Goal: Information Seeking & Learning: Learn about a topic

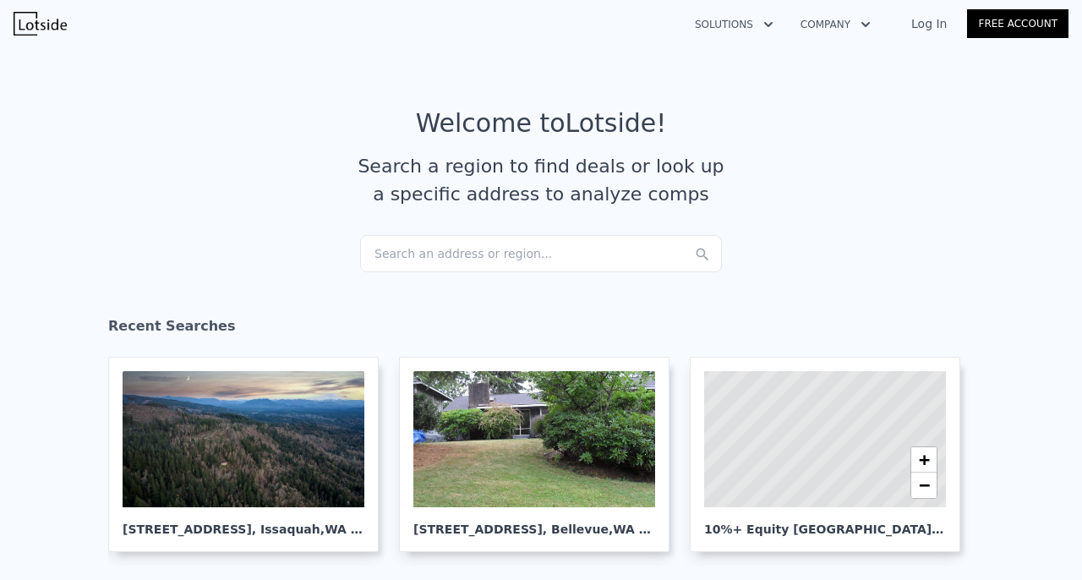
click at [501, 254] on div "Search an address or region..." at bounding box center [541, 253] width 362 height 37
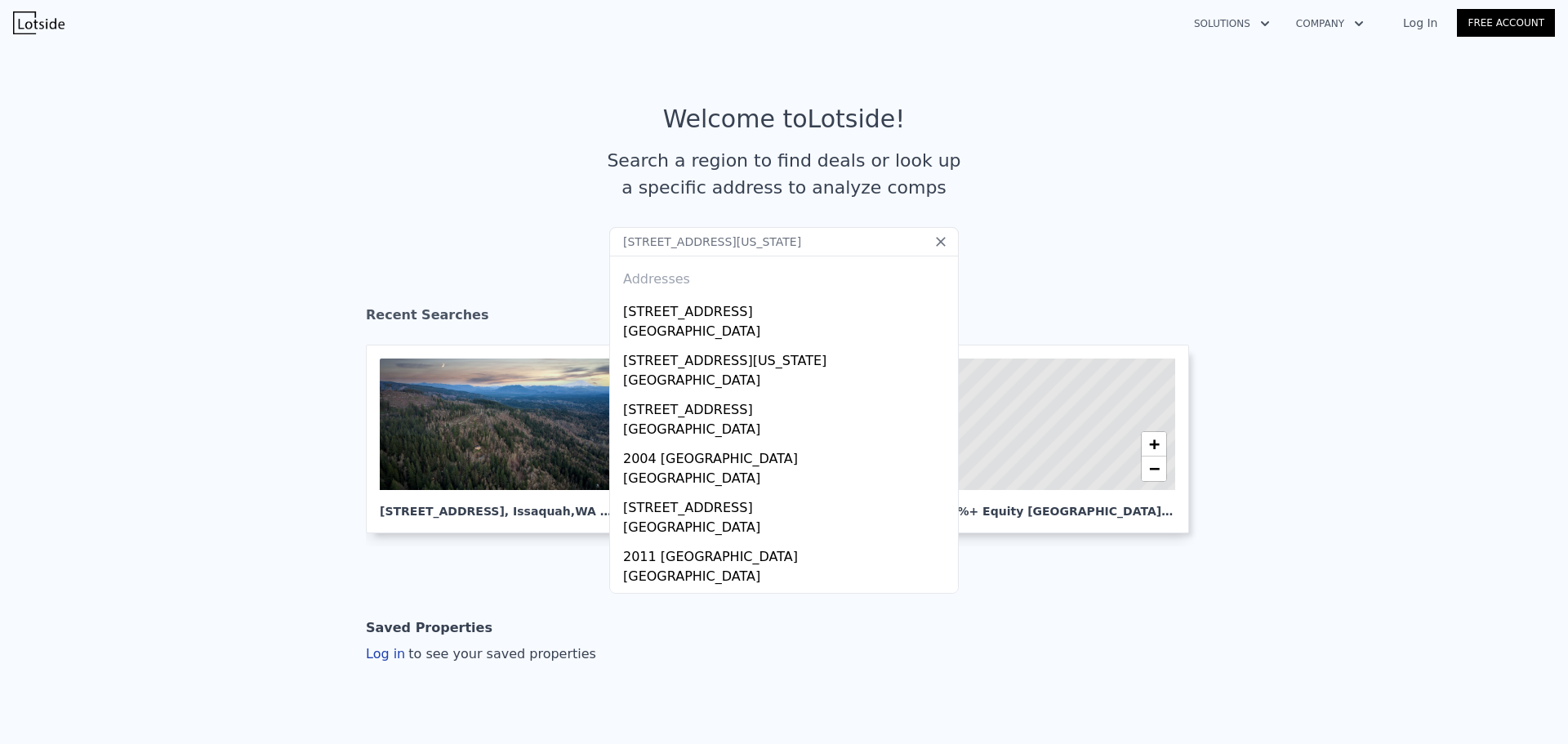
drag, startPoint x: 772, startPoint y: 242, endPoint x: 567, endPoint y: 235, distance: 205.1
click at [567, 235] on section "Welcome to Lotside ! Search a region to find deals or look up a specific addres…" at bounding box center [784, 166] width 1568 height 253
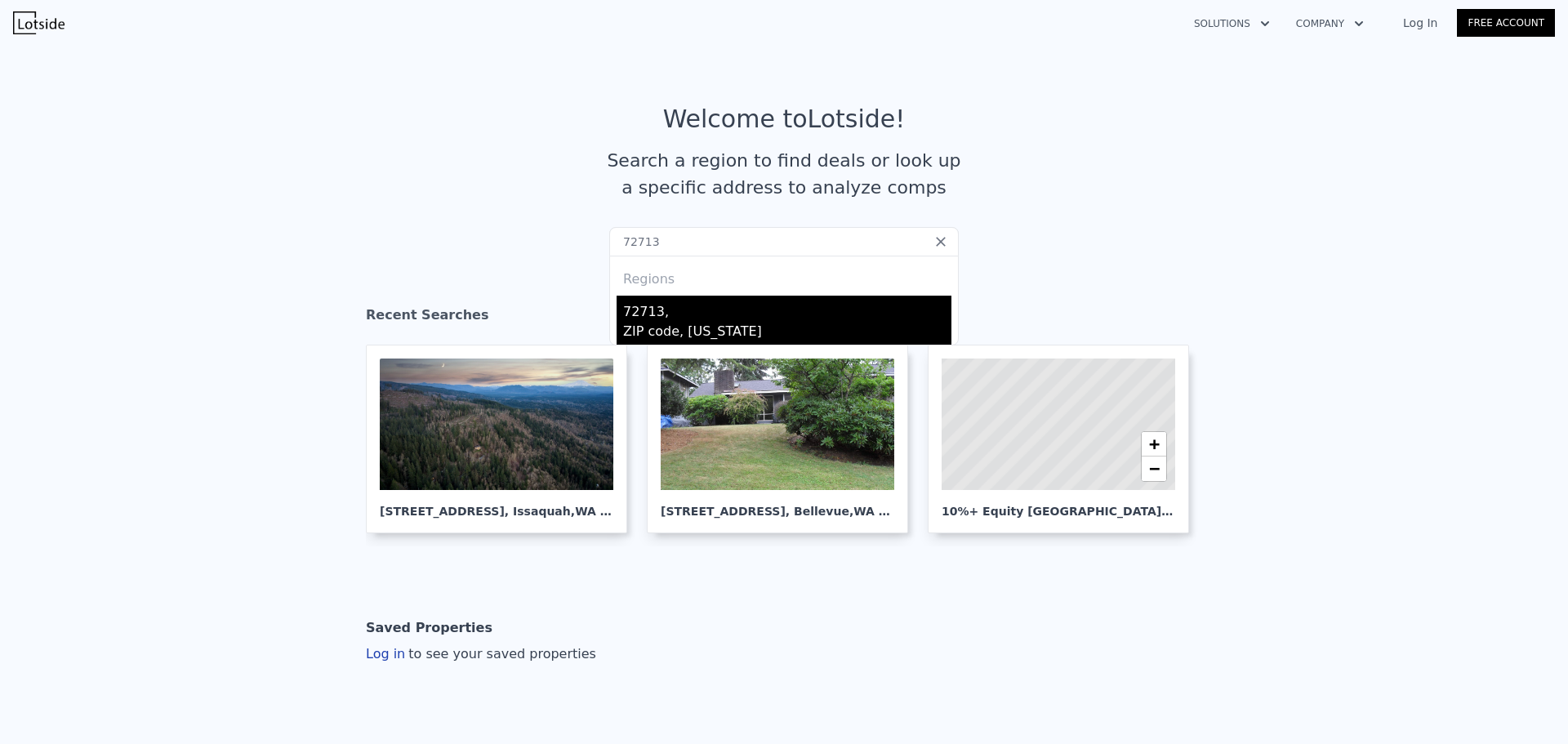
type input "72713"
click at [648, 316] on div "72713," at bounding box center [787, 308] width 328 height 26
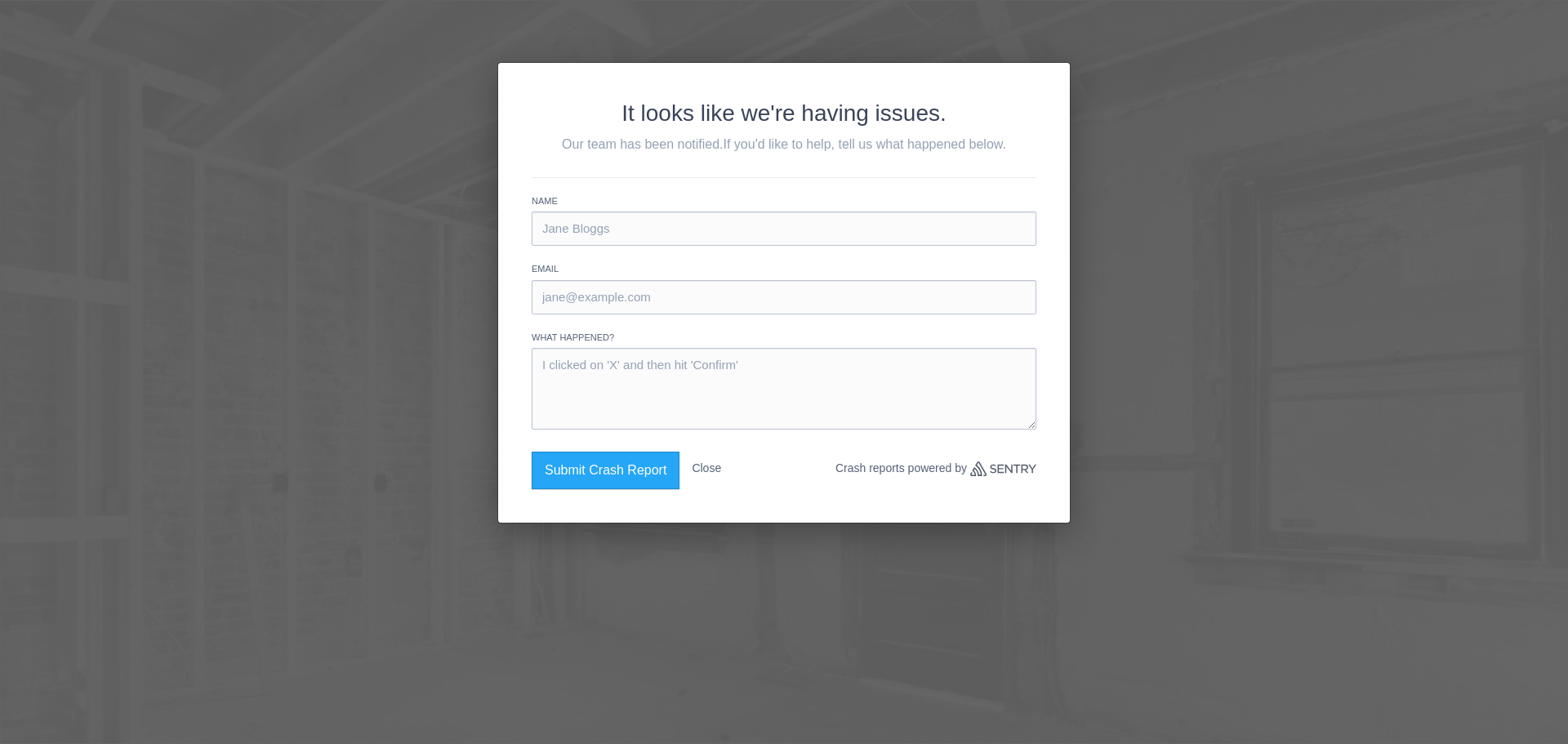
click at [355, 151] on div "It looks like we're having issues. Our team has been notified. If you'd like to…" at bounding box center [784, 372] width 1568 height 744
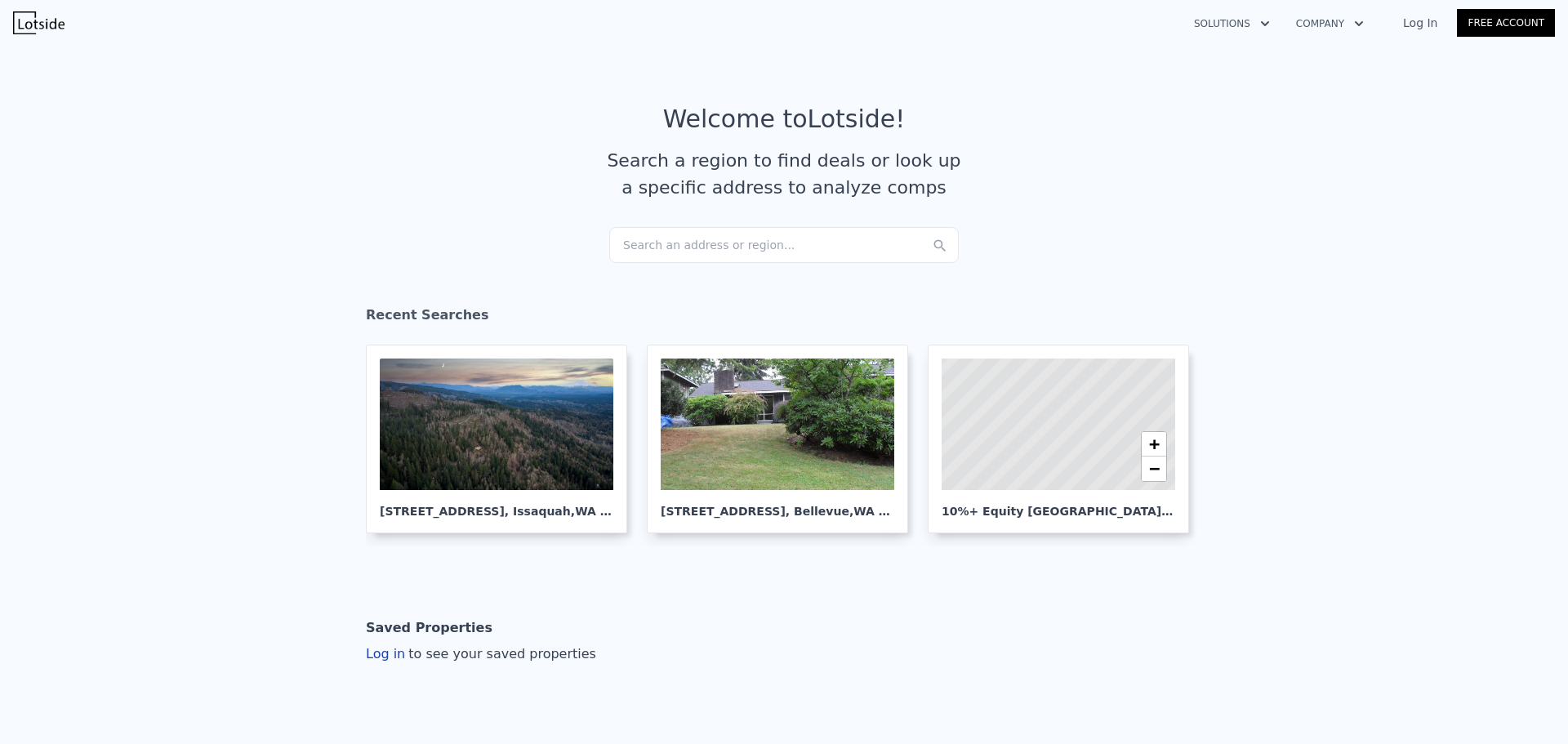
click at [817, 243] on div "Search an address or region..." at bounding box center [784, 244] width 350 height 36
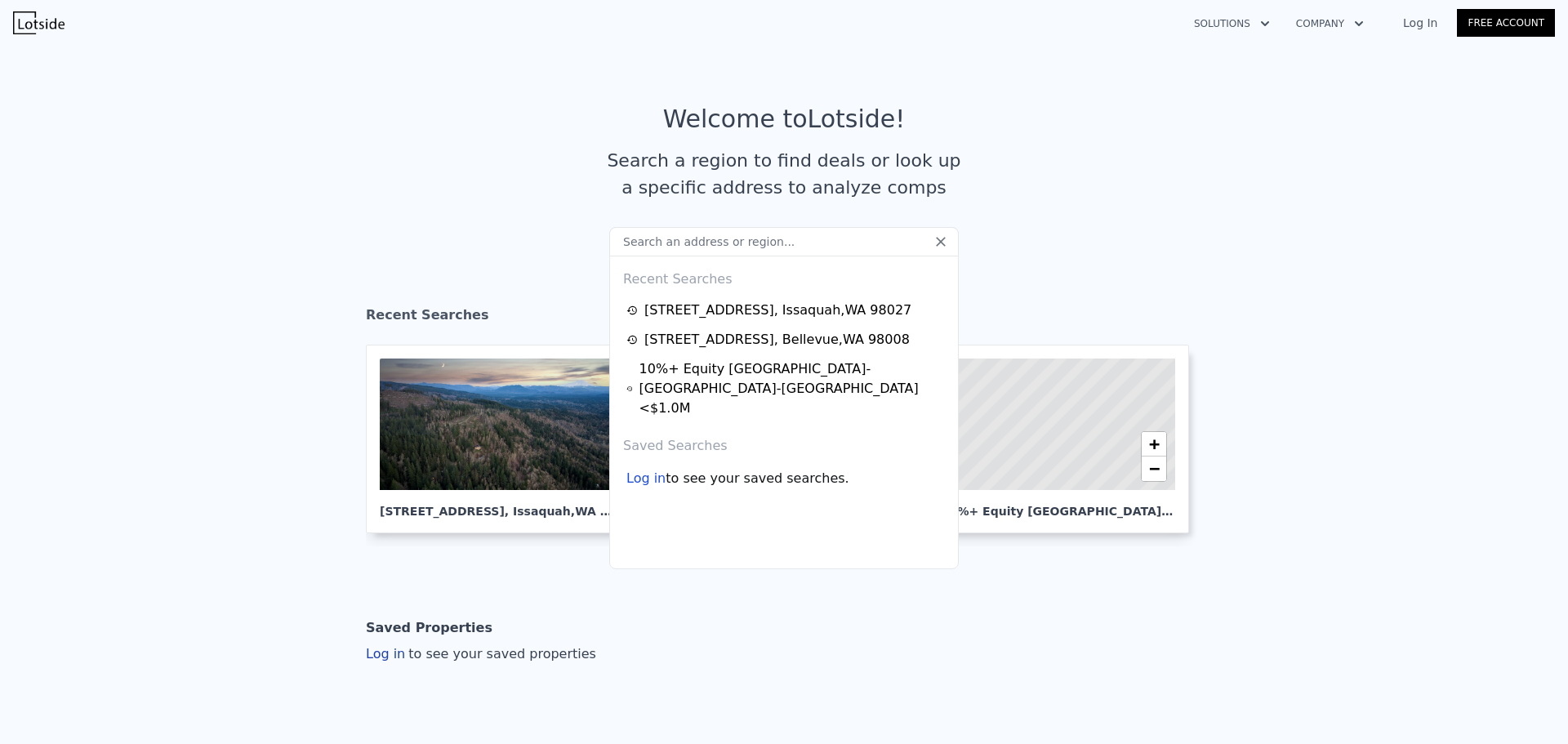
type input "[STREET_ADDRESS][US_STATE]"
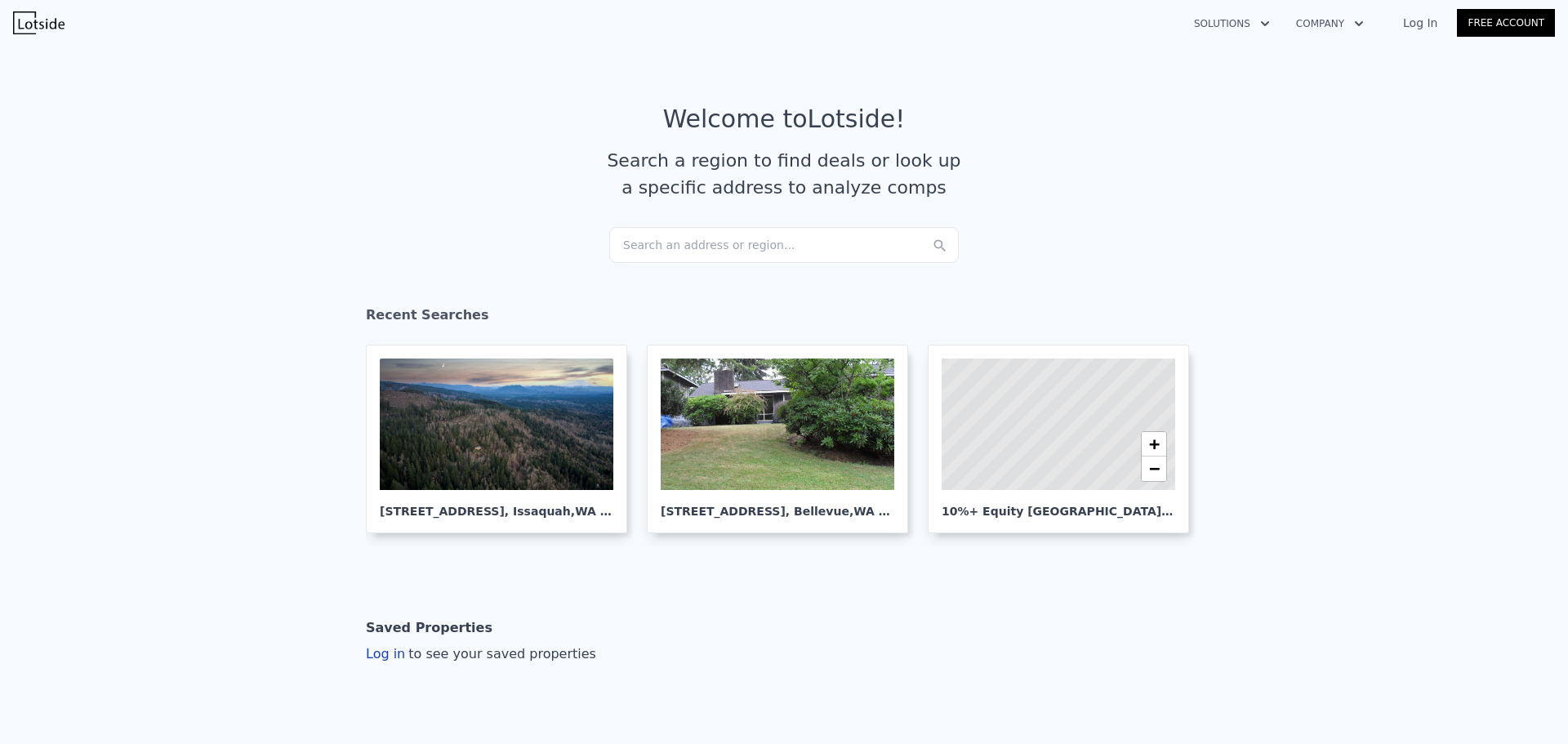
click at [1194, 274] on section "Welcome to Lotside ! Search a region to find deals or look up a specific addres…" at bounding box center [784, 166] width 1568 height 253
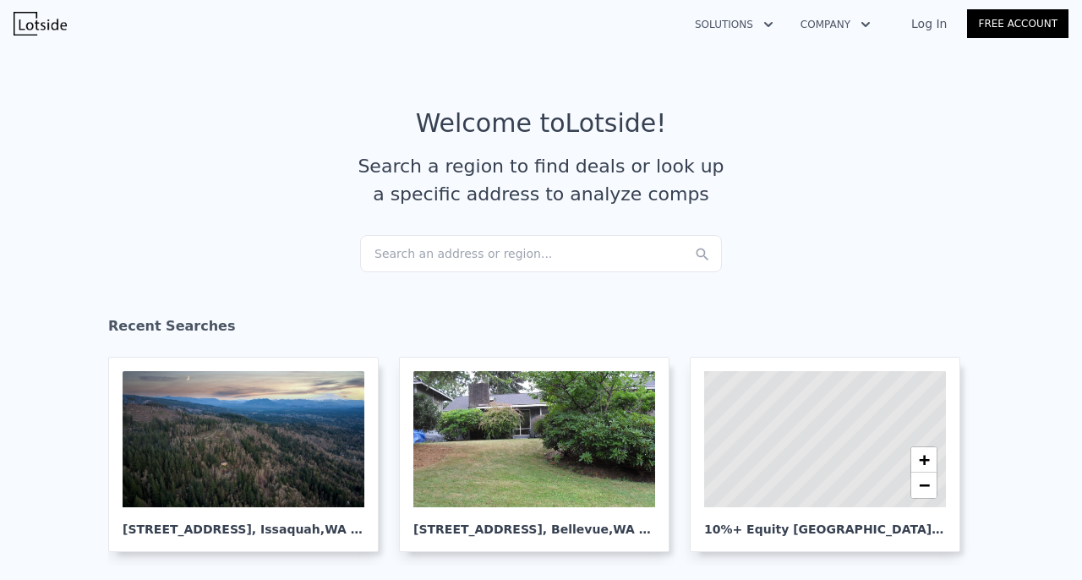
click at [414, 237] on div "Search an address or region..." at bounding box center [541, 253] width 362 height 37
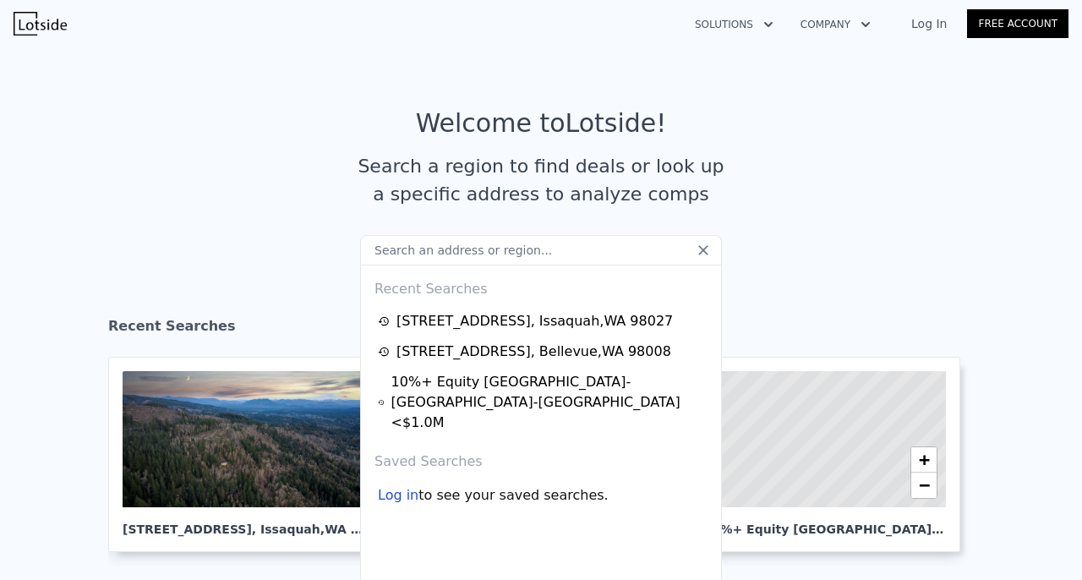
click at [414, 251] on input "text" at bounding box center [541, 250] width 362 height 30
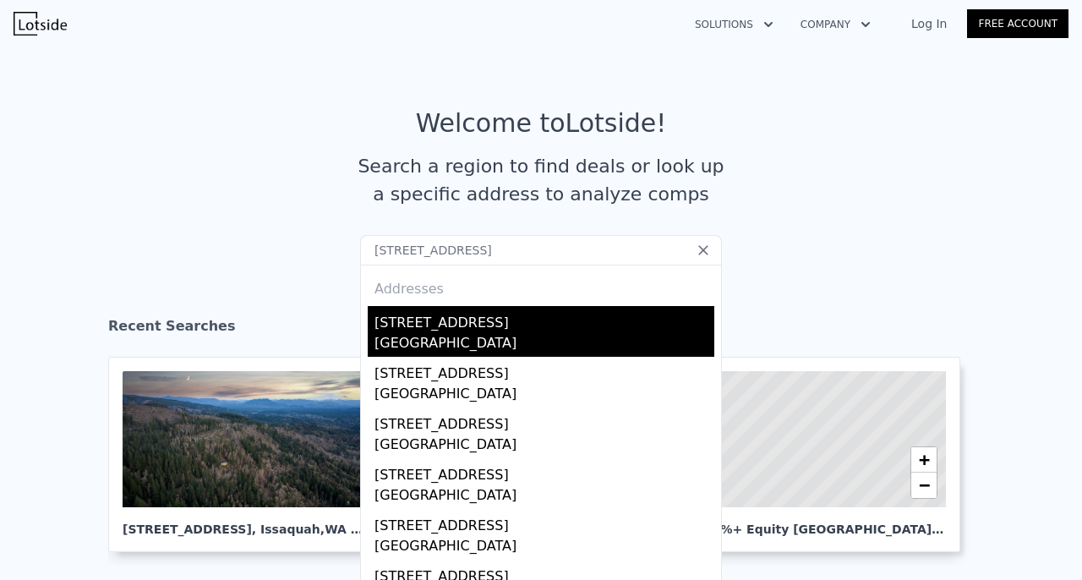
type input "[STREET_ADDRESS]"
click at [455, 334] on div "[GEOGRAPHIC_DATA]" at bounding box center [544, 345] width 340 height 24
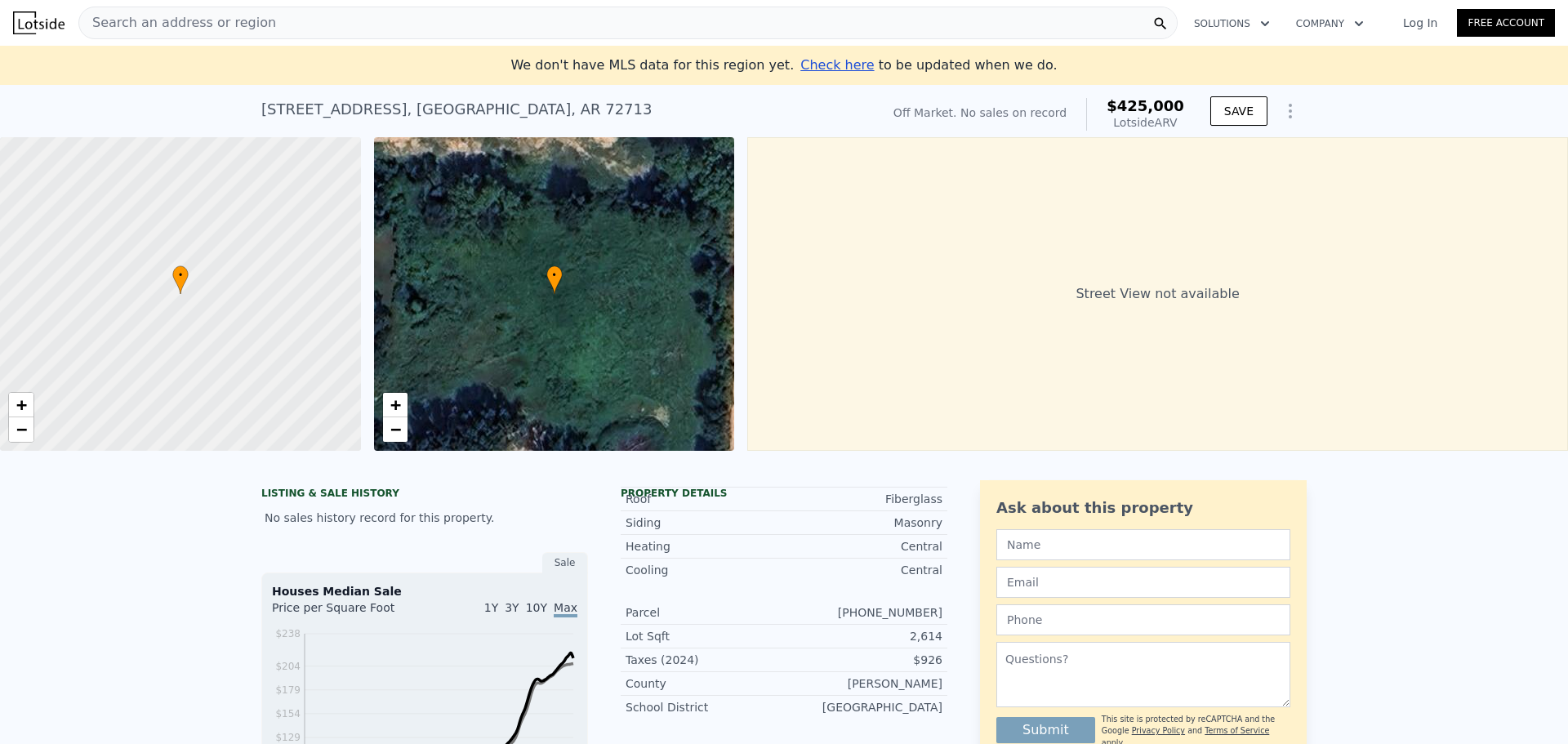
click at [153, 33] on div "Search an address or region" at bounding box center [178, 23] width 197 height 31
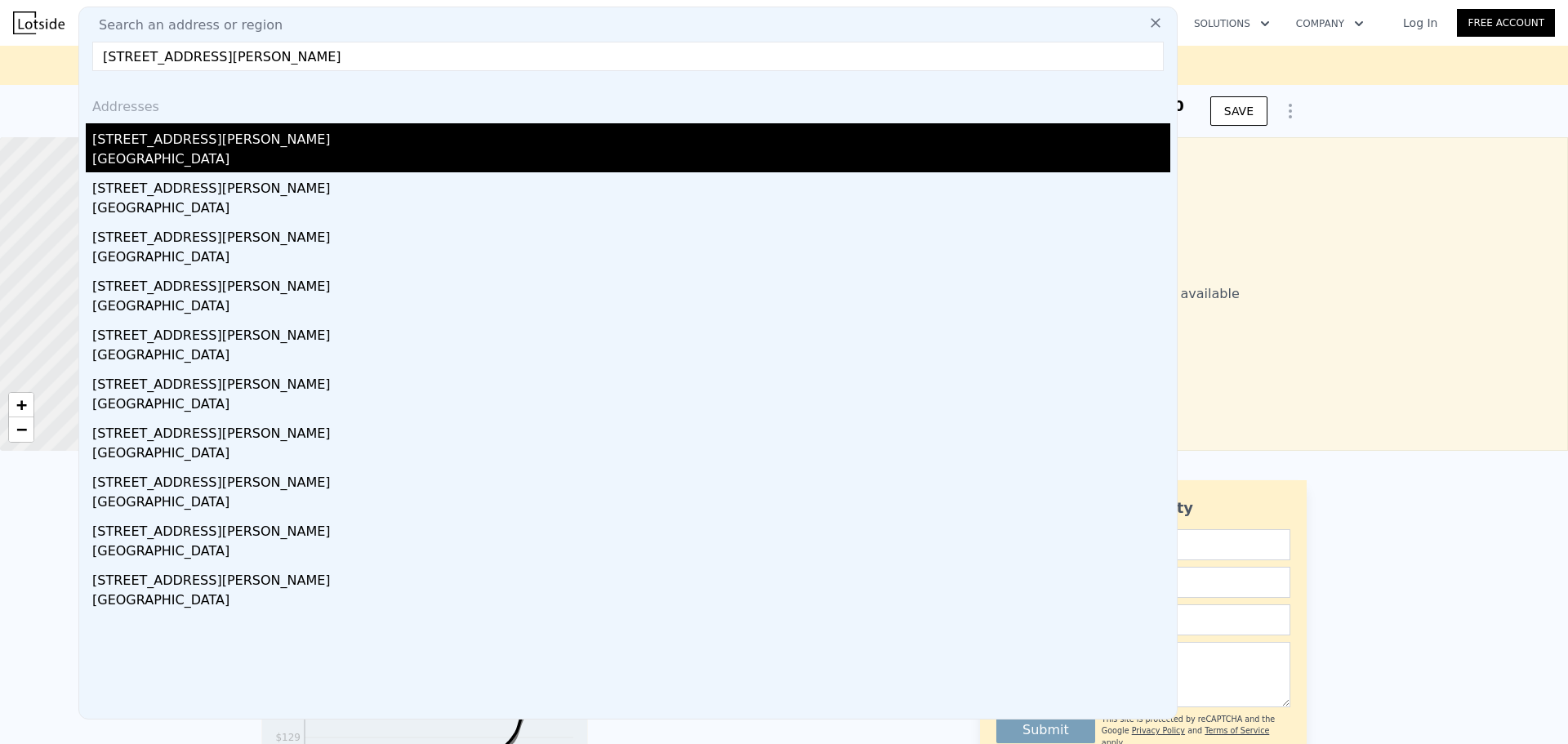
type input "[STREET_ADDRESS][PERSON_NAME]"
click at [174, 148] on div "[STREET_ADDRESS][PERSON_NAME]" at bounding box center [630, 136] width 1077 height 26
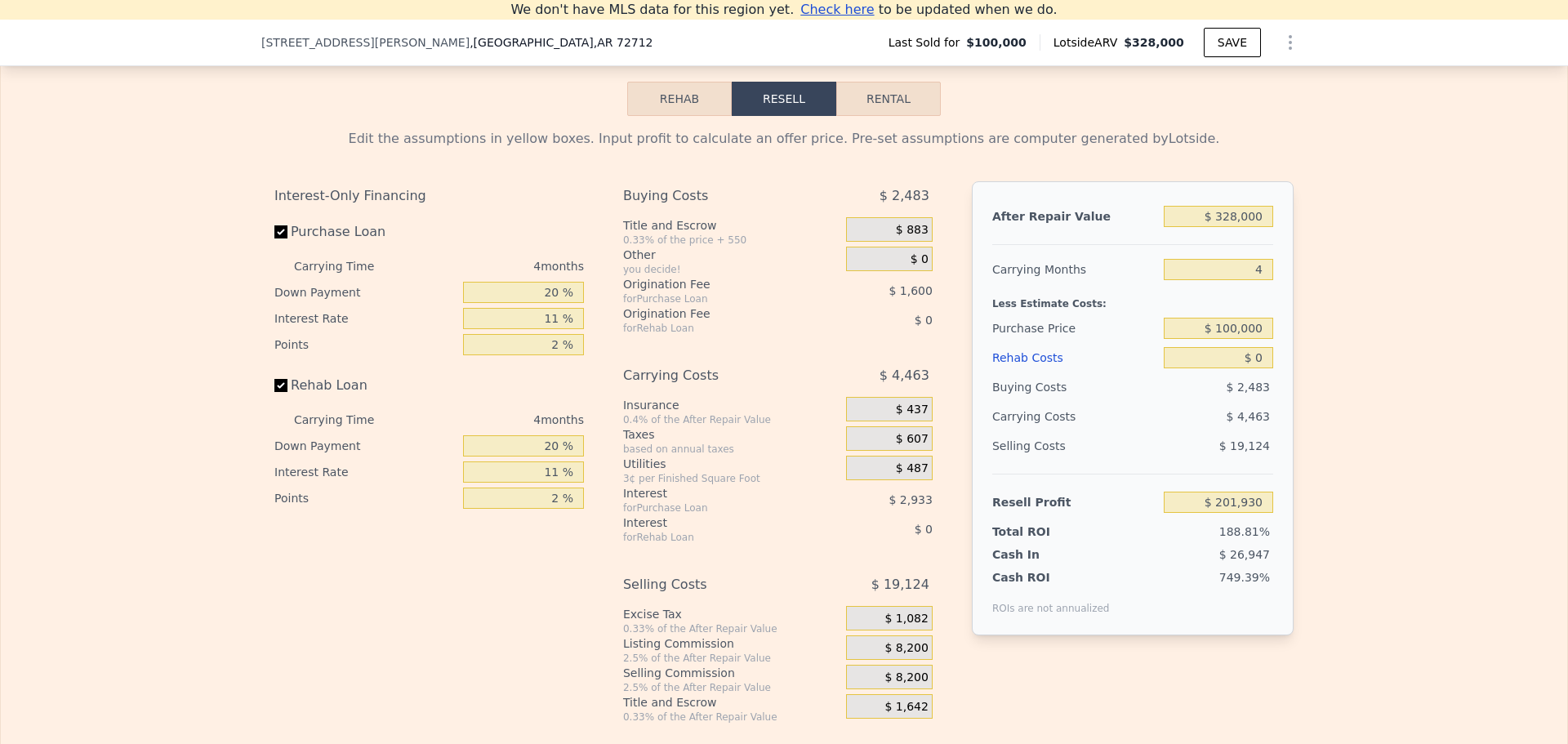
scroll to position [2104, 0]
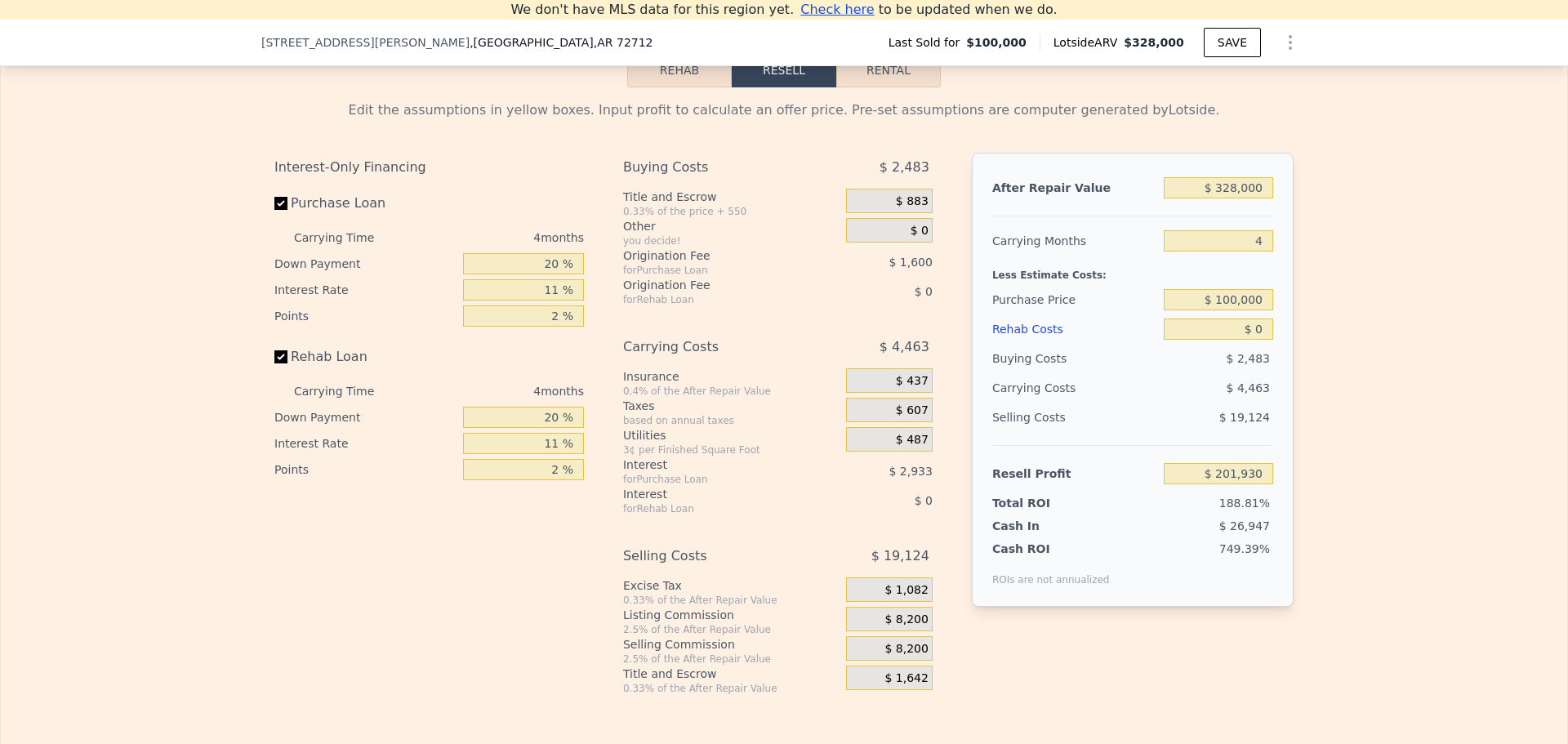
click at [877, 87] on button "Rental" at bounding box center [888, 70] width 104 height 34
select select "30"
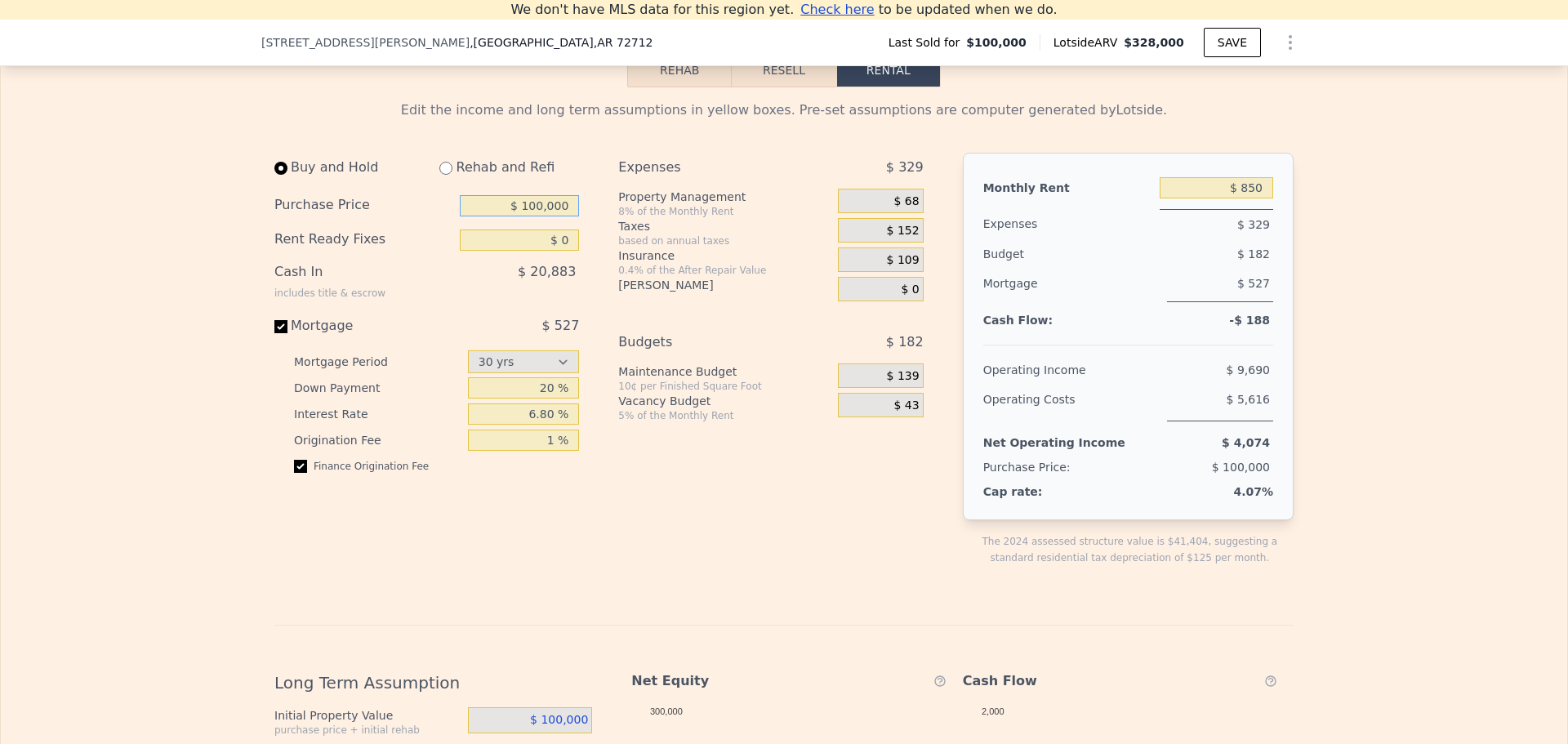
click at [500, 216] on input "$ 100,000" at bounding box center [519, 206] width 119 height 21
click at [522, 216] on input "$ 100,000" at bounding box center [519, 206] width 119 height 21
click at [520, 216] on input "$ 100,000" at bounding box center [519, 206] width 119 height 21
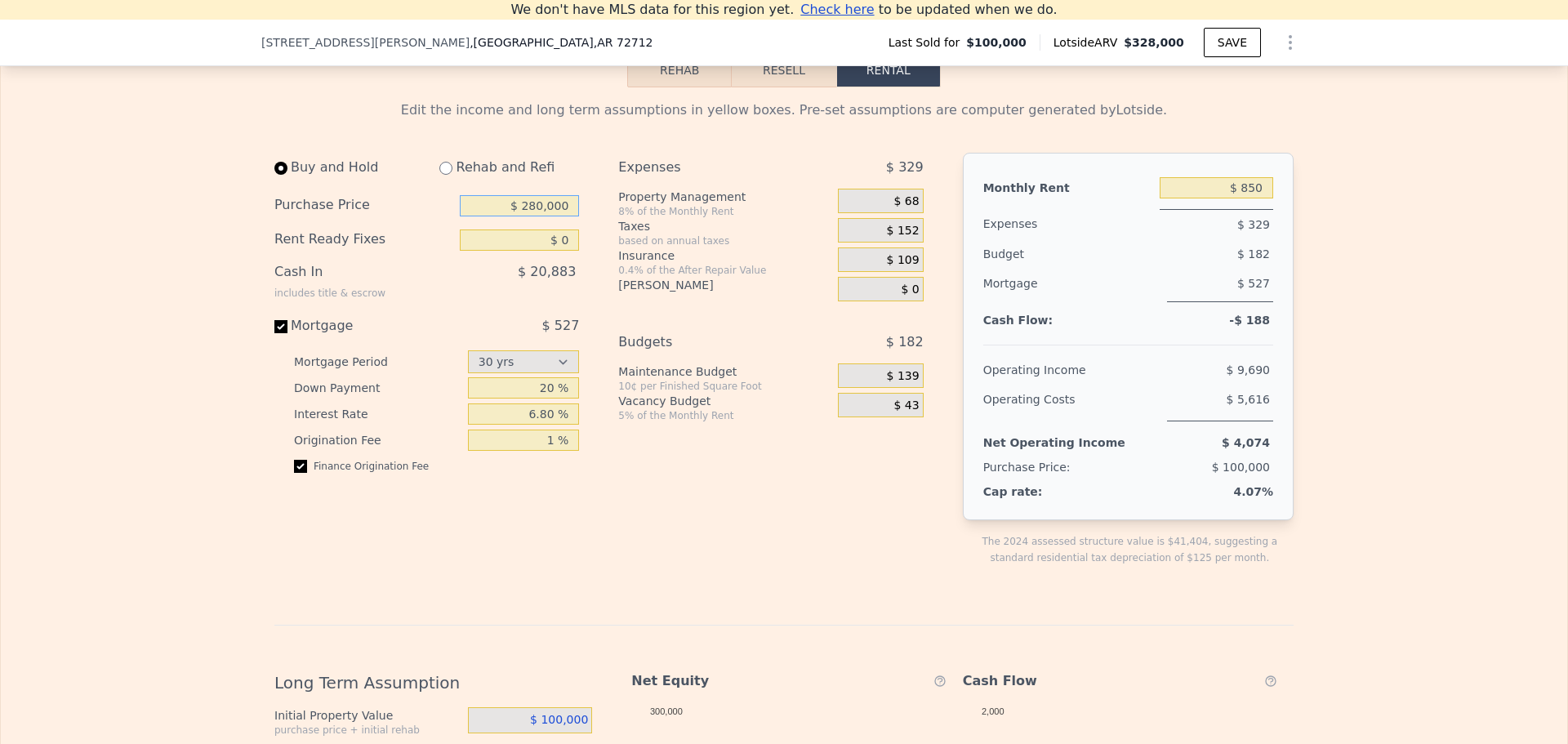
type input "$ 280,000"
click at [624, 483] on div "Expenses $ 329 Property Management 8% of the Monthly Rent $ 68 Taxes based on a…" at bounding box center [777, 372] width 318 height 440
click at [482, 257] on div "Rent Ready Fixes $ 0" at bounding box center [426, 240] width 304 height 34
click at [493, 250] on input "$ 0" at bounding box center [519, 240] width 119 height 21
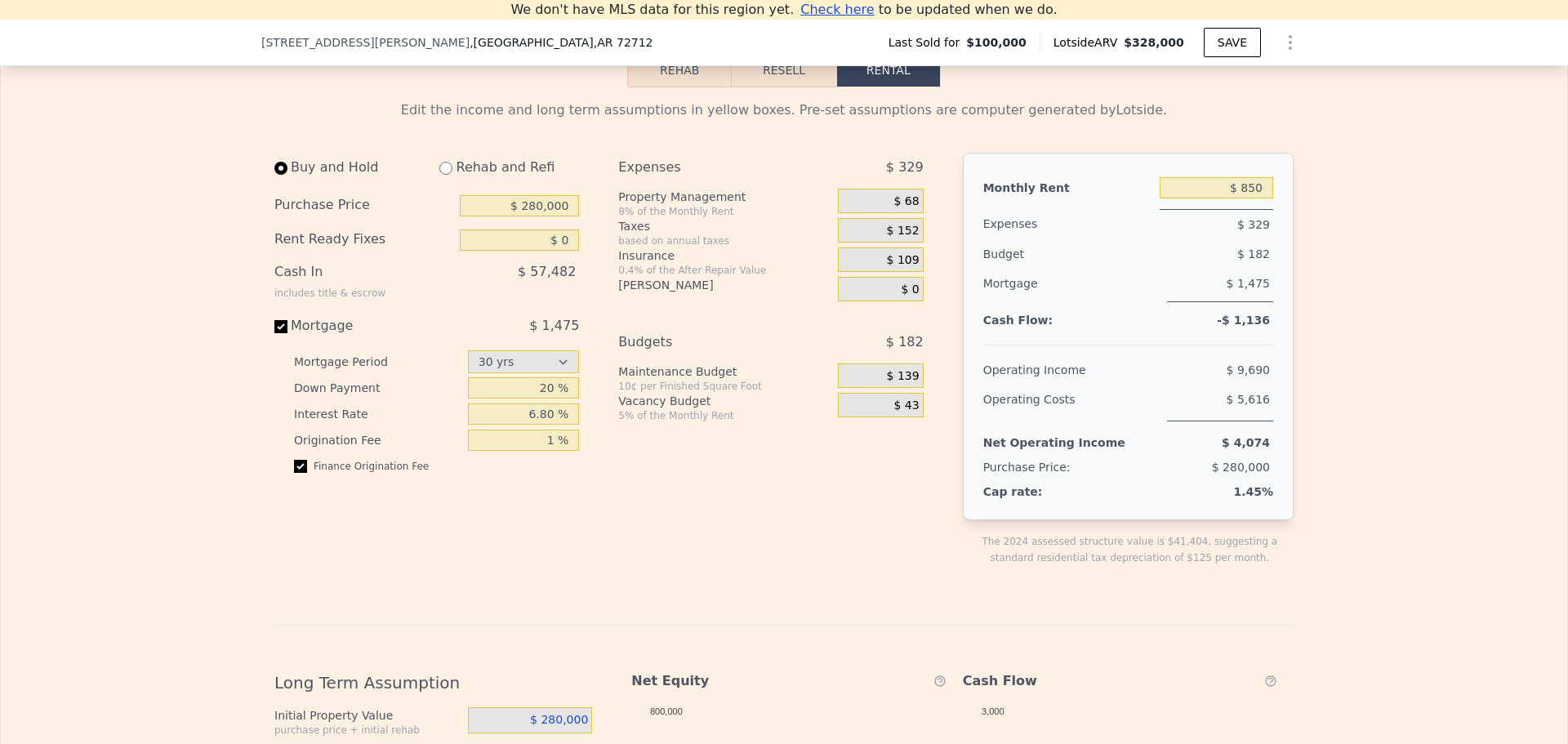
click at [660, 504] on div "Expenses $ 329 Property Management 8% of the Monthly Rent $ 68 Taxes based on a…" at bounding box center [777, 372] width 318 height 440
drag, startPoint x: 519, startPoint y: 298, endPoint x: 575, endPoint y: 300, distance: 56.0
click at [575, 300] on div "Buy and Hold Rehab and Refi Purchase Price $ 280,000 Rent Ready Fixes $ 0 Cash …" at bounding box center [433, 372] width 318 height 440
click at [467, 299] on div "$ 57,482" at bounding box center [486, 278] width 187 height 43
drag, startPoint x: 542, startPoint y: 352, endPoint x: 572, endPoint y: 353, distance: 30.0
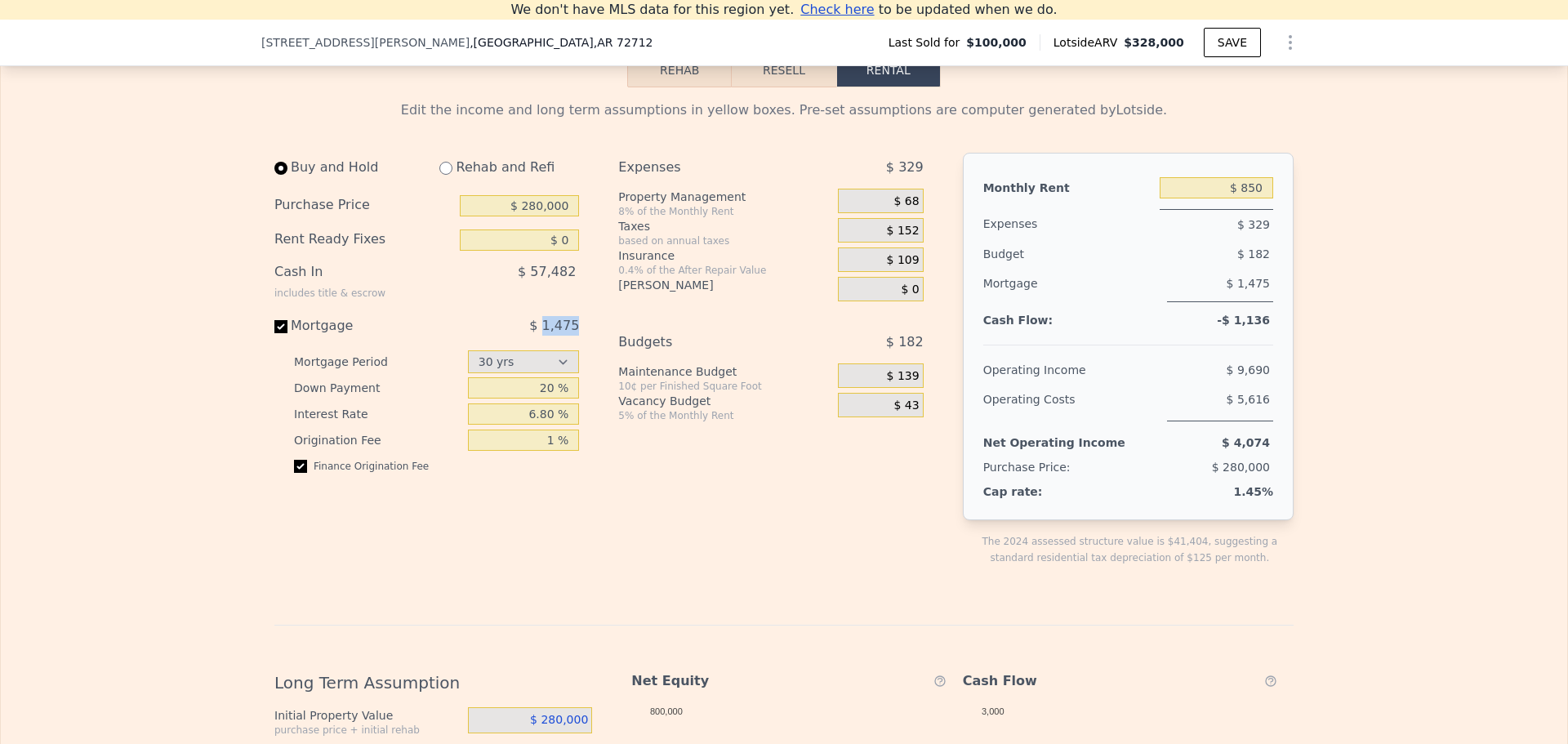
click at [572, 353] on div "Buy and Hold Rehab and Refi Purchase Price $ 280,000 Rent Ready Fixes $ 0 Cash …" at bounding box center [433, 372] width 318 height 440
click at [631, 538] on div "Expenses $ 329 Property Management 8% of the Monthly Rent $ 68 Taxes based on a…" at bounding box center [777, 372] width 318 height 440
drag, startPoint x: 1226, startPoint y: 524, endPoint x: 1266, endPoint y: 520, distance: 40.2
click at [1266, 500] on div "1.45%" at bounding box center [1188, 491] width 170 height 16
drag, startPoint x: 1214, startPoint y: 350, endPoint x: 1273, endPoint y: 350, distance: 59.0
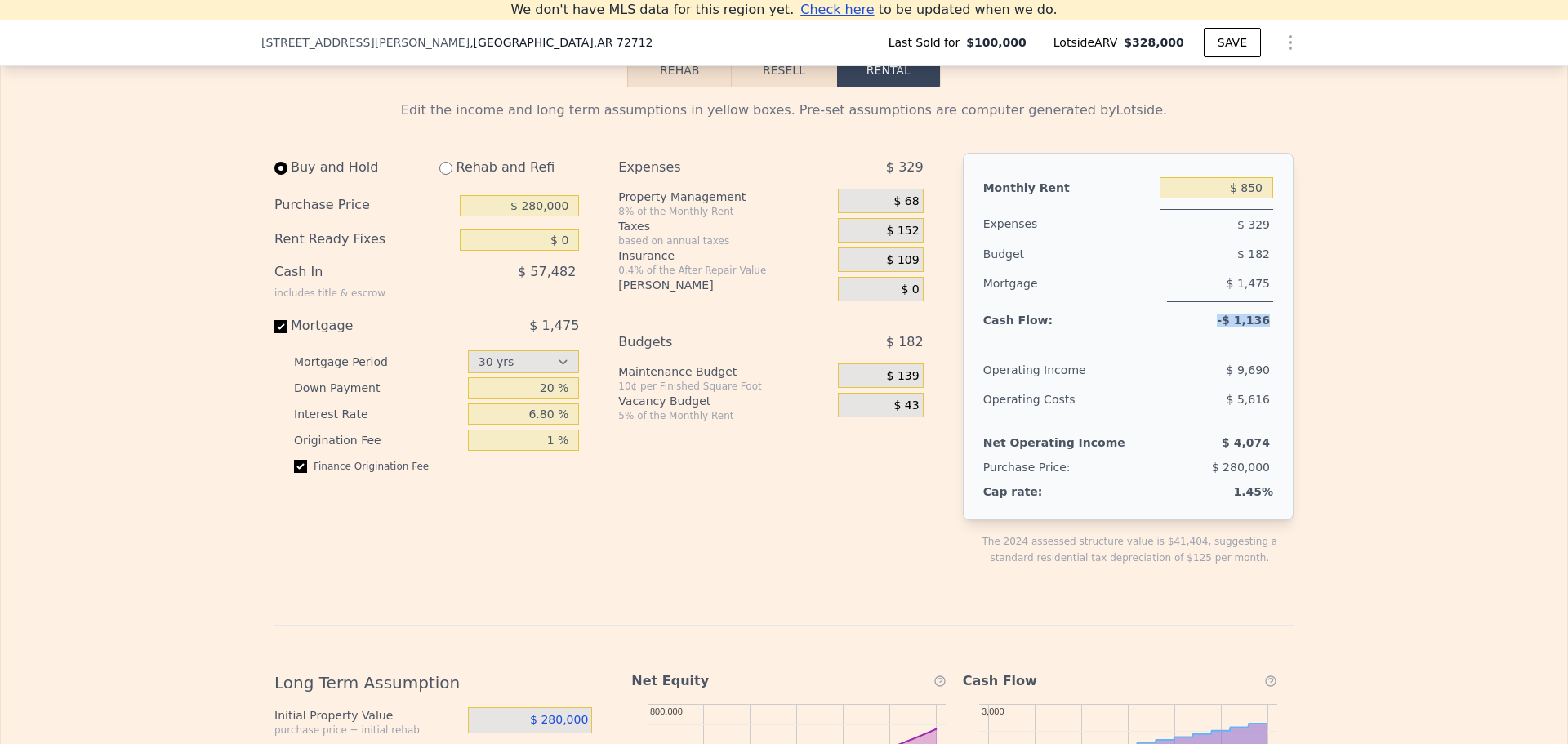
click at [1273, 350] on div "Monthly Rent $ 850 Expenses $ 329 Budget $ 182 Mortgage $ 1,475 Cash Flow: -$ 1…" at bounding box center [1127, 336] width 330 height 367
drag, startPoint x: 523, startPoint y: 442, endPoint x: 553, endPoint y: 440, distance: 30.1
click at [553, 424] on input "6.80 %" at bounding box center [524, 414] width 112 height 21
click at [519, 398] on input "20 %" at bounding box center [524, 387] width 112 height 21
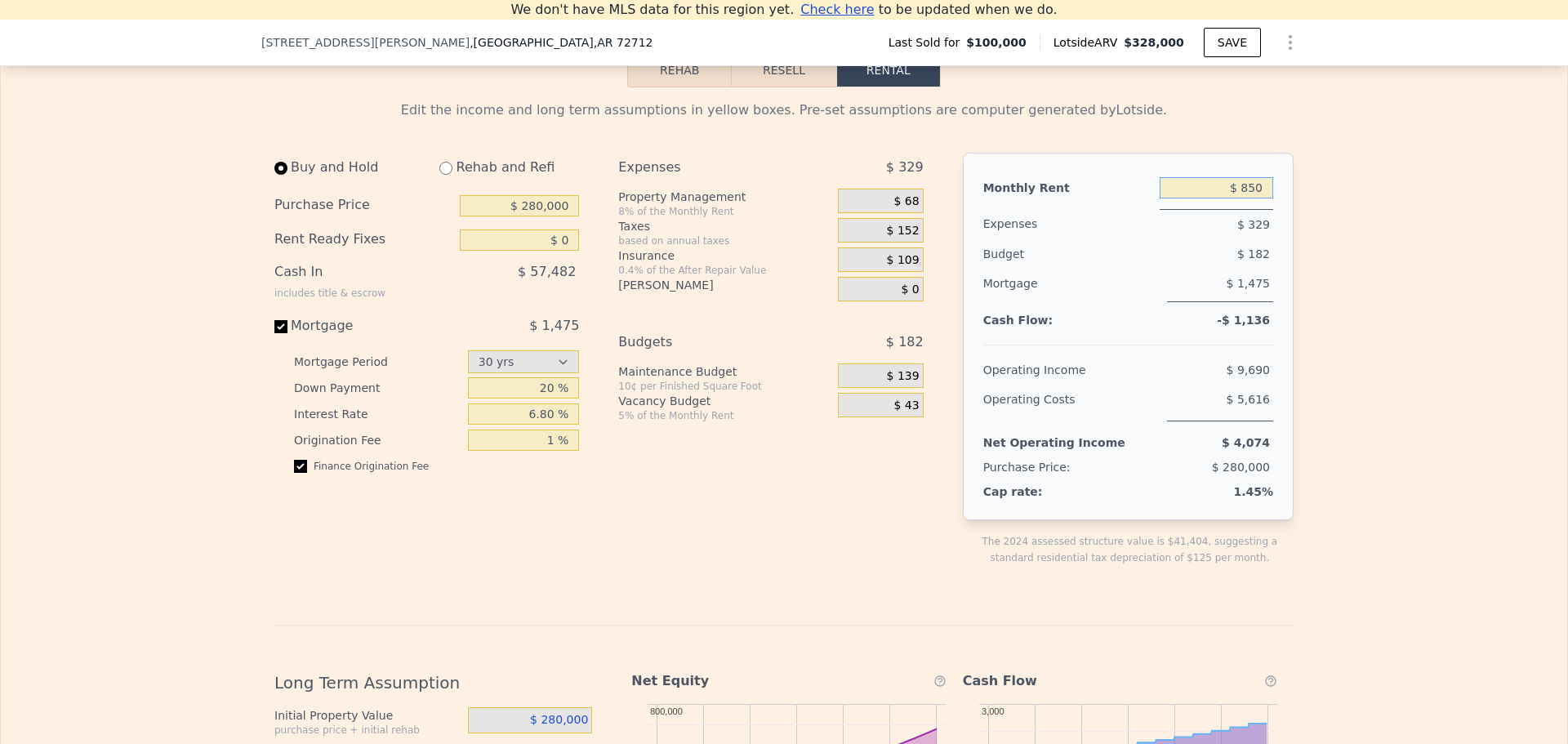
click at [1185, 198] on input "$ 850" at bounding box center [1215, 187] width 113 height 21
click at [1224, 198] on input "$ 850" at bounding box center [1215, 187] width 113 height 21
click at [1250, 198] on input "$ 850" at bounding box center [1215, 187] width 113 height 21
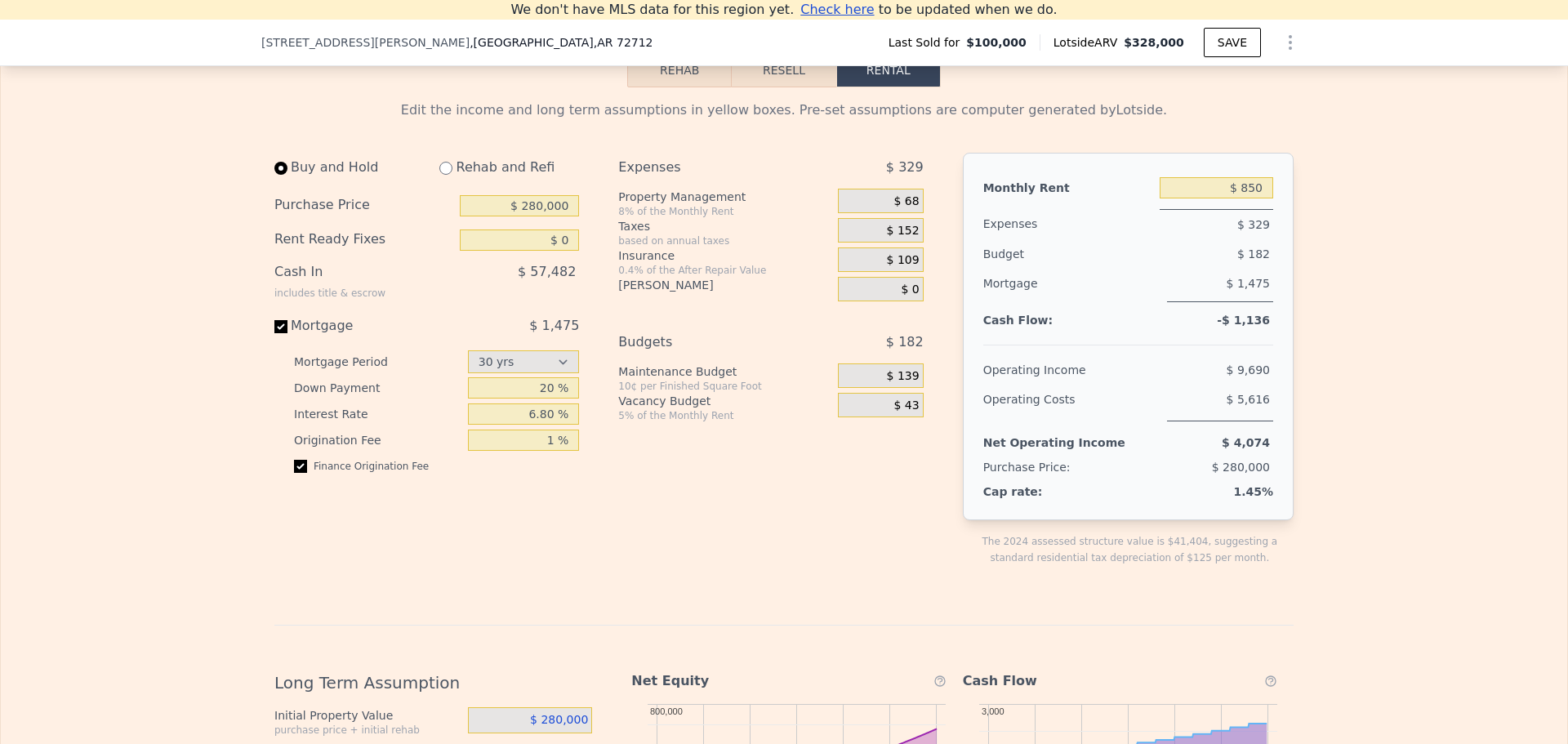
click at [1326, 230] on div "Edit the income and long term assumptions in yellow boxes. Pre-set assumptions …" at bounding box center [784, 642] width 1566 height 1109
click at [1225, 198] on input "$ 850" at bounding box center [1215, 187] width 113 height 21
drag, startPoint x: 1240, startPoint y: 214, endPoint x: 1283, endPoint y: 214, distance: 43.0
click at [1283, 214] on div "Monthly Rent $ 850 Expenses $ 329 Budget $ 182 Mortgage $ 1,475 Cash Flow: -$ 1…" at bounding box center [1127, 336] width 330 height 367
click at [537, 424] on input "6.80 %" at bounding box center [524, 414] width 112 height 21
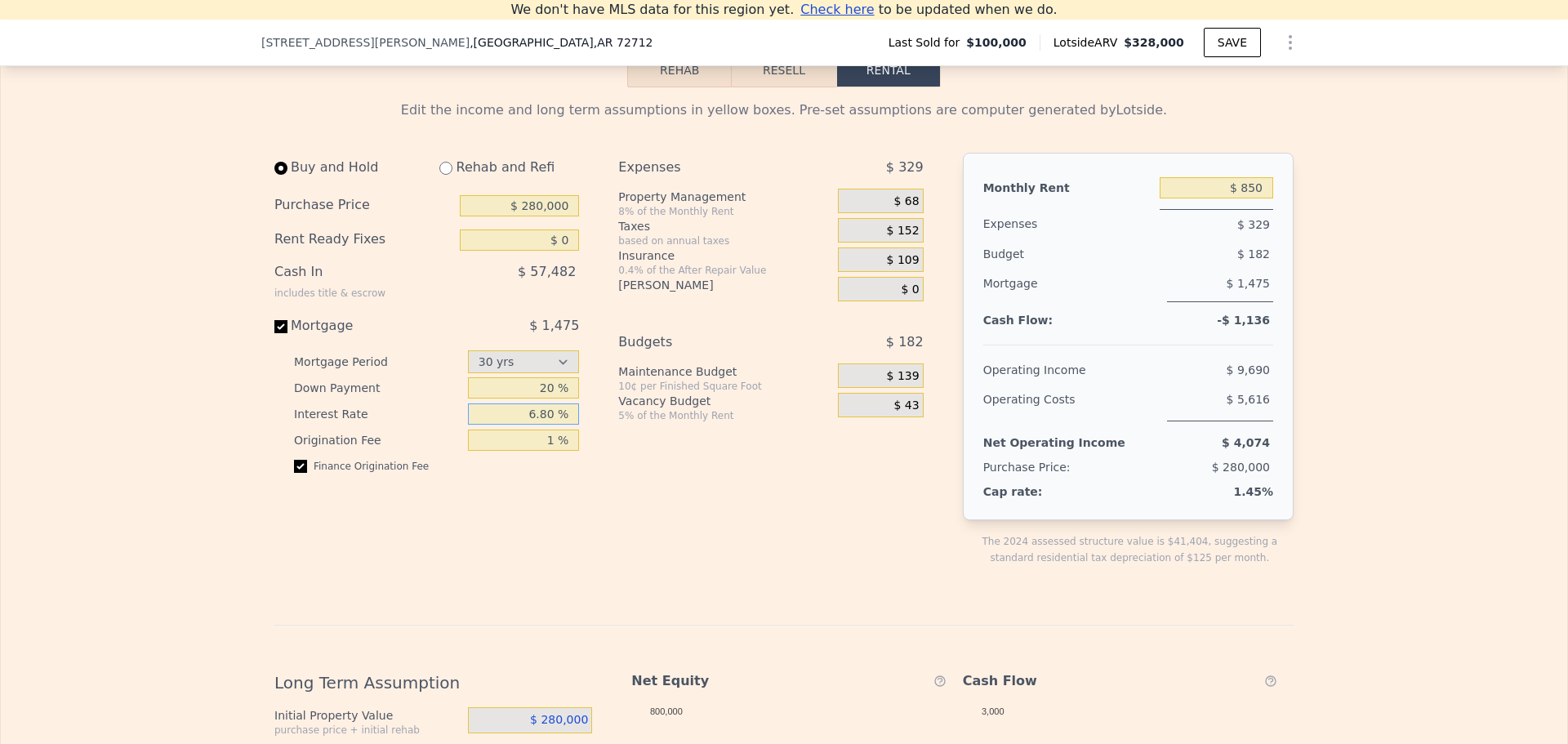
click at [541, 424] on input "6.80 %" at bounding box center [524, 414] width 112 height 21
click at [543, 424] on input "6.80 %" at bounding box center [524, 414] width 112 height 21
type input "6.50 %"
click at [693, 535] on div "Expenses $ 329 Property Management 8% of the Monthly Rent $ 68 Taxes based on a…" at bounding box center [777, 372] width 318 height 440
click at [514, 401] on div "20 %" at bounding box center [524, 387] width 112 height 26
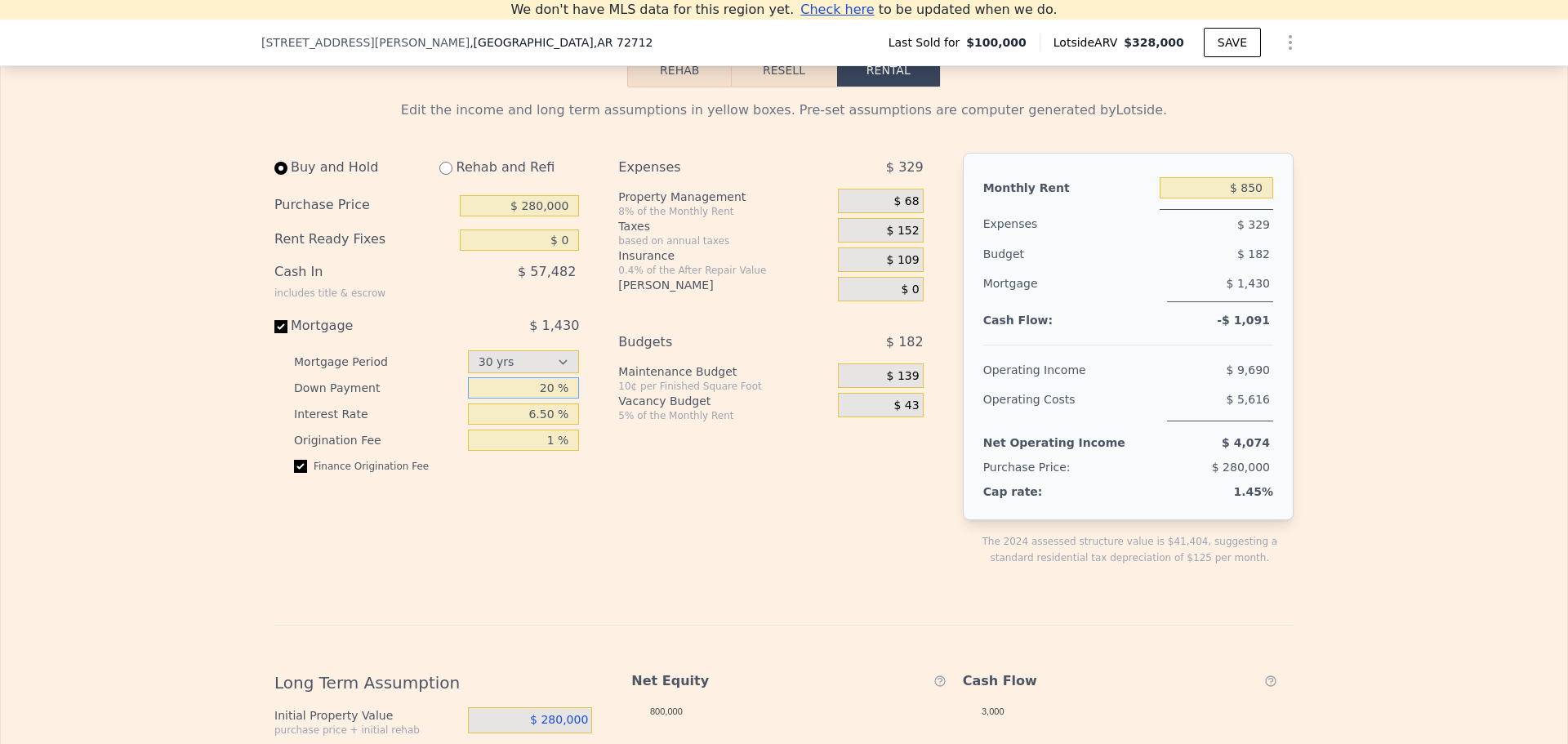
click at [516, 398] on input "20 %" at bounding box center [524, 387] width 112 height 21
click at [514, 424] on input "6.50 %" at bounding box center [524, 414] width 112 height 21
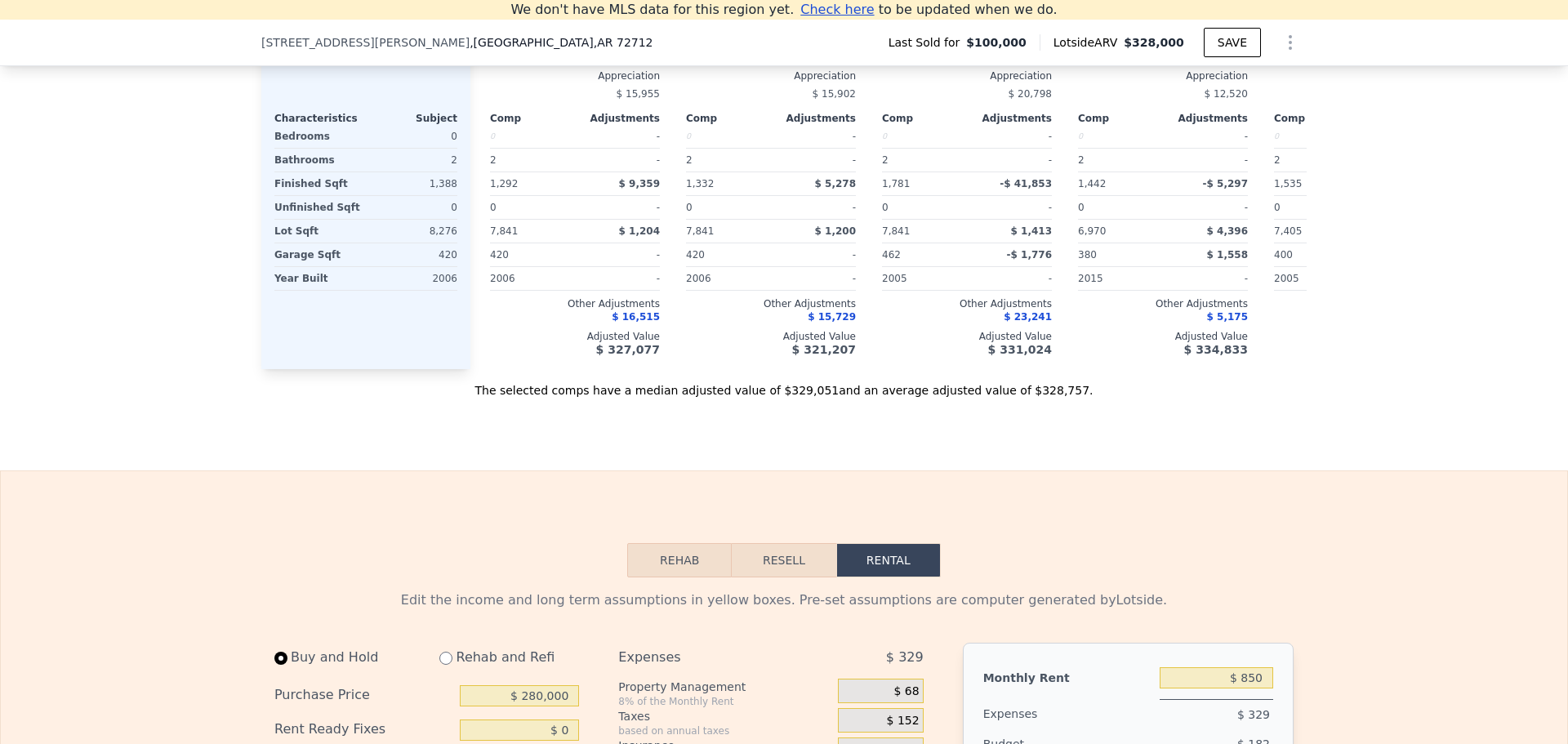
scroll to position [1778, 0]
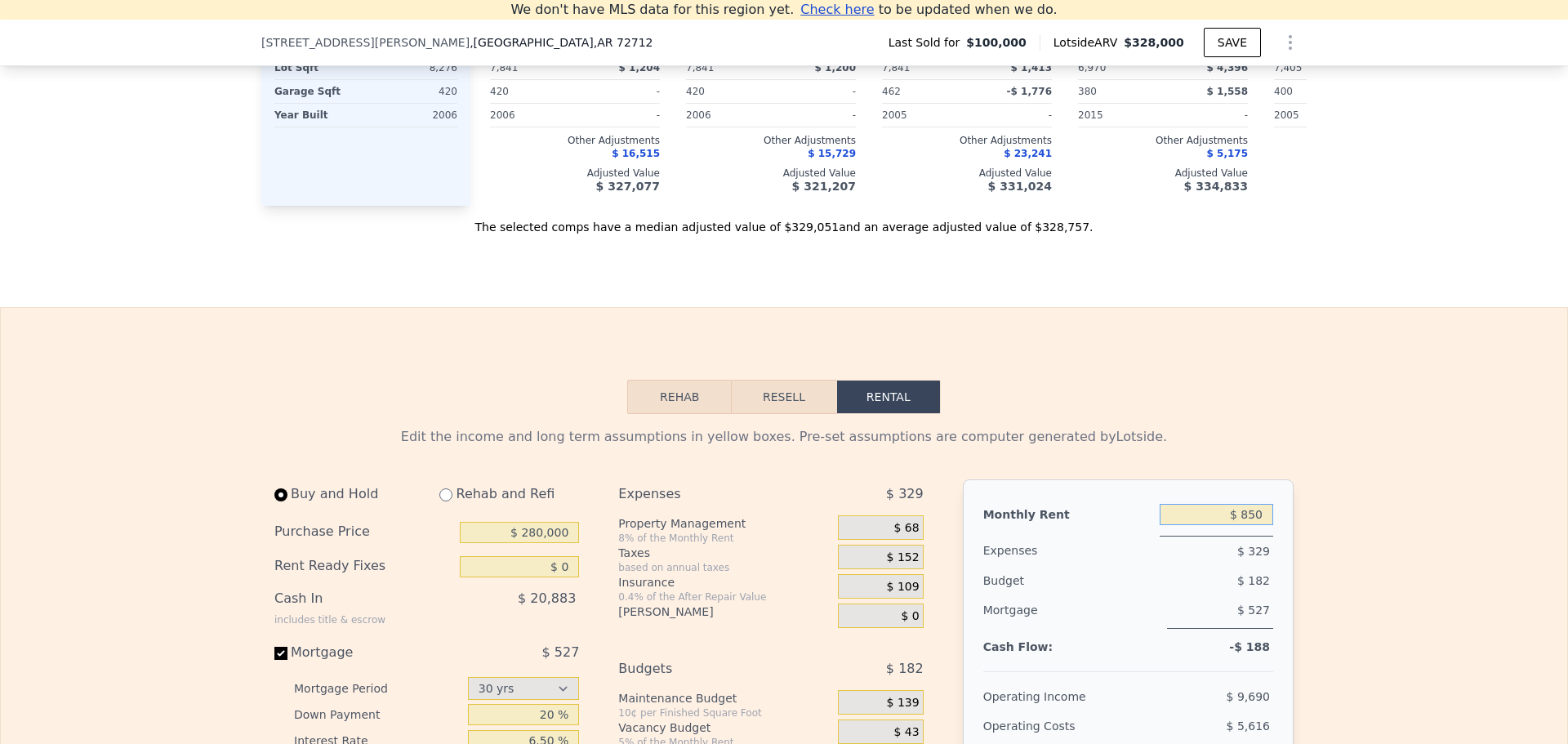
click at [1231, 525] on input "$ 850" at bounding box center [1215, 514] width 113 height 21
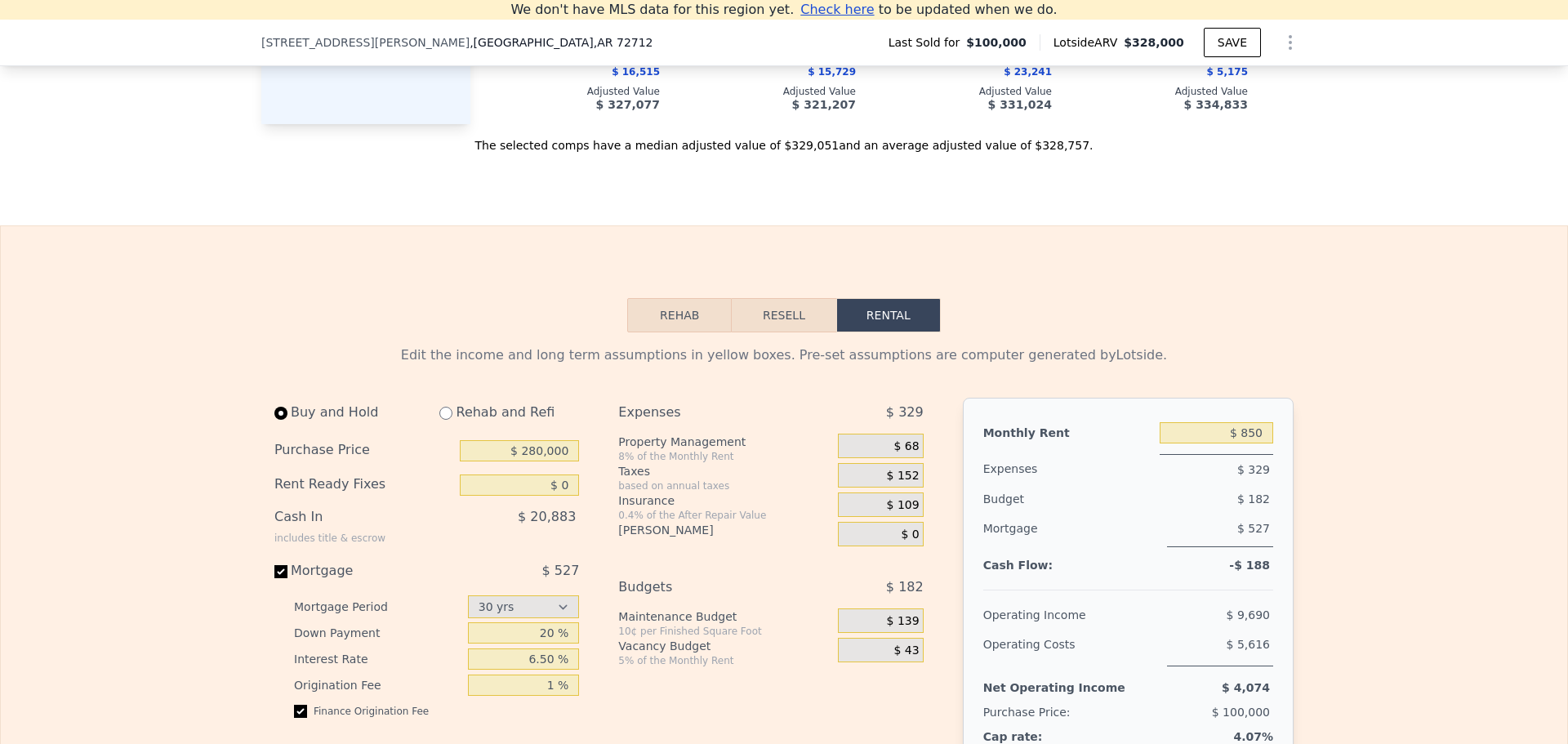
scroll to position [1941, 0]
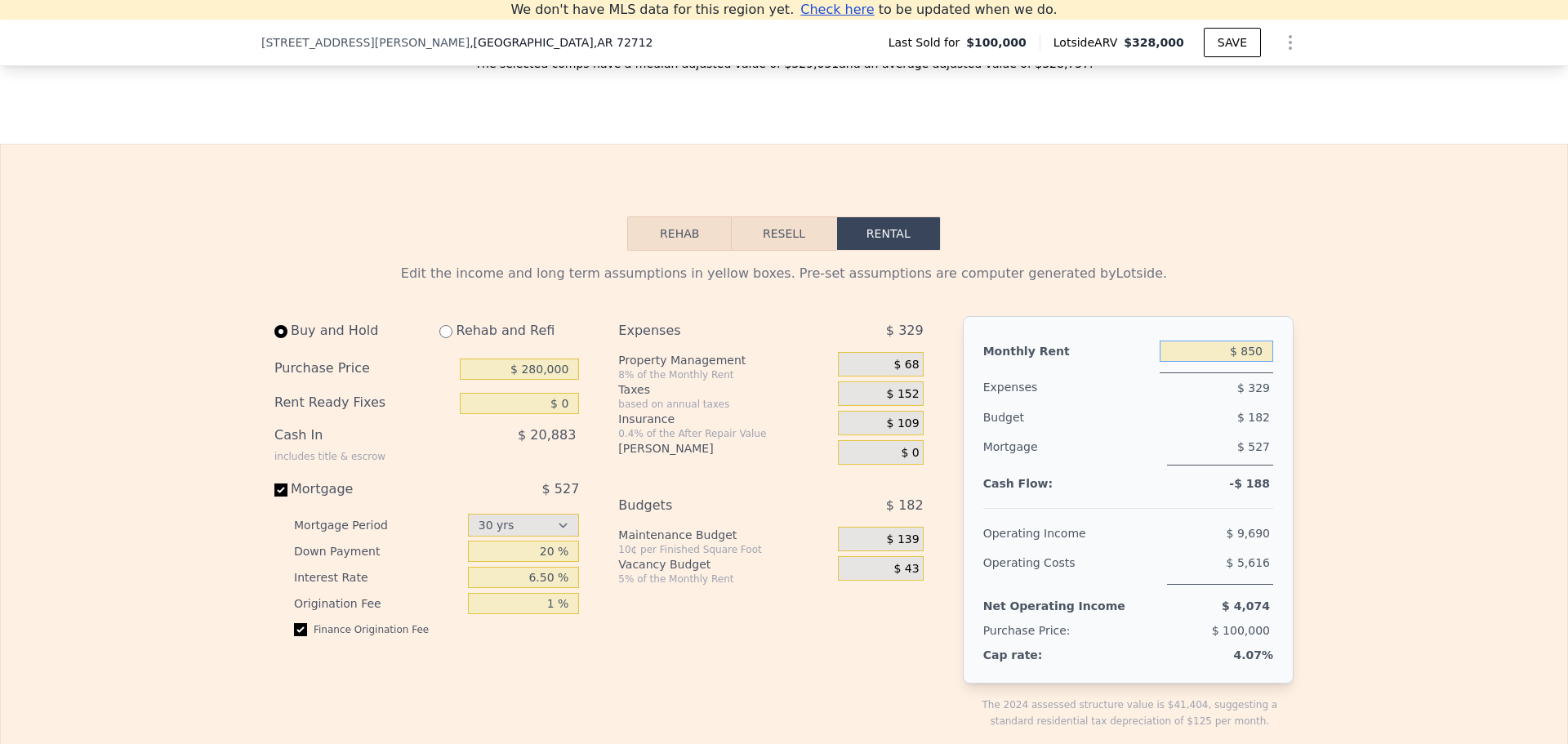
click at [1226, 361] on input "$ 850" at bounding box center [1215, 351] width 113 height 21
click at [1251, 361] on input "$ 850" at bounding box center [1215, 351] width 113 height 21
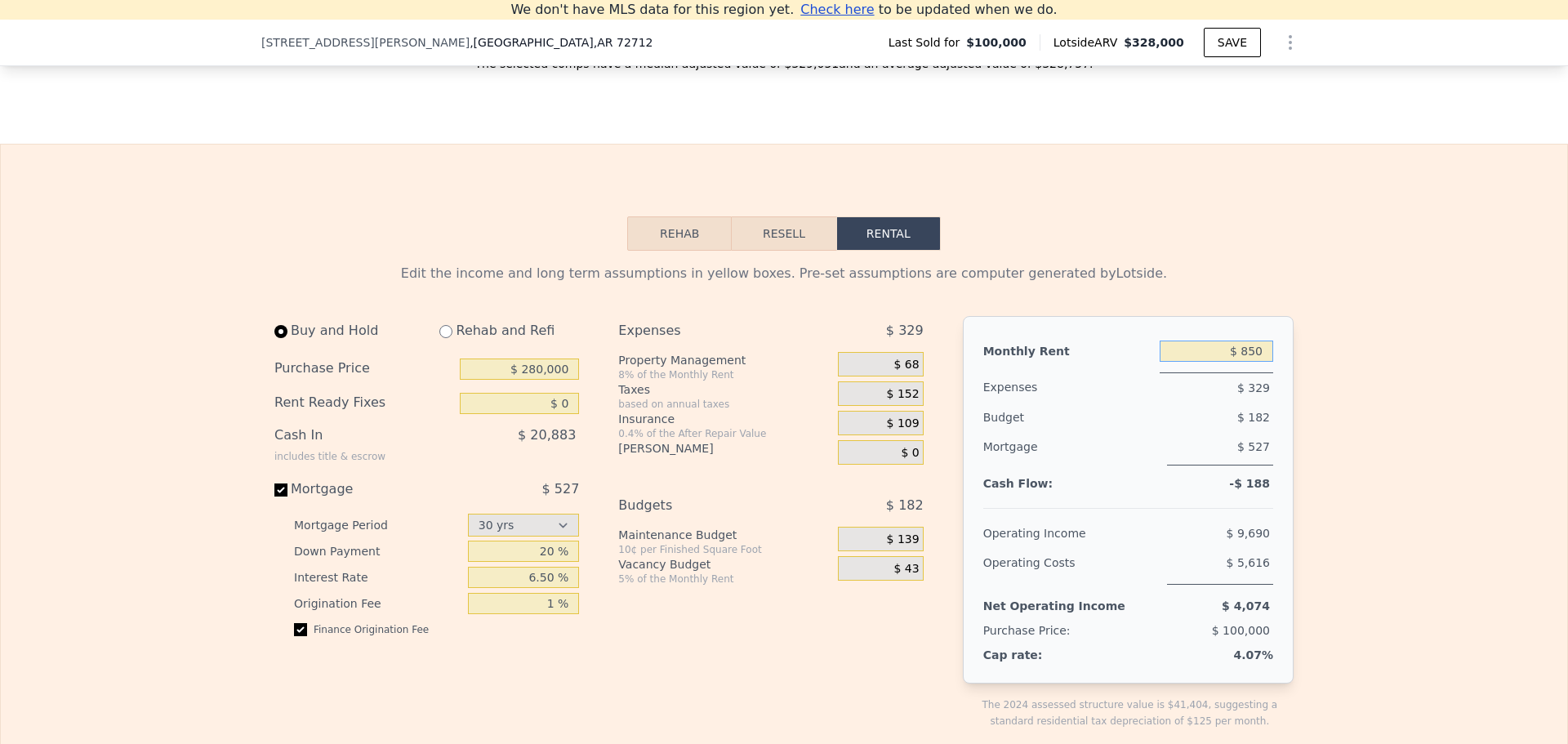
click at [1250, 361] on input "$ 850" at bounding box center [1215, 351] width 113 height 21
type input "$ 1,700"
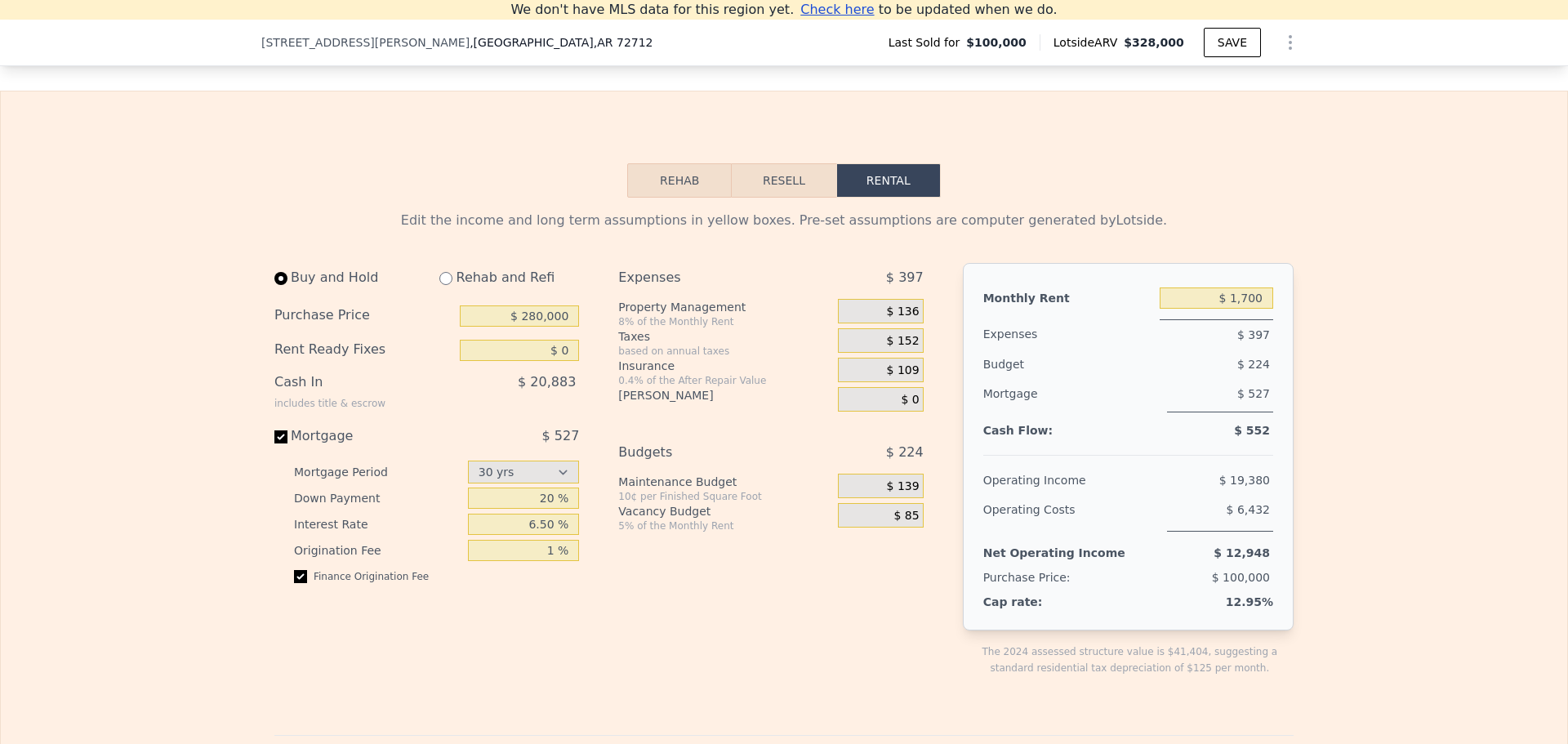
scroll to position [2022, 0]
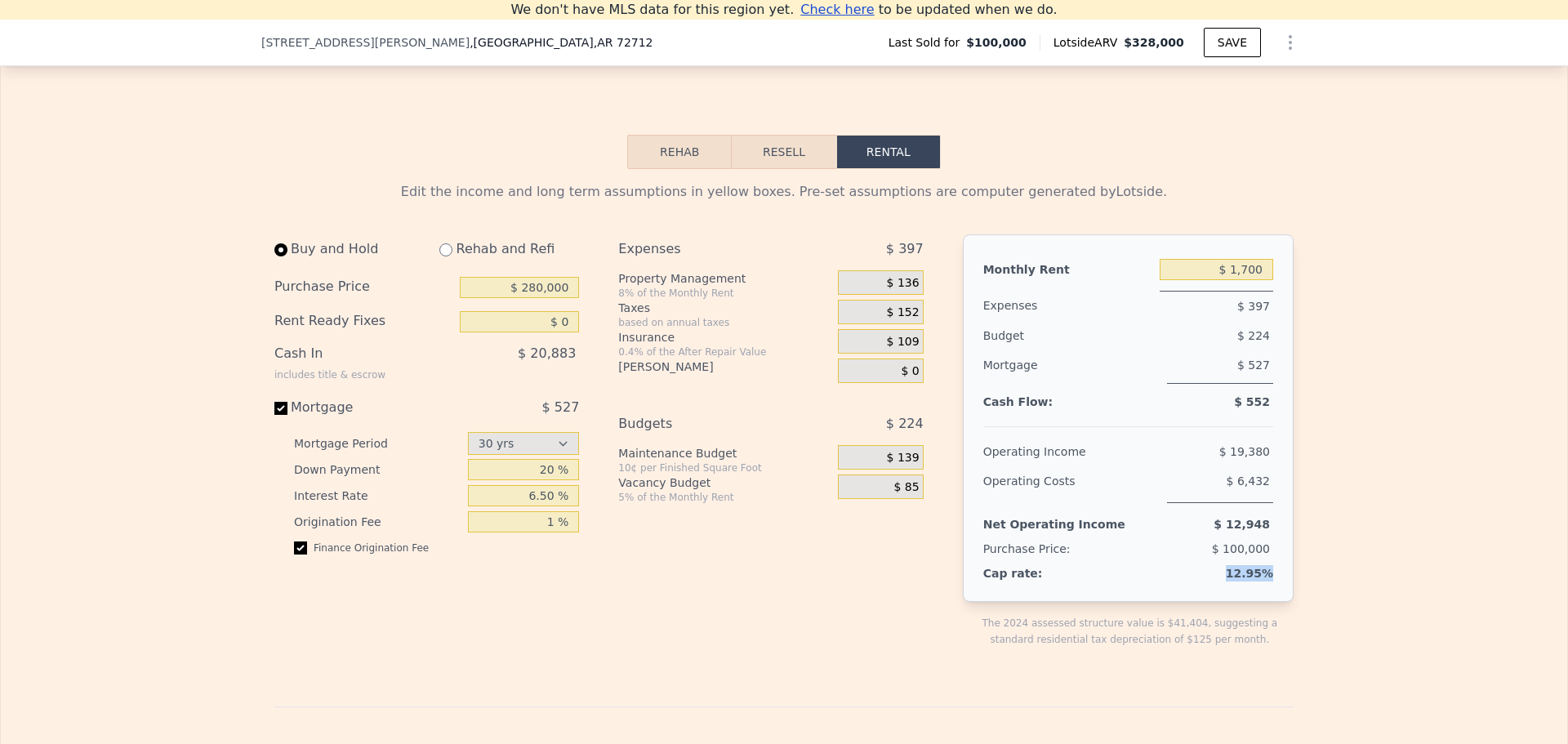
drag, startPoint x: 1230, startPoint y: 604, endPoint x: 1266, endPoint y: 604, distance: 36.0
click at [1266, 580] on span "12.95%" at bounding box center [1248, 573] width 47 height 14
drag, startPoint x: 1242, startPoint y: 429, endPoint x: 1274, endPoint y: 433, distance: 32.2
click at [1274, 433] on div "Monthly Rent $ 1,700 Expenses $ 397 Budget $ 224 Mortgage $ 527 Cash Flow: $ 55…" at bounding box center [1127, 418] width 330 height 367
click at [535, 506] on input "6.50 %" at bounding box center [524, 496] width 112 height 21
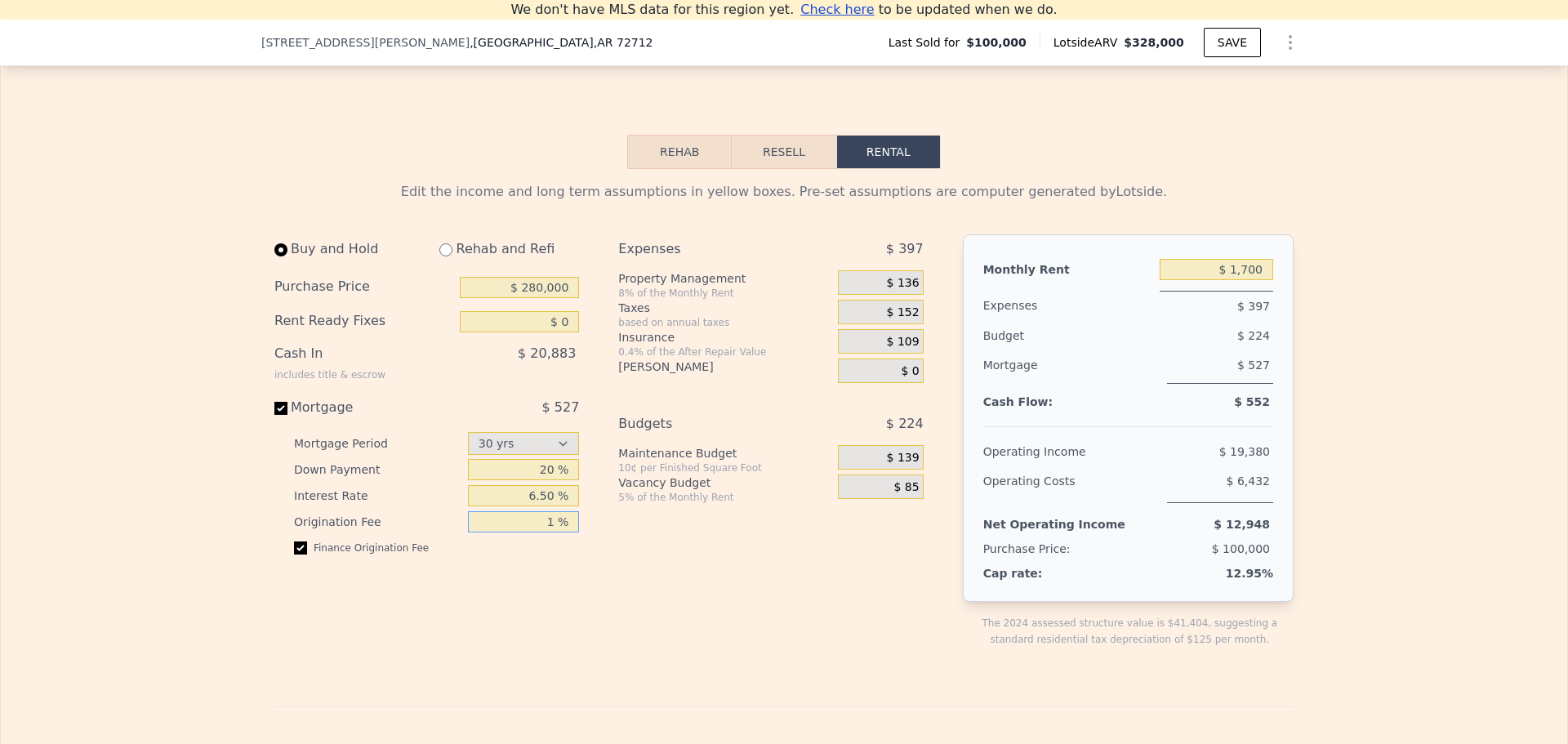
click at [535, 532] on input "1 %" at bounding box center [524, 522] width 112 height 21
click at [510, 506] on input "6.50 %" at bounding box center [524, 496] width 112 height 21
click at [508, 332] on input "$ 0" at bounding box center [519, 322] width 119 height 21
click at [514, 298] on input "$ 280,000" at bounding box center [519, 287] width 119 height 21
click at [556, 298] on input "$ 280,000" at bounding box center [519, 287] width 119 height 21
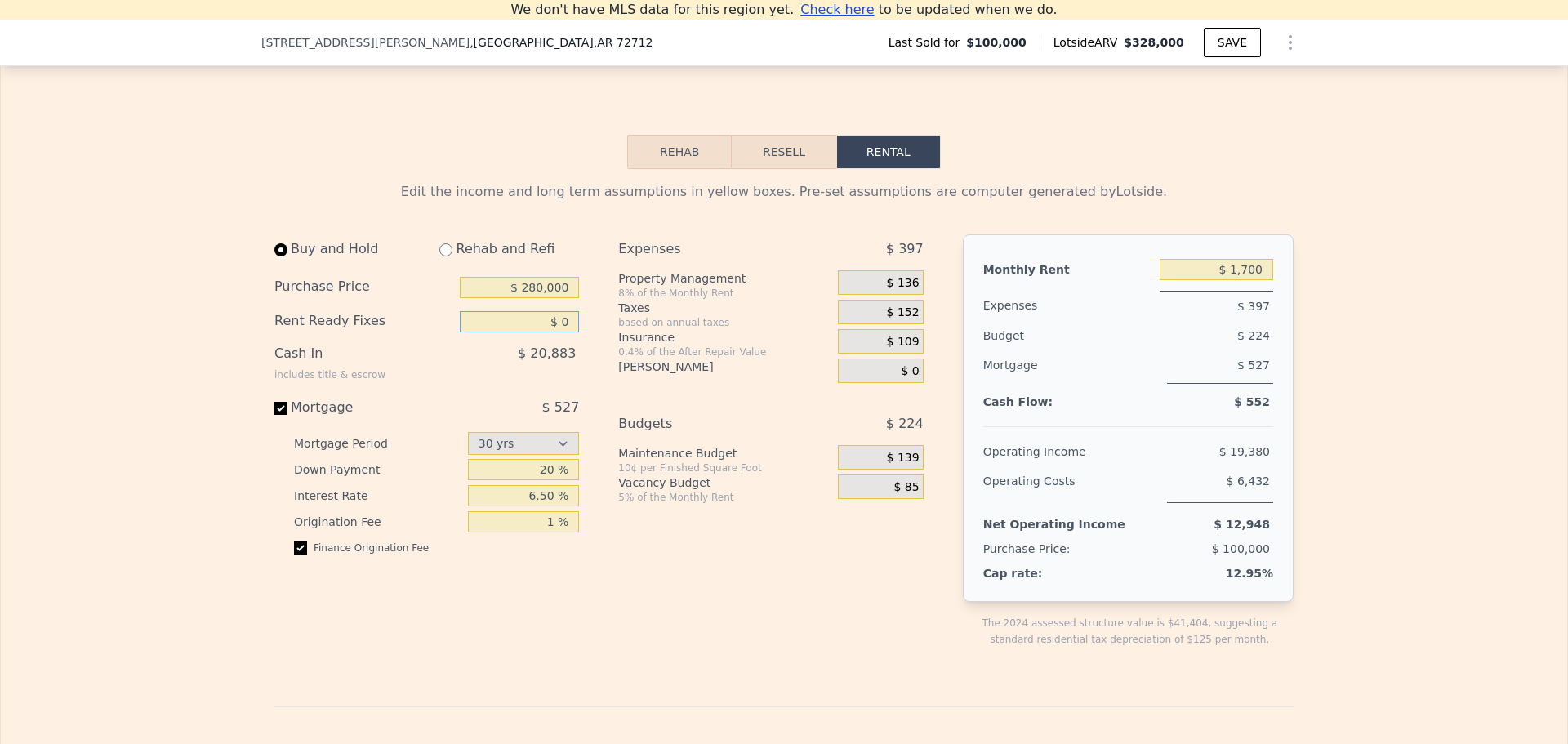
click at [529, 332] on input "$ 0" at bounding box center [519, 322] width 119 height 21
click at [652, 630] on div "Expenses $ 397 Property Management 8% of the Monthly Rent $ 136 Taxes based on …" at bounding box center [777, 454] width 318 height 440
click at [519, 298] on input "$ 280,000" at bounding box center [519, 287] width 119 height 21
click at [517, 332] on input "$ 0" at bounding box center [519, 322] width 119 height 21
drag, startPoint x: 1246, startPoint y: 430, endPoint x: 1260, endPoint y: 430, distance: 14.0
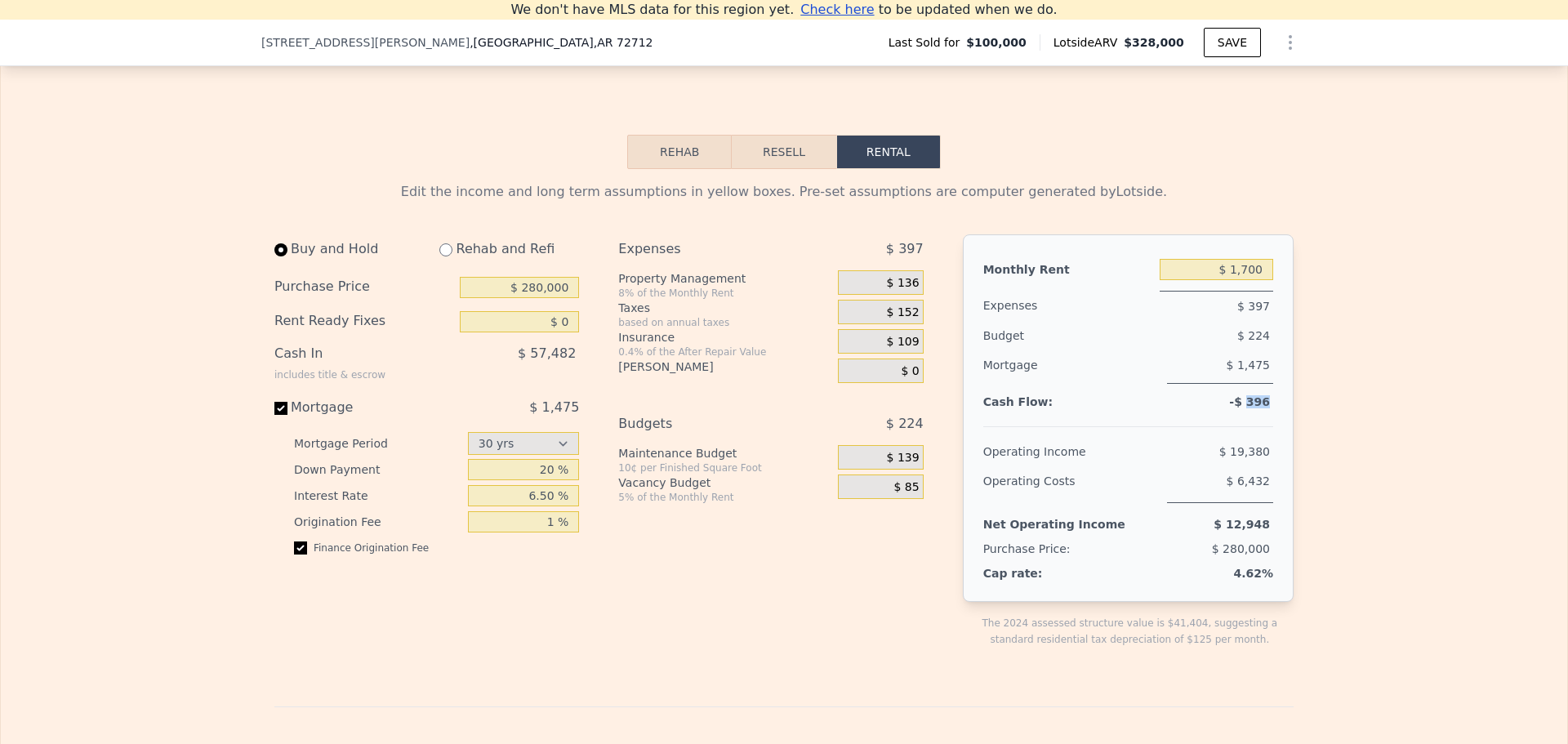
click at [1260, 409] on span "-$ 396" at bounding box center [1249, 402] width 41 height 14
click at [543, 480] on input "20 %" at bounding box center [524, 470] width 112 height 21
type input "0 %"
type input "25 %"
click at [621, 593] on div "Expenses $ 397 Property Management 8% of the Monthly Rent $ 136 Taxes based on …" at bounding box center [777, 454] width 318 height 440
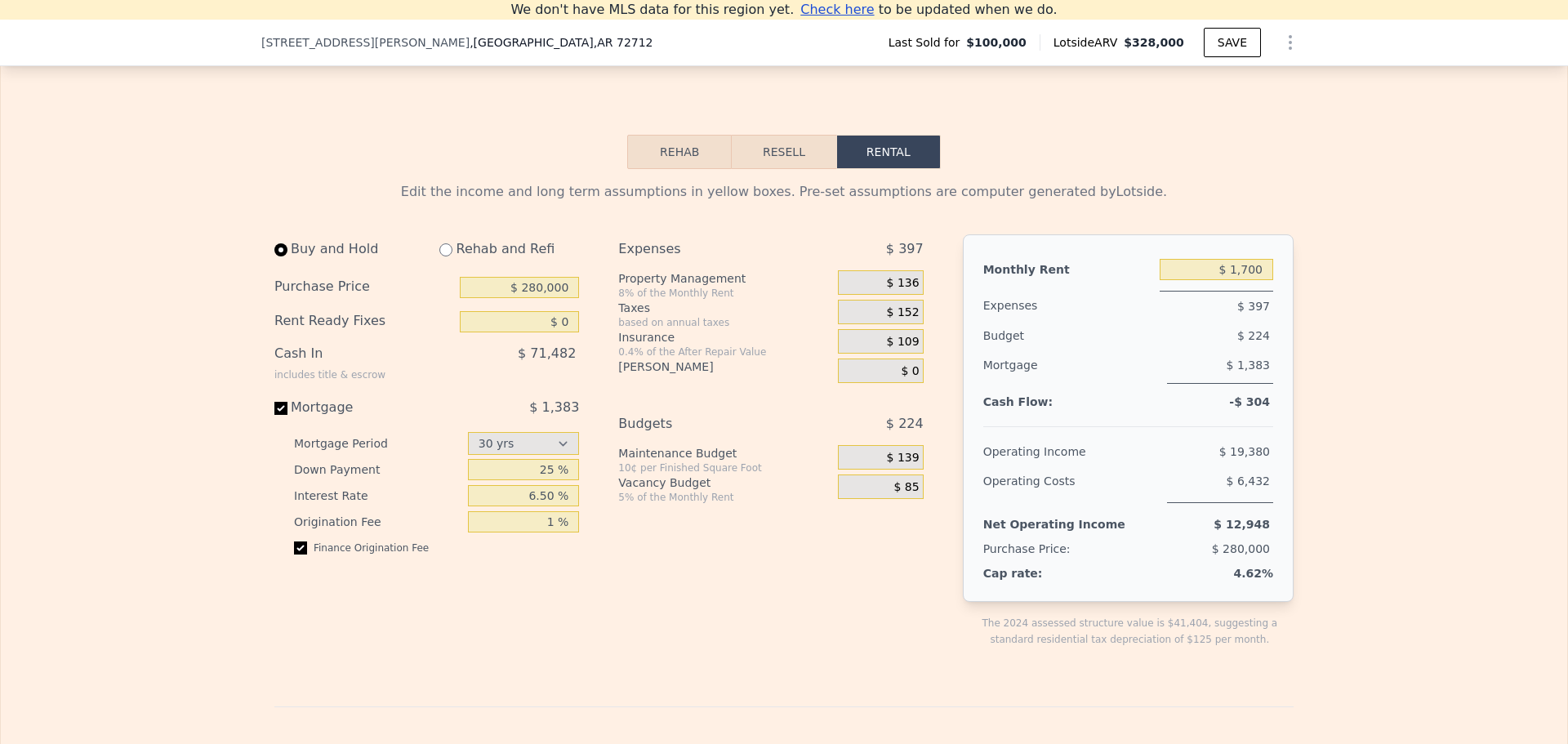
click at [504, 482] on div "25 %" at bounding box center [524, 469] width 112 height 26
click at [514, 532] on input "1 %" at bounding box center [524, 522] width 112 height 21
click at [514, 506] on input "6.50 %" at bounding box center [524, 496] width 112 height 21
type input "6.50 %"
click at [546, 480] on input "25 %" at bounding box center [524, 470] width 112 height 21
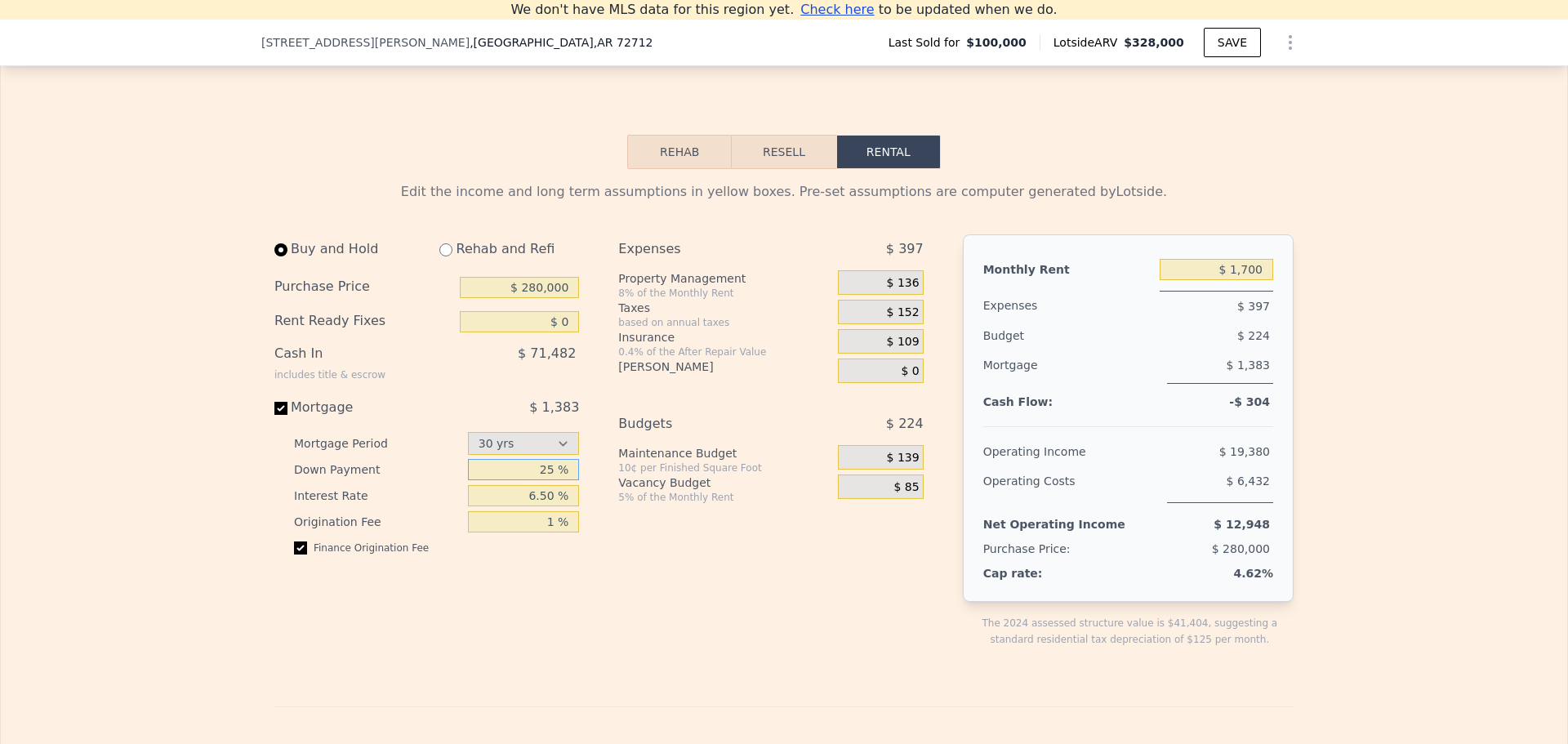
click at [537, 480] on input "25 %" at bounding box center [524, 470] width 112 height 21
type input "50 %"
click at [625, 608] on div "Expenses $ 397 Property Management 8% of the Monthly Rent $ 136 Taxes based on …" at bounding box center [777, 454] width 318 height 440
click at [504, 480] on input "50 %" at bounding box center [524, 470] width 112 height 21
click at [845, 673] on div "Expenses $ 397 Property Management 8% of the Monthly Rent $ 136 Taxes based on …" at bounding box center [777, 454] width 318 height 440
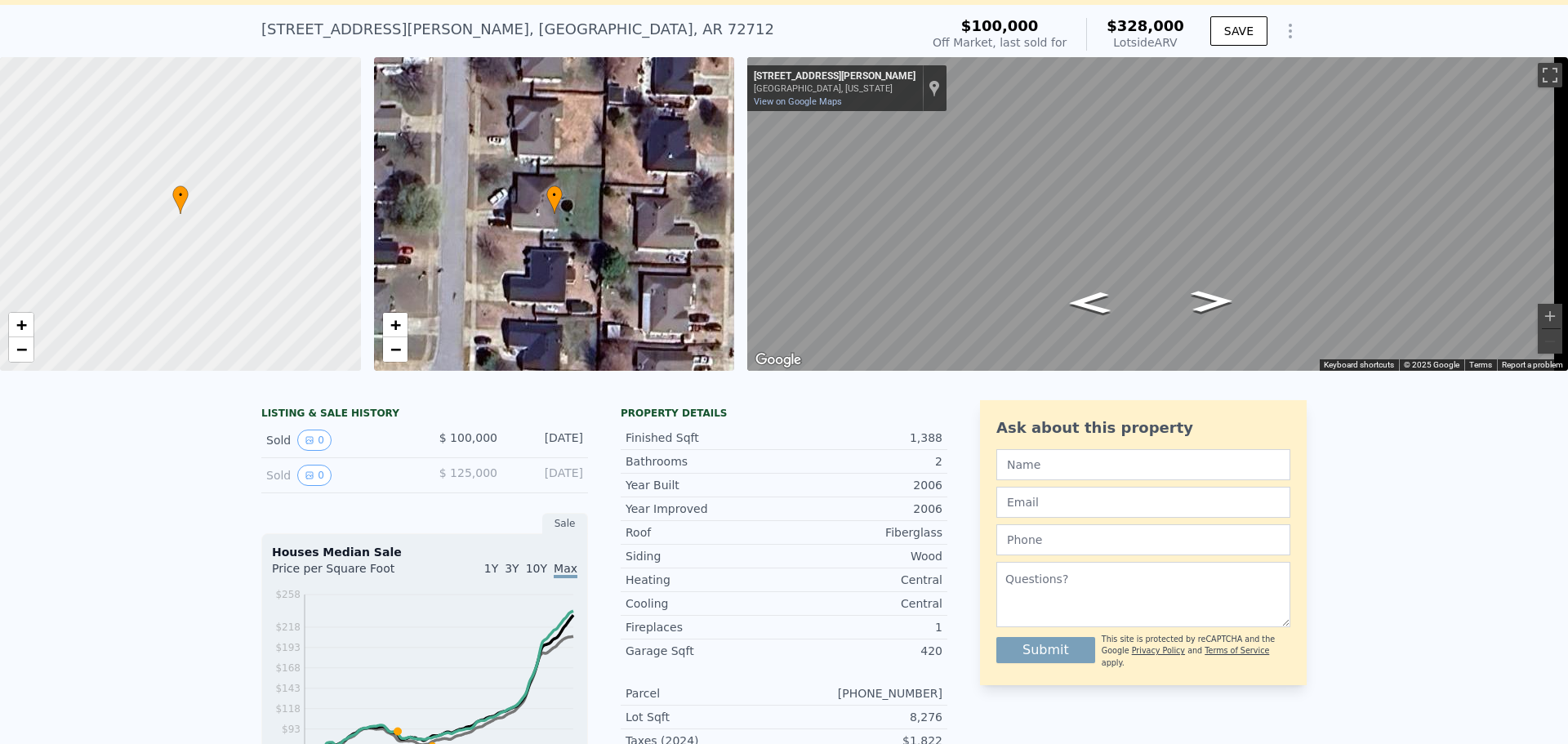
scroll to position [0, 0]
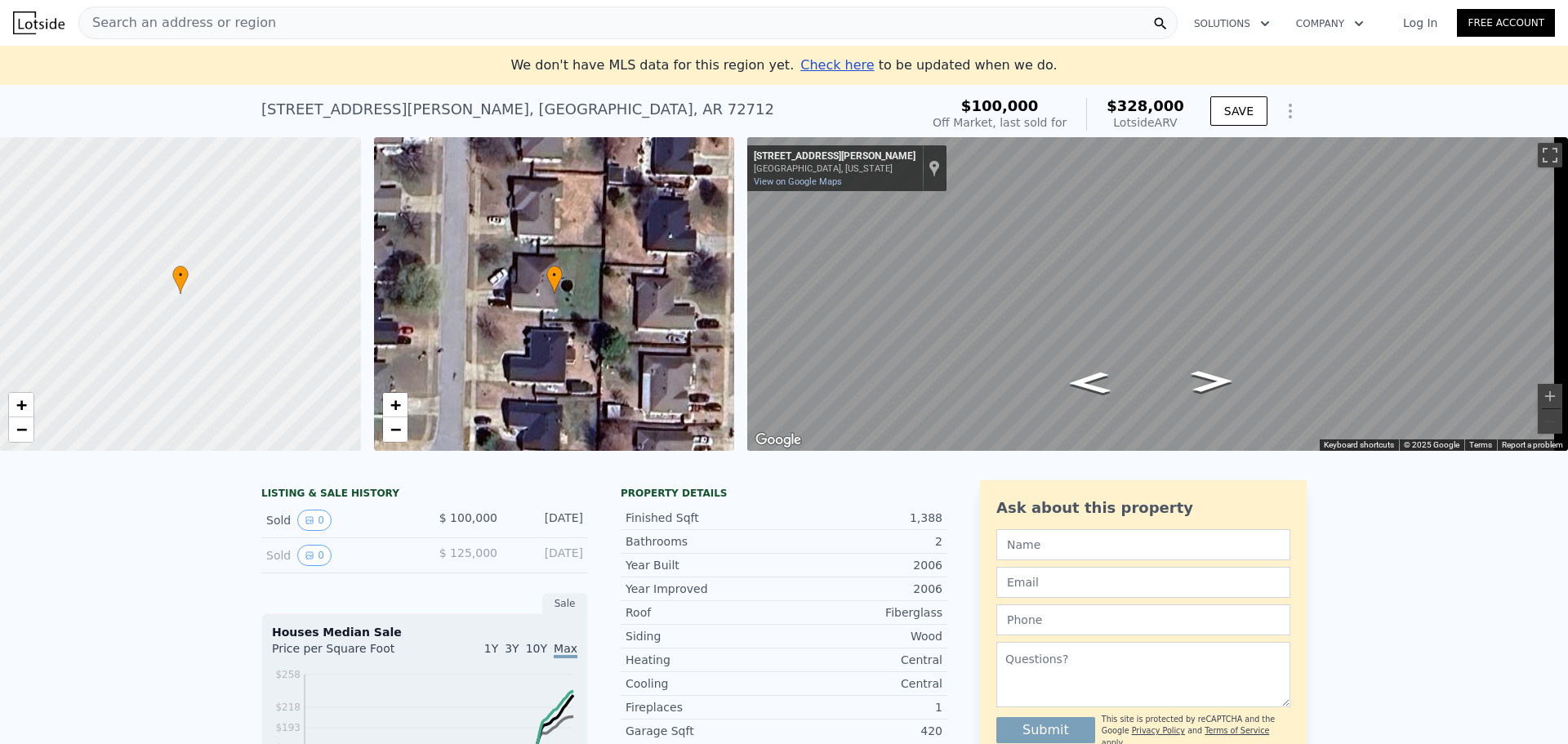
click at [163, 16] on span "Search an address or region" at bounding box center [178, 23] width 197 height 19
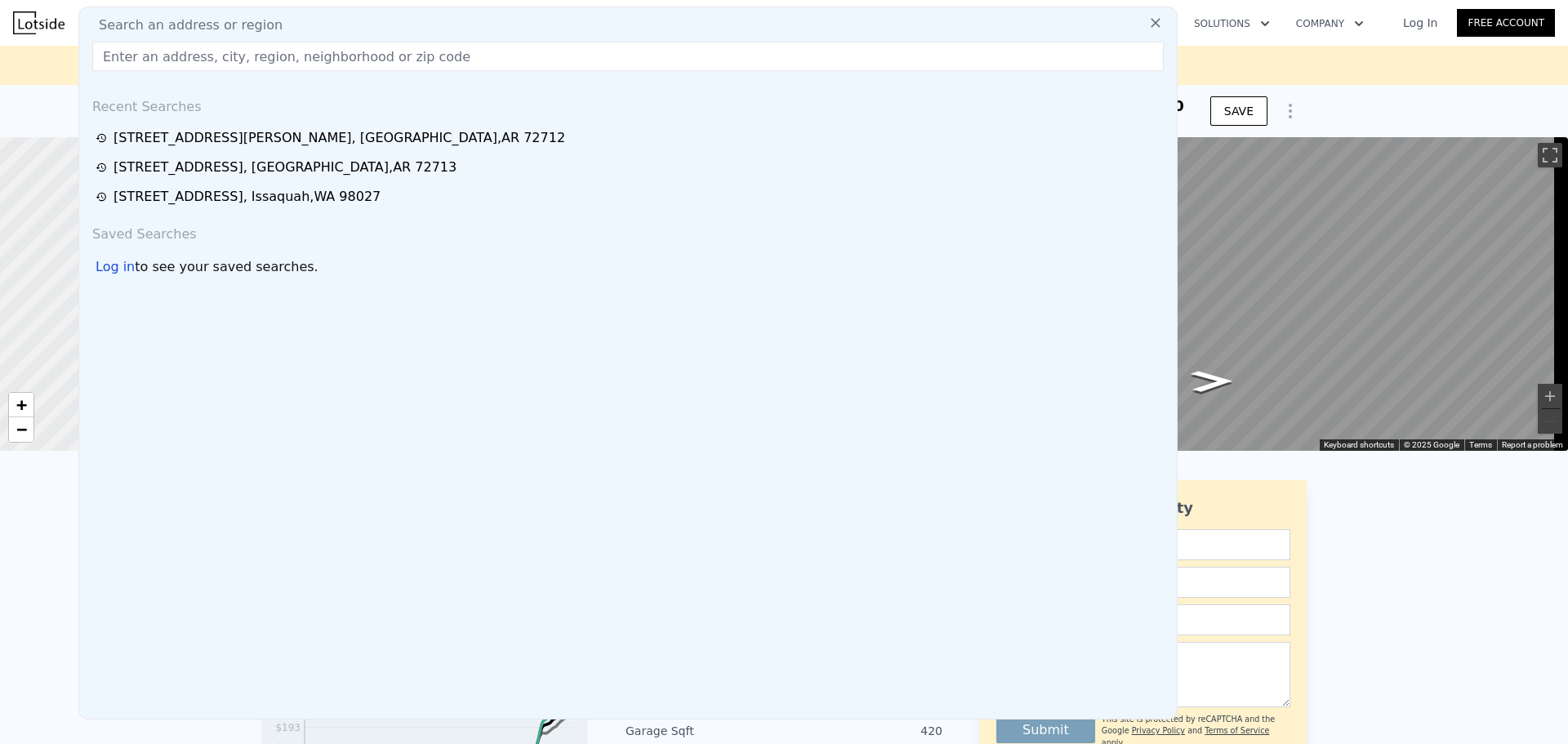
click at [293, 55] on input "text" at bounding box center [627, 56] width 1071 height 29
type input "$ 850"
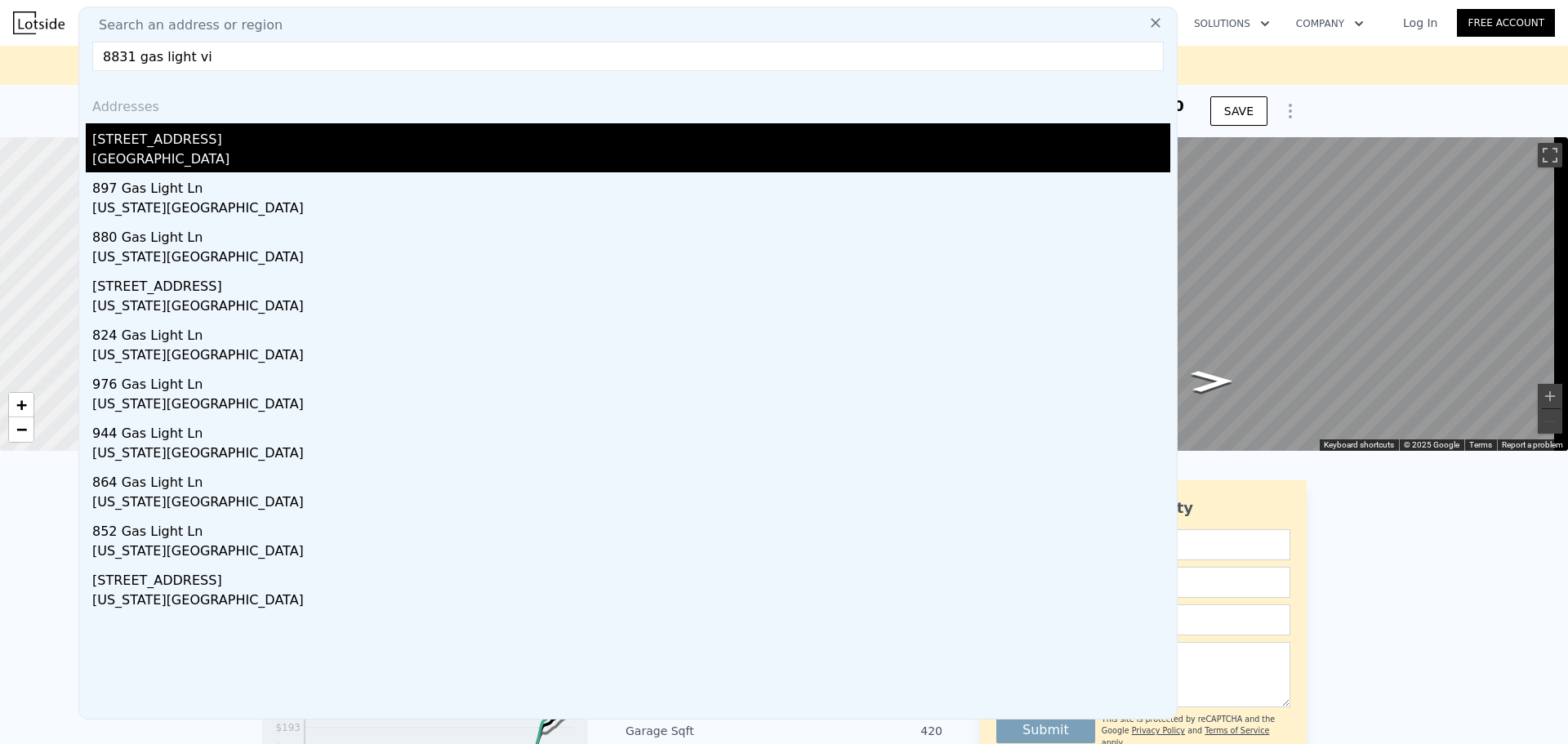
type input "8831 gas light vi"
click at [239, 160] on div "[GEOGRAPHIC_DATA]" at bounding box center [630, 161] width 1077 height 23
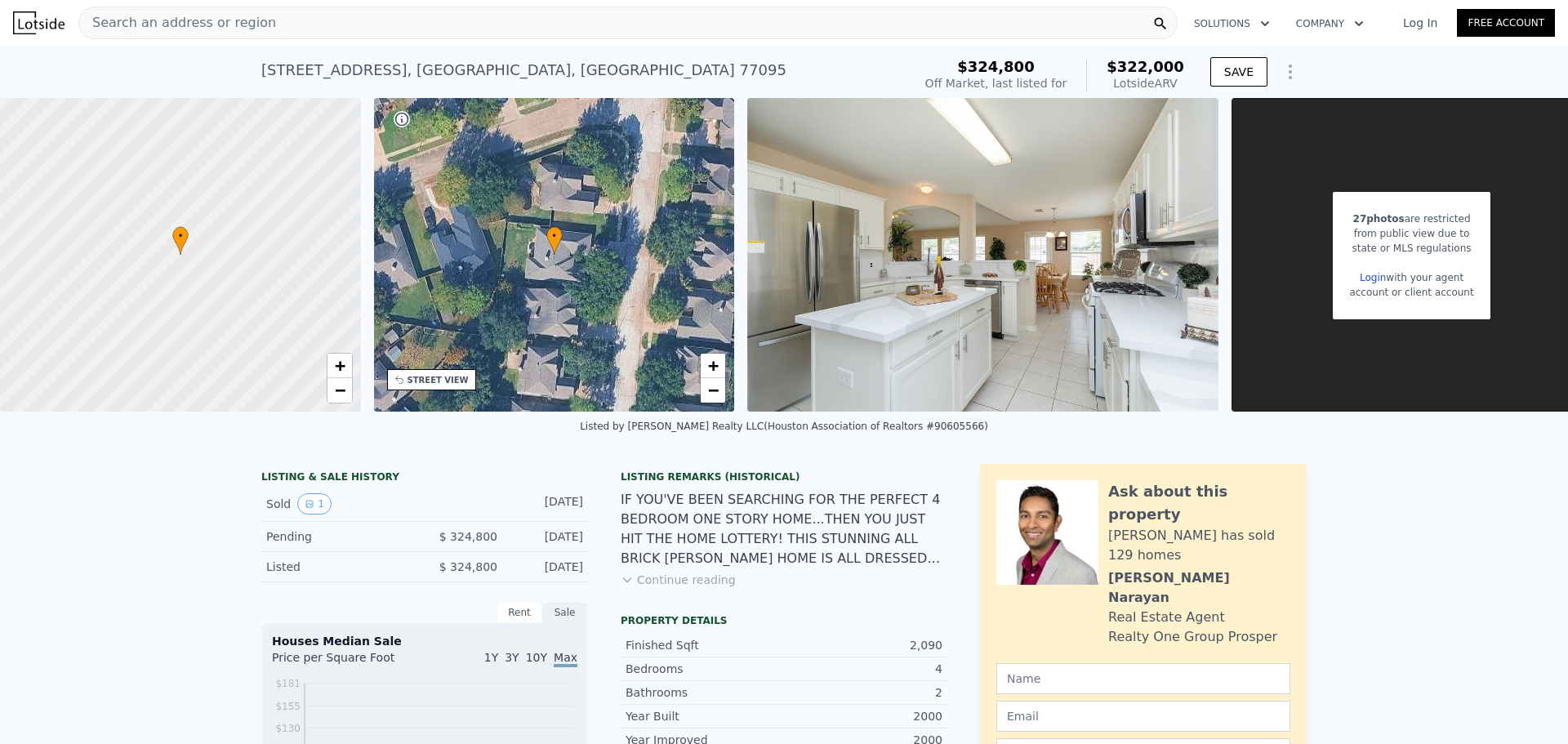
scroll to position [0, 50]
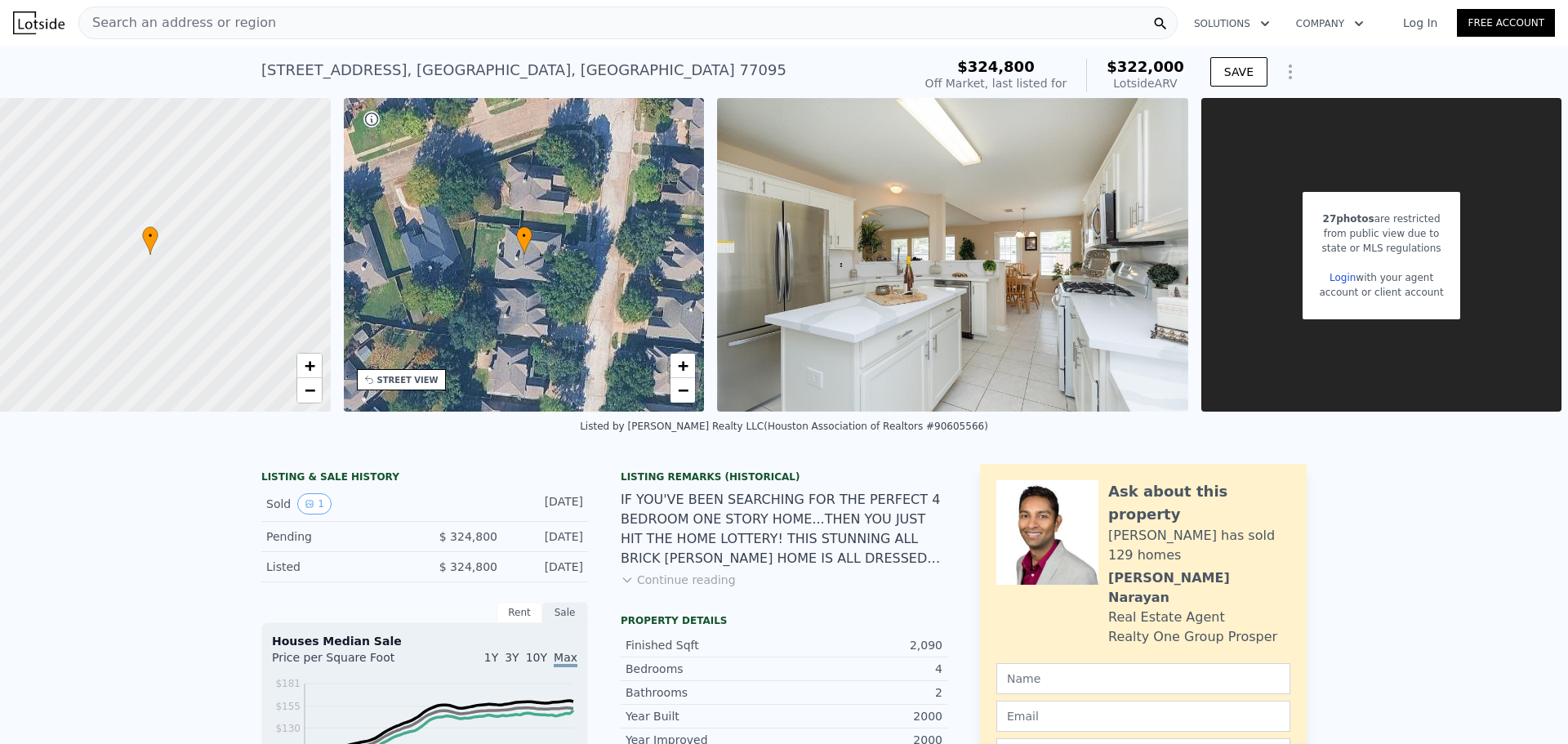
click at [974, 266] on img at bounding box center [953, 254] width 471 height 314
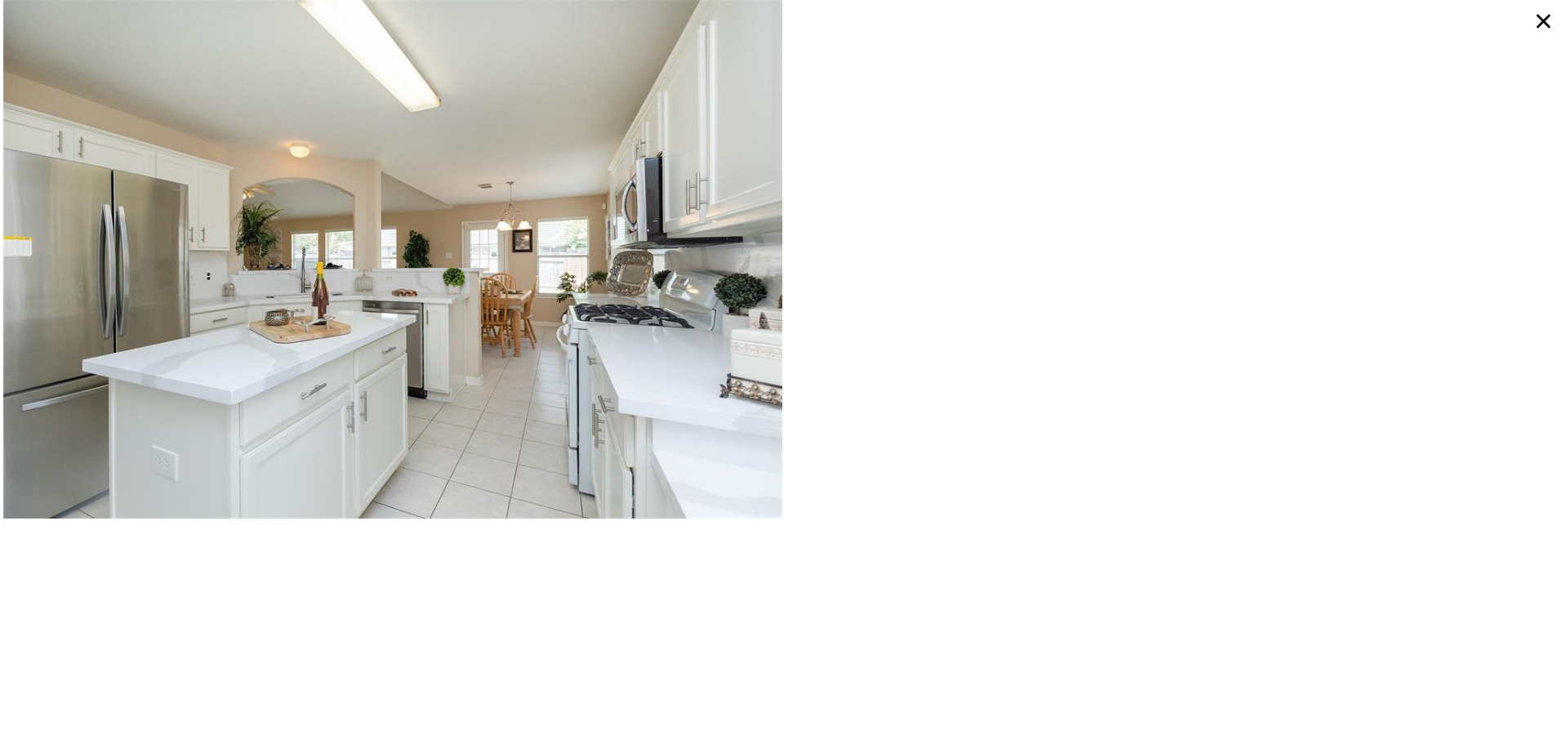
click at [1098, 218] on div at bounding box center [1174, 259] width 781 height 519
type input "2"
type input "1192"
type input "1781"
type input "5227"
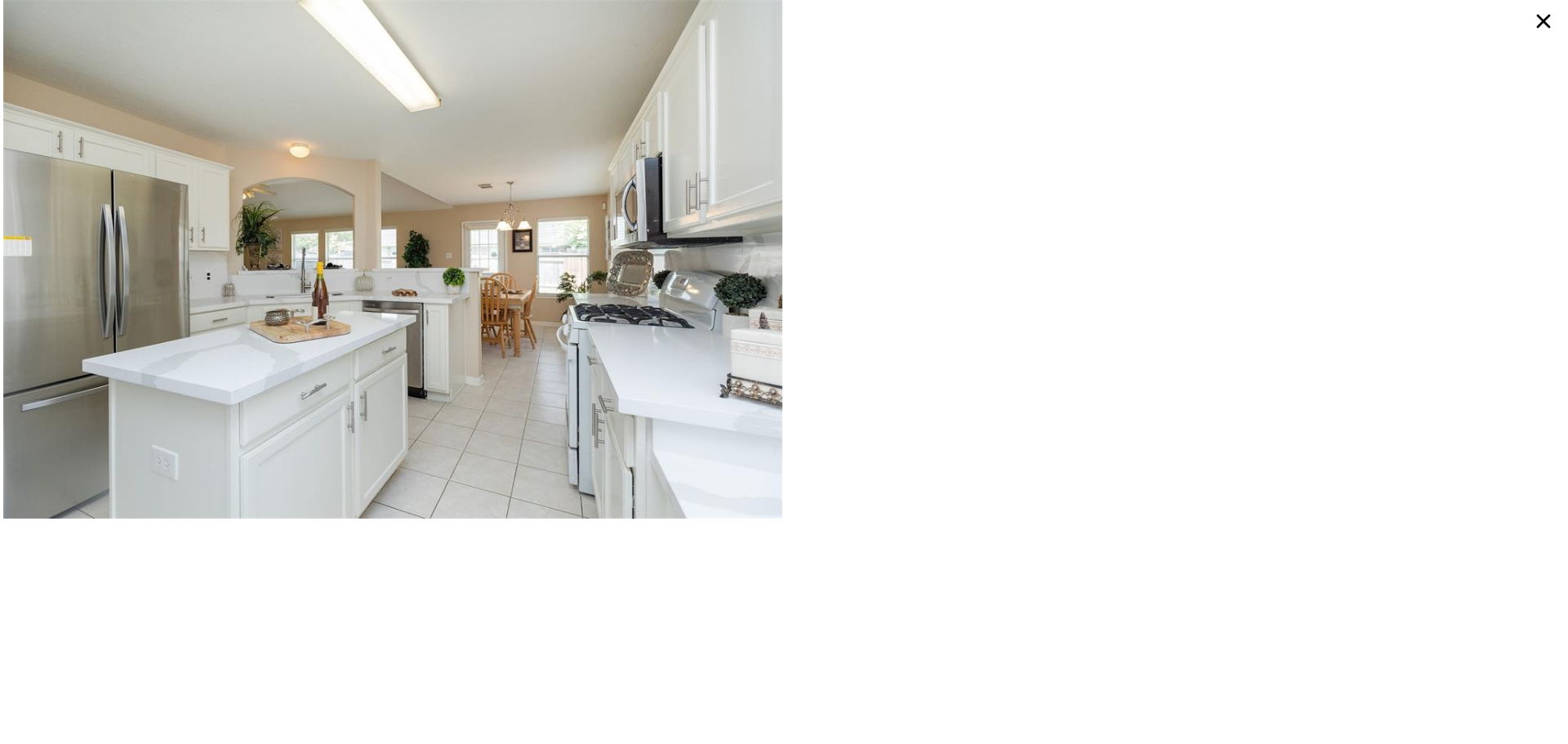
type input "7841"
type input "$ 328,000"
type input "$ 201,930"
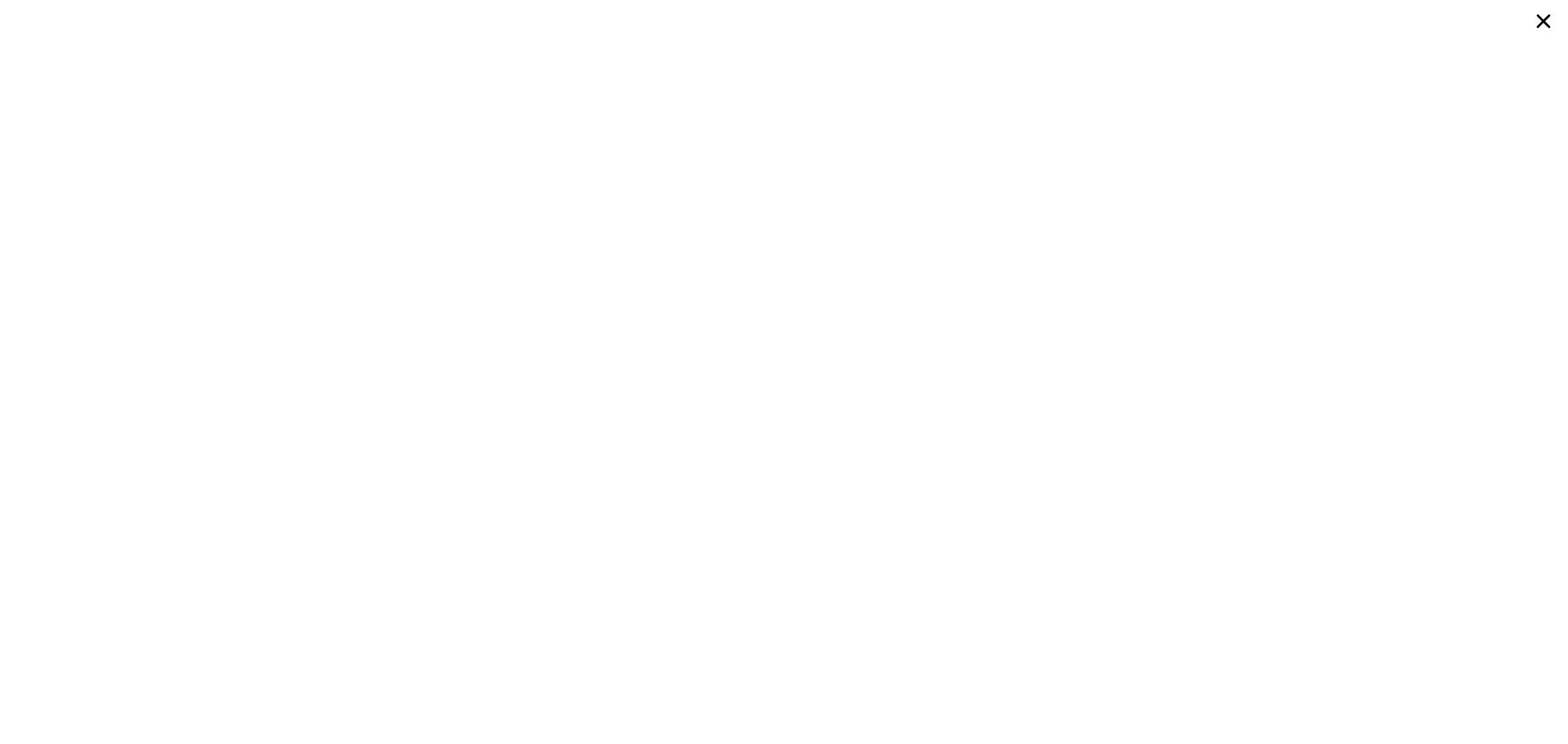
scroll to position [0, 7]
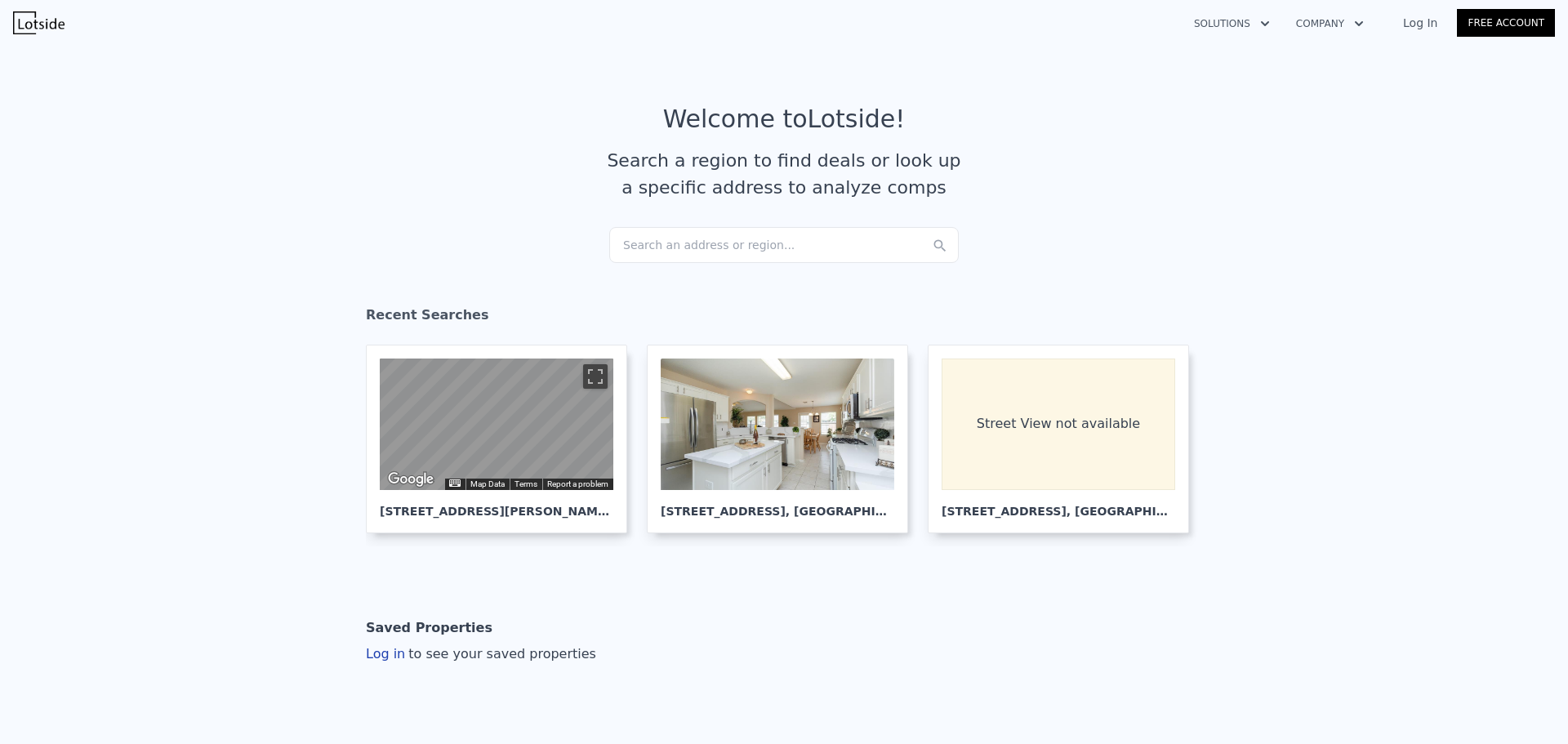
click at [783, 256] on div "Search an address or region..." at bounding box center [784, 244] width 350 height 36
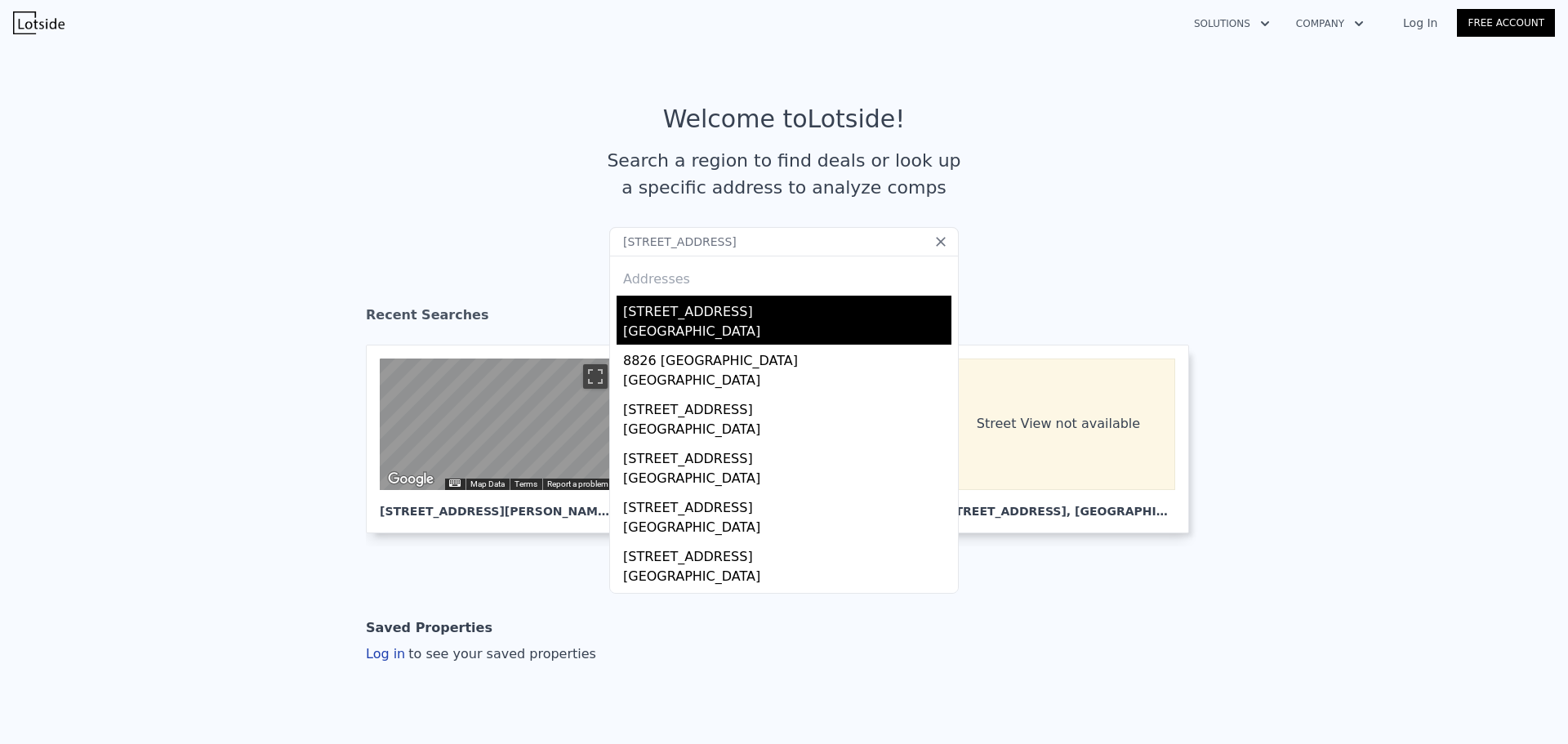
type input "[STREET_ADDRESS]"
click at [724, 323] on div "[GEOGRAPHIC_DATA]" at bounding box center [787, 333] width 328 height 23
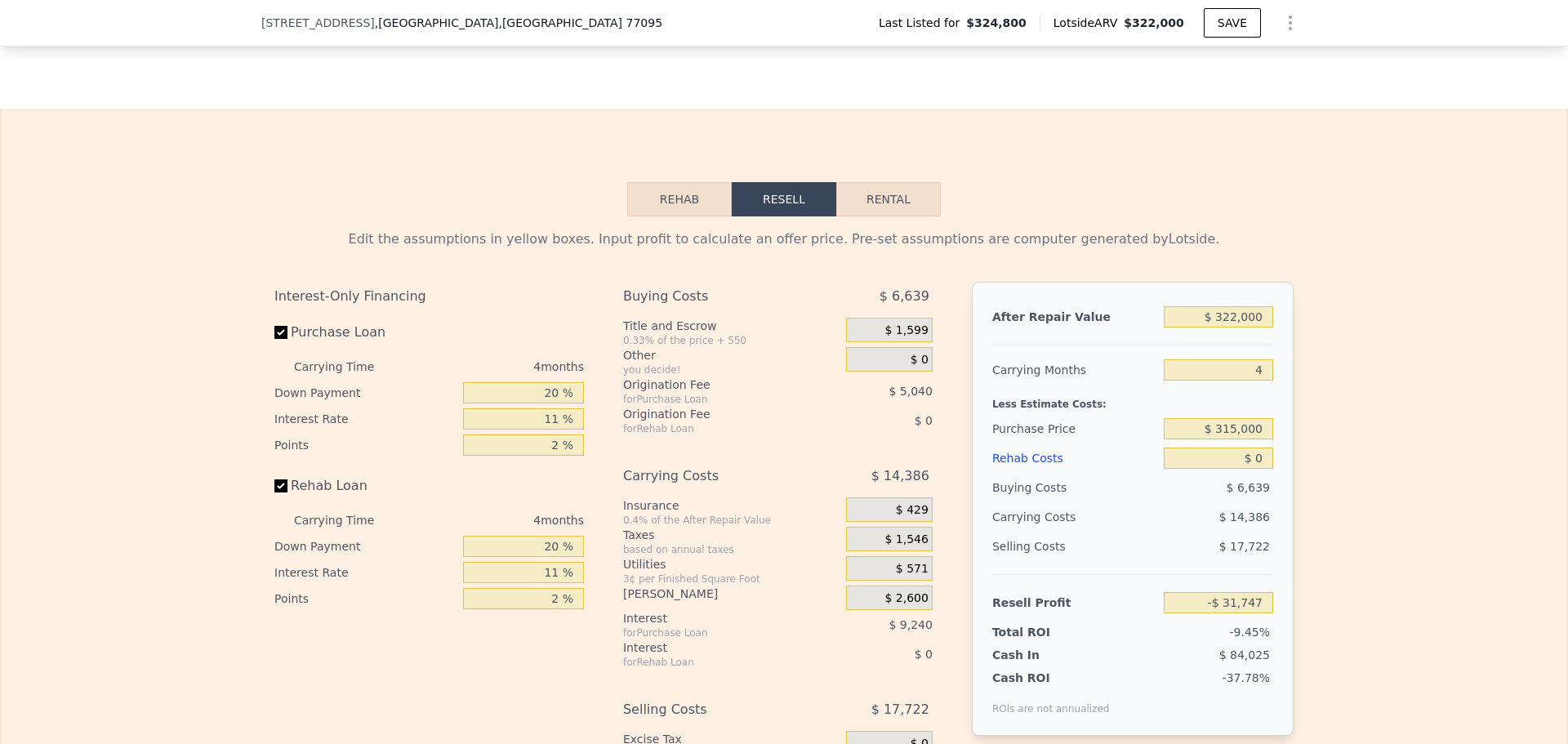
scroll to position [2280, 0]
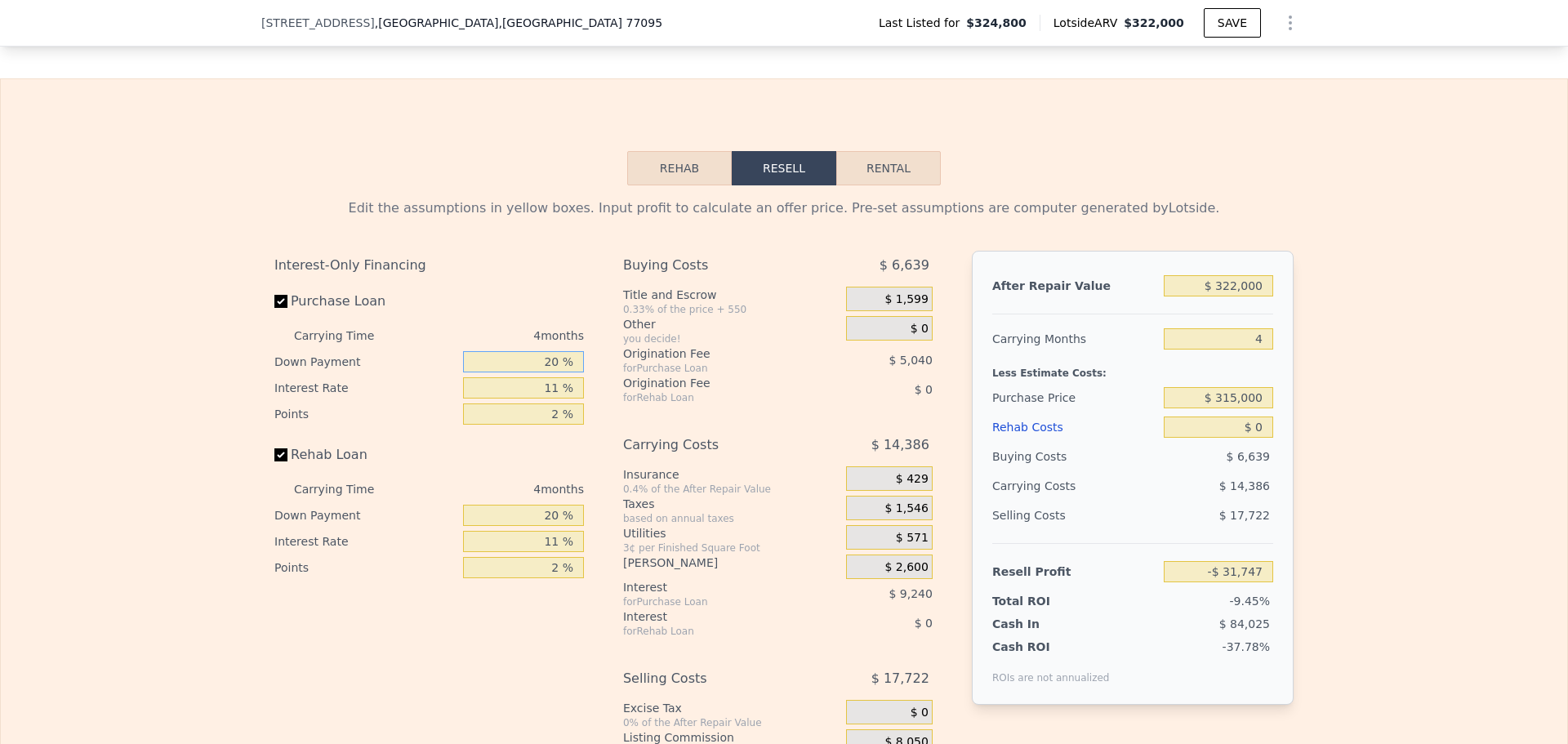
click at [512, 372] on input "20 %" at bounding box center [523, 361] width 121 height 21
click at [546, 372] on input "20 %" at bounding box center [523, 361] width 121 height 21
click at [910, 186] on button "Rental" at bounding box center [888, 167] width 104 height 34
select select "30"
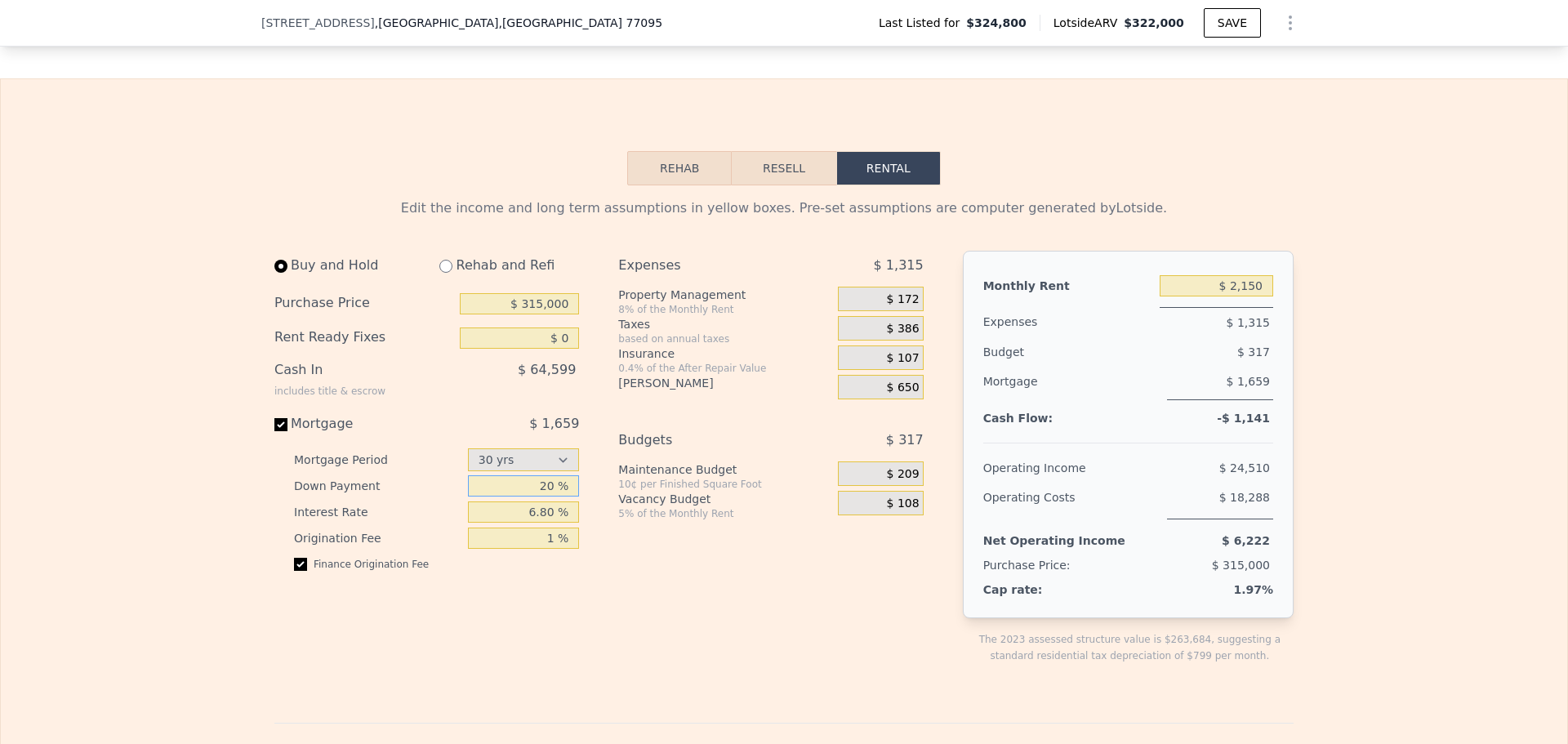
click at [524, 497] on input "20 %" at bounding box center [524, 486] width 112 height 21
drag, startPoint x: 550, startPoint y: 509, endPoint x: 541, endPoint y: 508, distance: 9.1
click at [541, 497] on input "20 %" at bounding box center [524, 486] width 112 height 21
type input "25 %"
click at [681, 652] on div "Expenses $ 1,315 Property Management 8% of the Monthly Rent $ 172 Taxes based o…" at bounding box center [777, 470] width 318 height 440
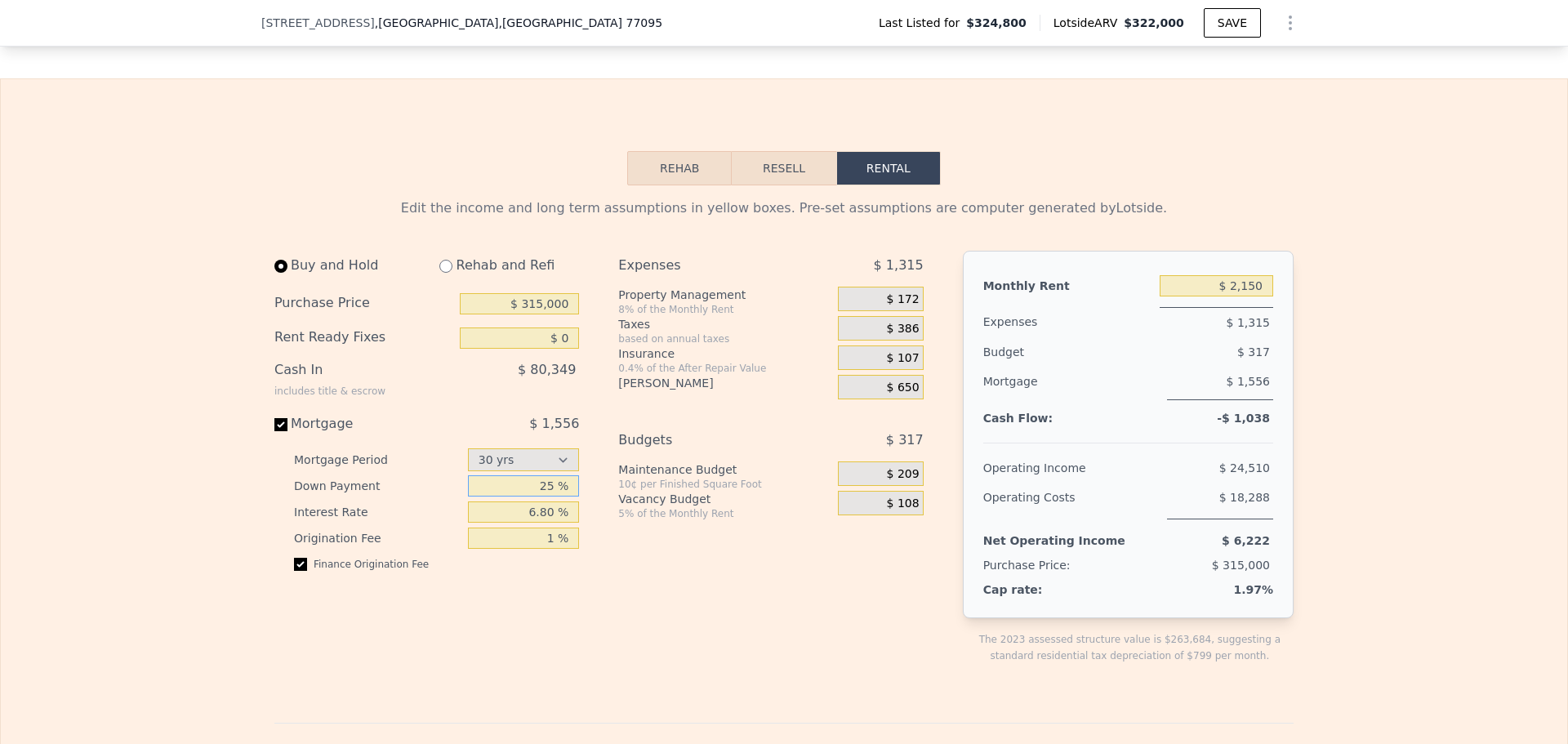
click at [546, 497] on input "25 %" at bounding box center [524, 486] width 112 height 21
click at [543, 523] on input "6.80 %" at bounding box center [524, 512] width 112 height 21
click at [517, 549] on input "1 %" at bounding box center [524, 538] width 112 height 21
click at [177, 482] on div "Edit the income and long term assumptions in yellow boxes. Pre-set assumptions …" at bounding box center [784, 740] width 1566 height 1109
click at [891, 307] on span "$ 172" at bounding box center [903, 300] width 33 height 14
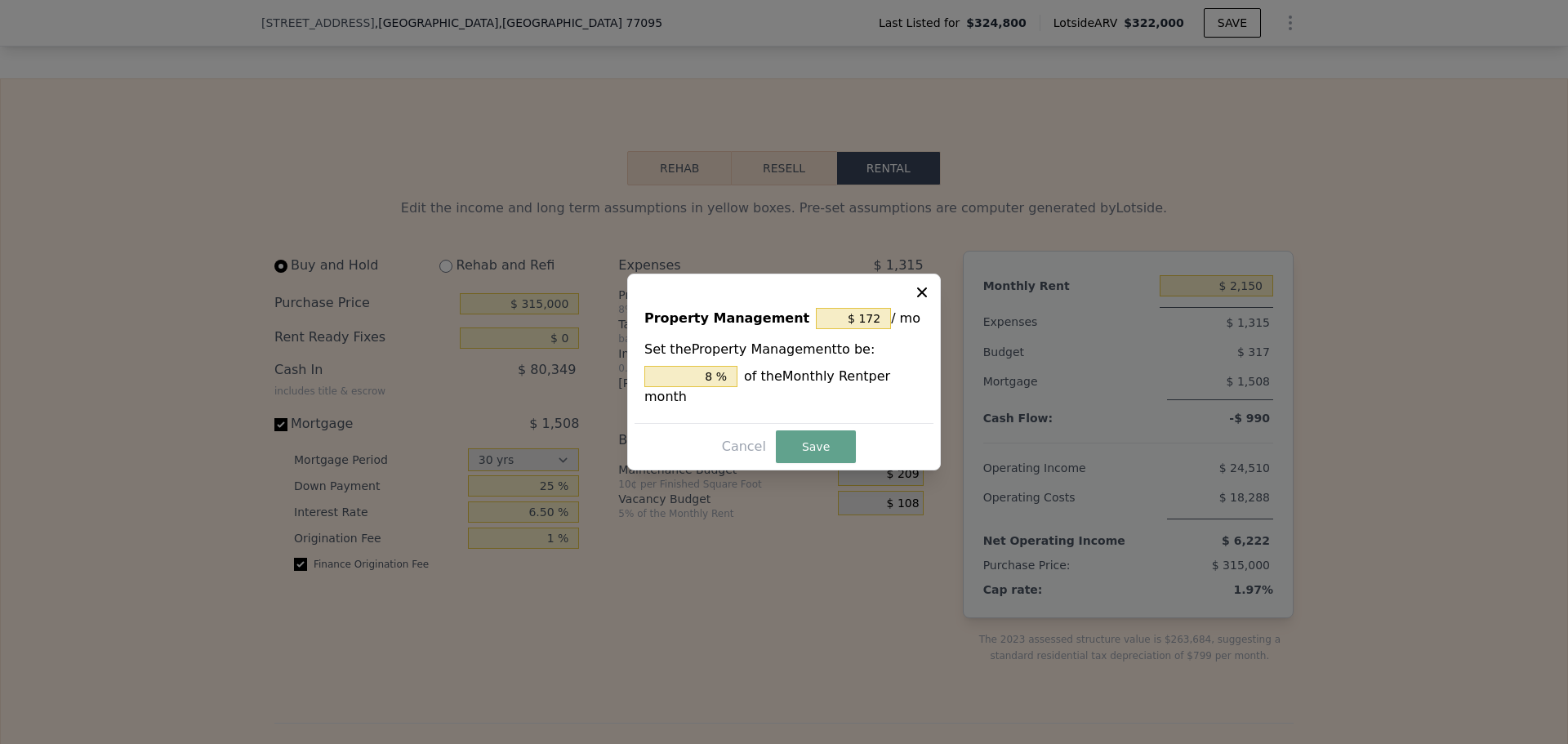
click at [923, 295] on icon at bounding box center [922, 292] width 16 height 16
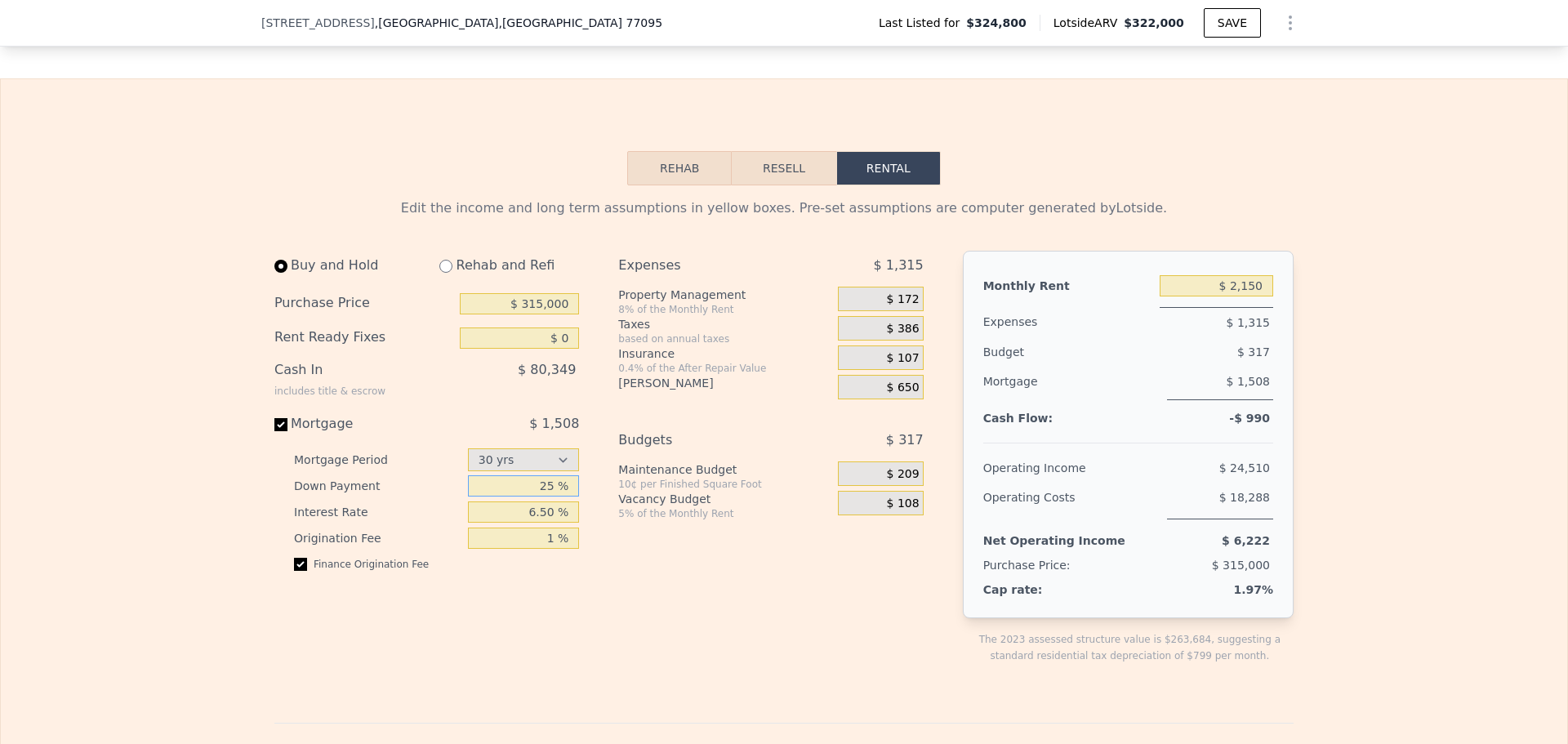
drag, startPoint x: 536, startPoint y: 514, endPoint x: 562, endPoint y: 514, distance: 26.0
click at [562, 497] on input "25 %" at bounding box center [524, 486] width 112 height 21
click at [730, 672] on div "Expenses $ 1,315 Property Management 8% of the Monthly Rent $ 172 Taxes based o…" at bounding box center [777, 470] width 318 height 440
drag, startPoint x: 535, startPoint y: 514, endPoint x: 547, endPoint y: 512, distance: 12.2
click at [547, 497] on input "25 %" at bounding box center [524, 486] width 112 height 21
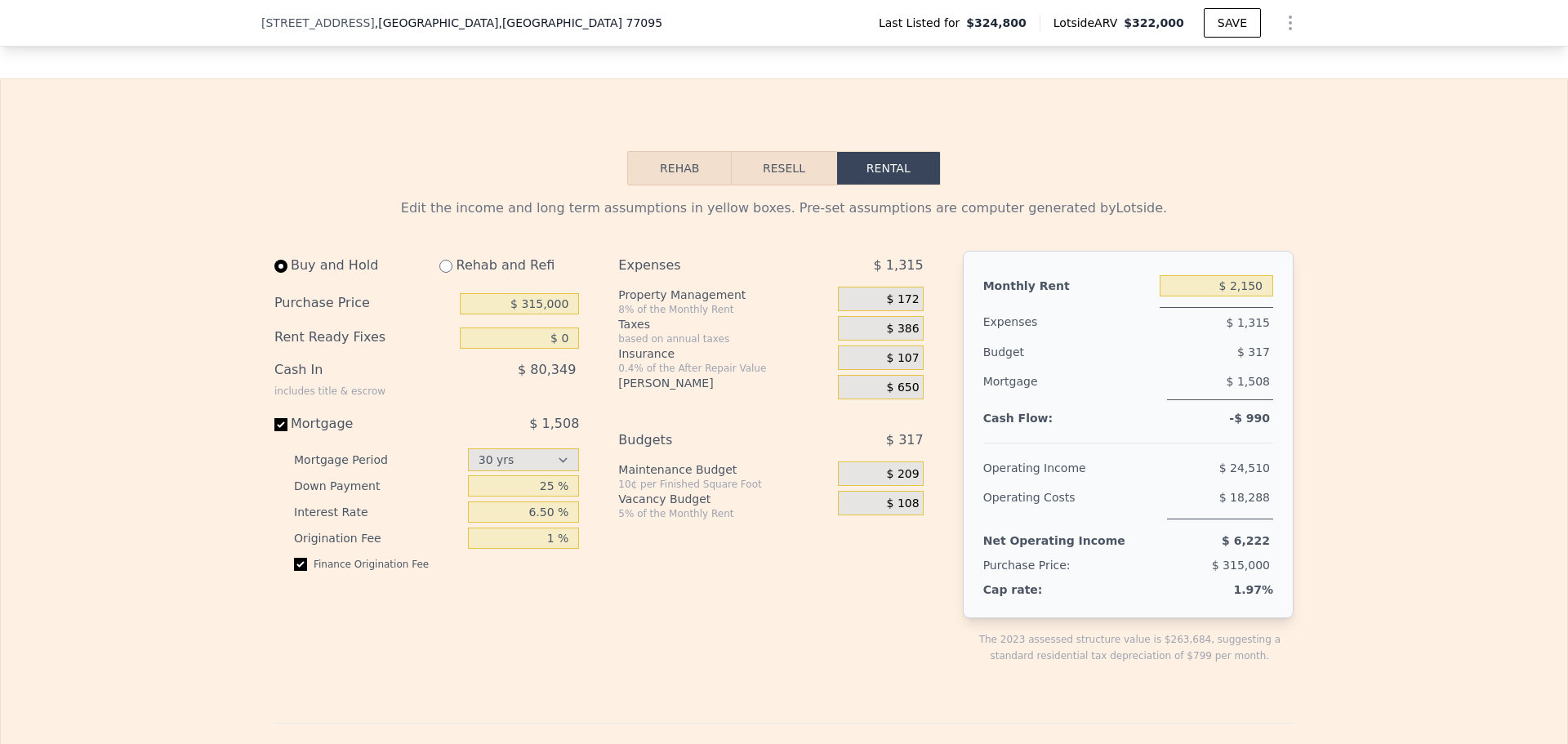
click at [698, 604] on div "Expenses $ 1,315 Property Management 8% of the Monthly Rent $ 172 Taxes based o…" at bounding box center [777, 470] width 318 height 440
drag, startPoint x: 544, startPoint y: 544, endPoint x: 559, endPoint y: 606, distance: 63.8
click at [544, 523] on input "6.50 %" at bounding box center [524, 512] width 112 height 21
type input "6.80 %"
click at [658, 639] on div "Expenses $ 1,315 Property Management 8% of the Monthly Rent $ 172 Taxes based o…" at bounding box center [777, 470] width 318 height 440
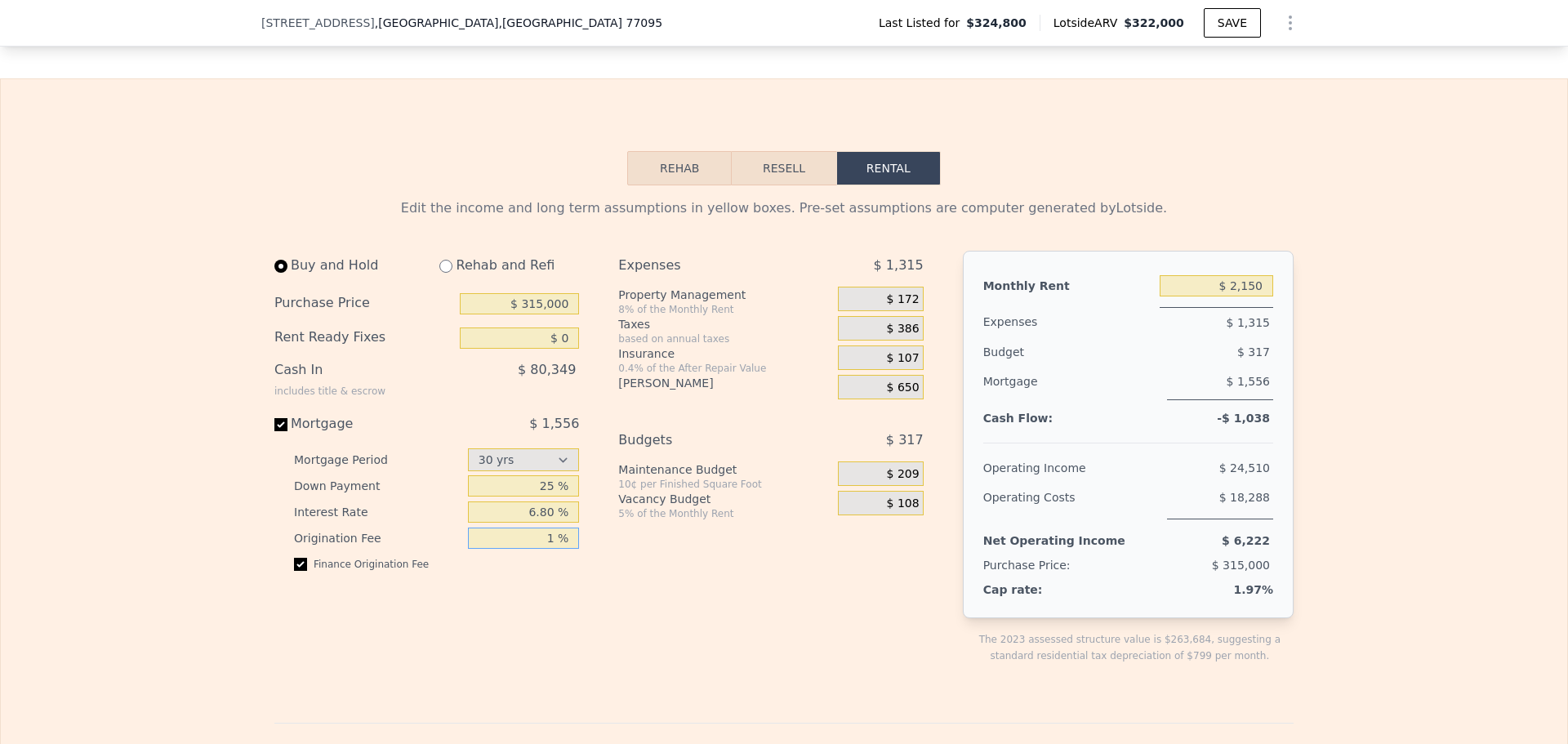
click at [499, 549] on input "1 %" at bounding box center [524, 538] width 112 height 21
click at [504, 523] on input "6.80 %" at bounding box center [524, 512] width 112 height 21
click at [508, 497] on input "25 %" at bounding box center [524, 486] width 112 height 21
click at [512, 523] on input "6.80 %" at bounding box center [524, 512] width 112 height 21
click at [887, 620] on div "Expenses $ 1,315 Property Management 8% of the Monthly Rent $ 172 Taxes based o…" at bounding box center [777, 470] width 318 height 440
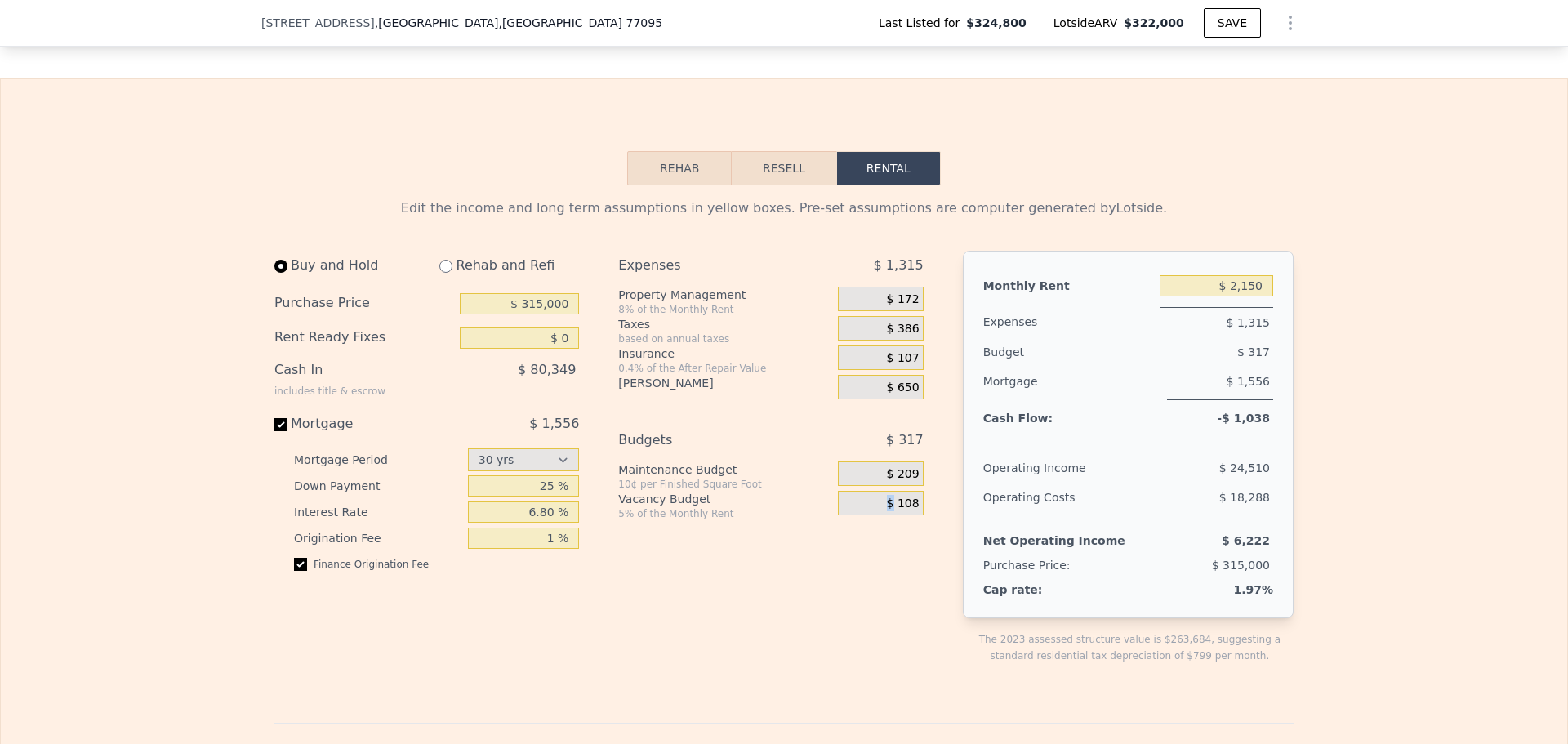
click at [833, 614] on div "Expenses $ 1,315 Property Management 8% of the Monthly Rent $ 172 Taxes based o…" at bounding box center [777, 470] width 318 height 440
click at [1220, 297] on input "$ 2,150" at bounding box center [1215, 286] width 113 height 21
drag, startPoint x: 1236, startPoint y: 353, endPoint x: 1262, endPoint y: 351, distance: 26.1
click at [1262, 329] on span "$ 1,315" at bounding box center [1247, 323] width 43 height 14
click at [903, 307] on span "$ 172" at bounding box center [903, 300] width 33 height 14
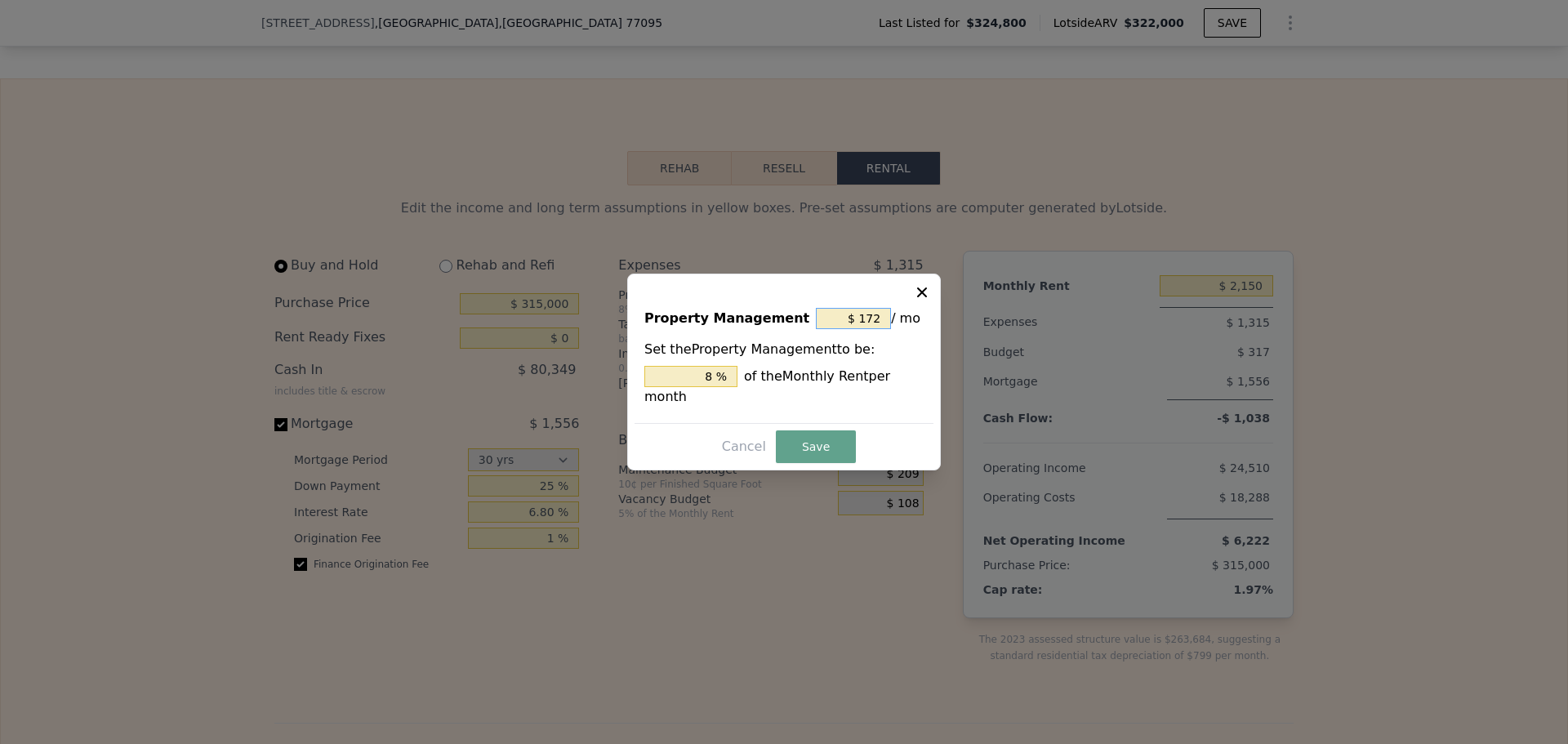
click at [843, 326] on input "$ 172" at bounding box center [853, 319] width 75 height 21
click at [855, 328] on input "$ 172" at bounding box center [853, 319] width 75 height 21
drag, startPoint x: 879, startPoint y: 326, endPoint x: 863, endPoint y: 326, distance: 16.0
click at [863, 326] on input "$ 172" at bounding box center [853, 319] width 75 height 21
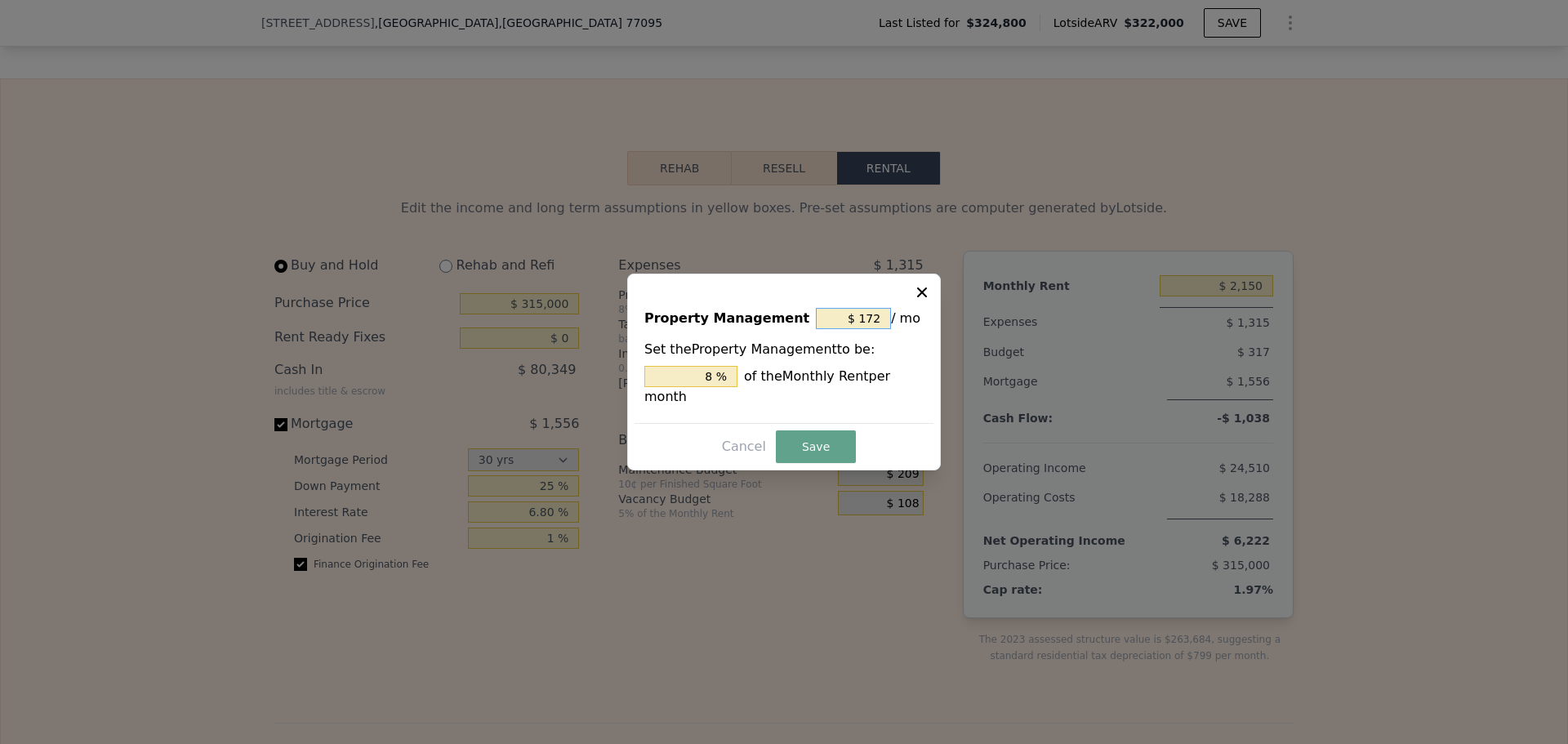
type input "$ 12"
type input "0.558 %"
type input "$ 129"
type input "6 %"
type input "$ 129"
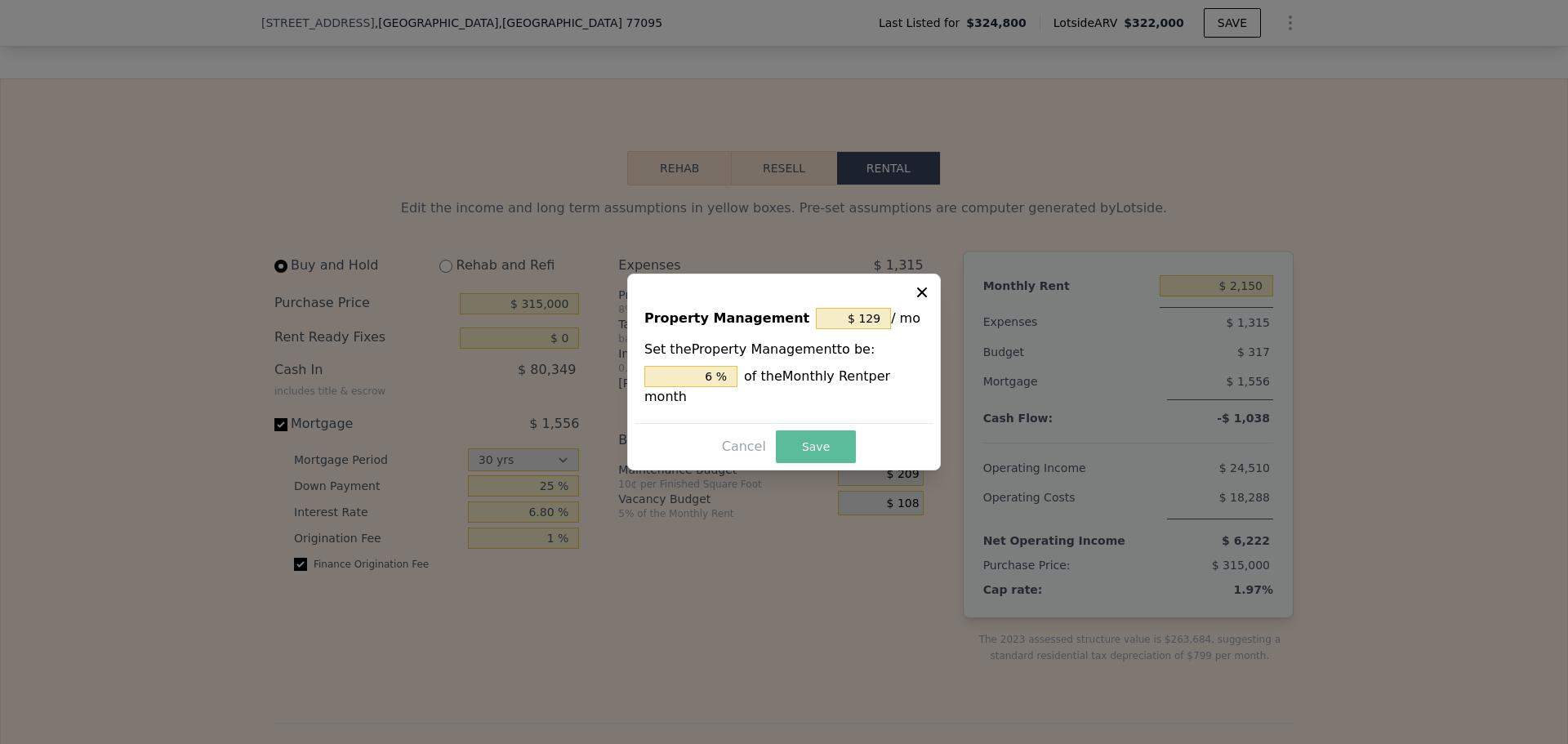
click at [830, 438] on button "Save" at bounding box center [815, 446] width 80 height 33
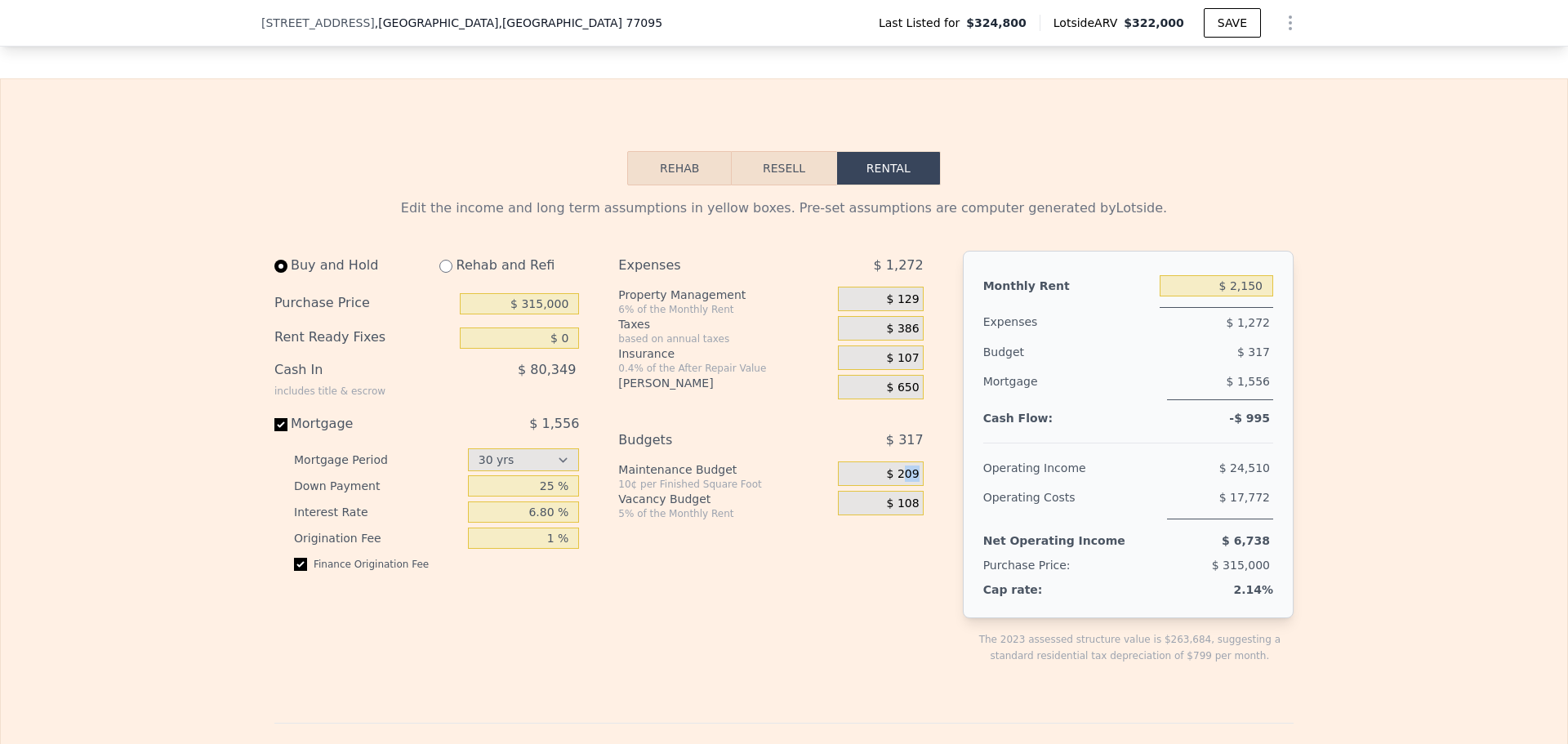
drag, startPoint x: 900, startPoint y: 501, endPoint x: 920, endPoint y: 499, distance: 20.1
click at [920, 499] on div "Expenses $ 1,272 Property Management 6% of the Monthly Rent $ 129 Taxes based o…" at bounding box center [777, 470] width 318 height 440
click at [898, 482] on span "$ 209" at bounding box center [903, 473] width 33 height 14
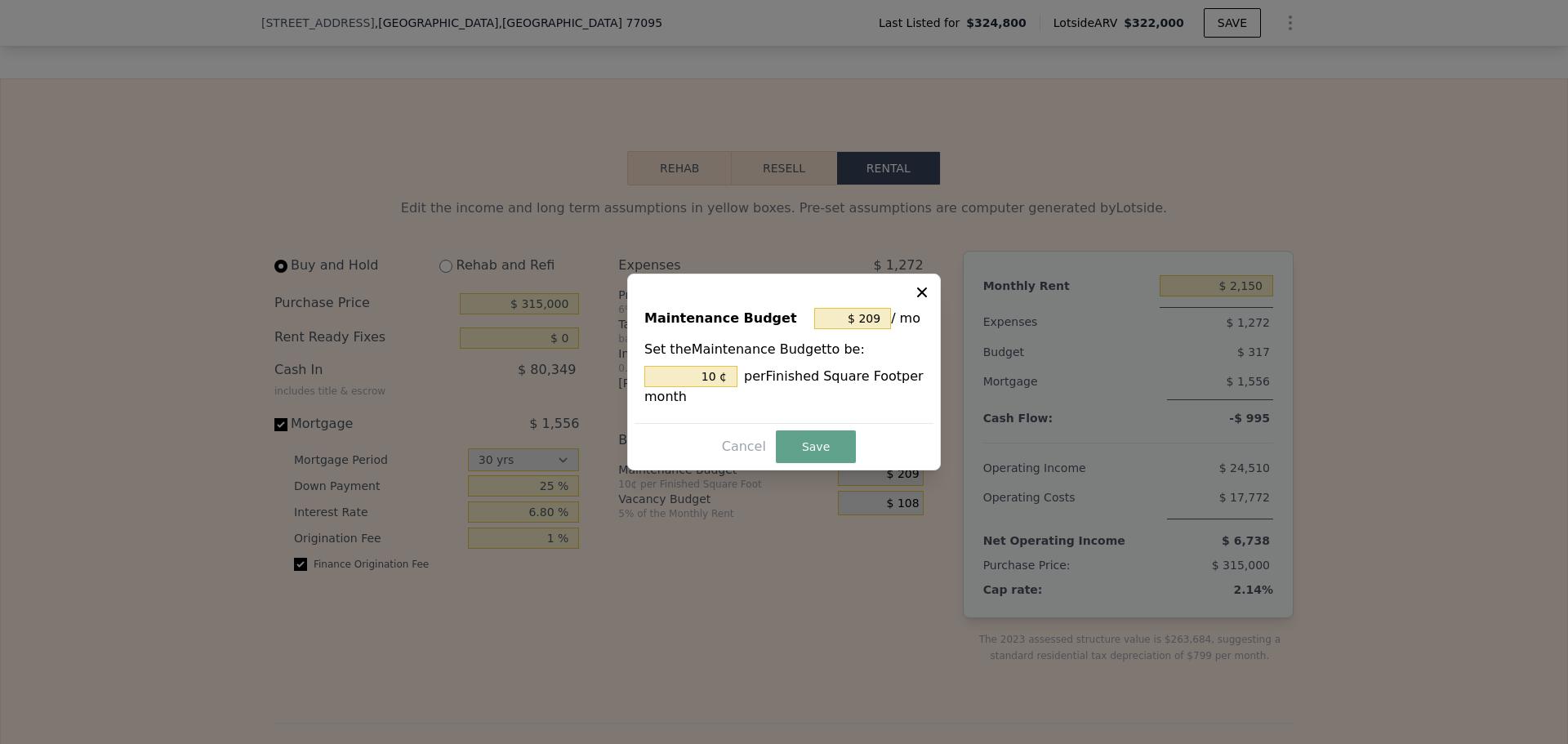
click at [898, 505] on div at bounding box center [784, 372] width 1568 height 744
type input "10 %"
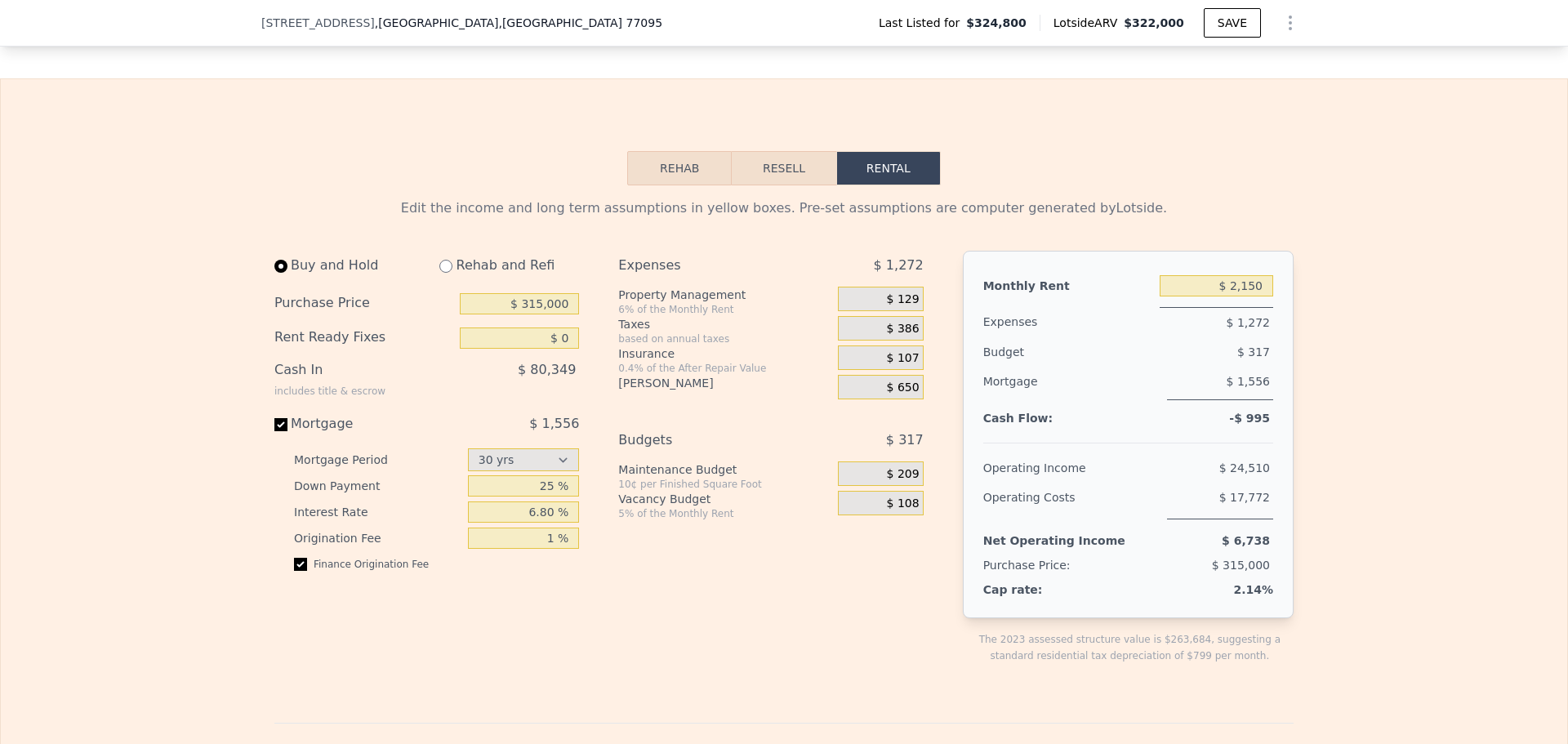
click at [910, 482] on span "$ 209" at bounding box center [903, 473] width 33 height 14
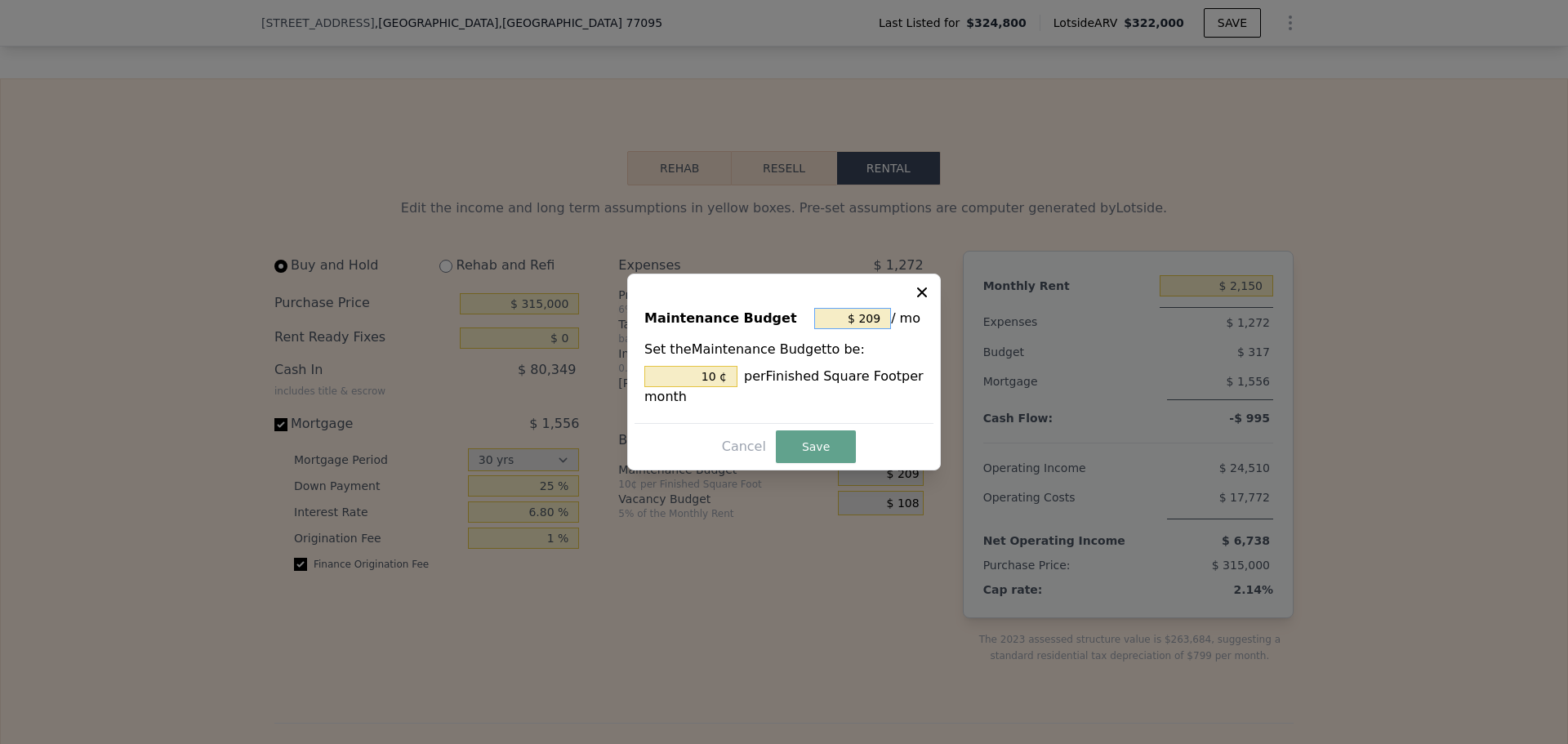
click at [855, 317] on input "$ 209" at bounding box center [852, 319] width 76 height 21
click at [875, 315] on input "$ 209" at bounding box center [852, 319] width 76 height 21
type input "$ 0"
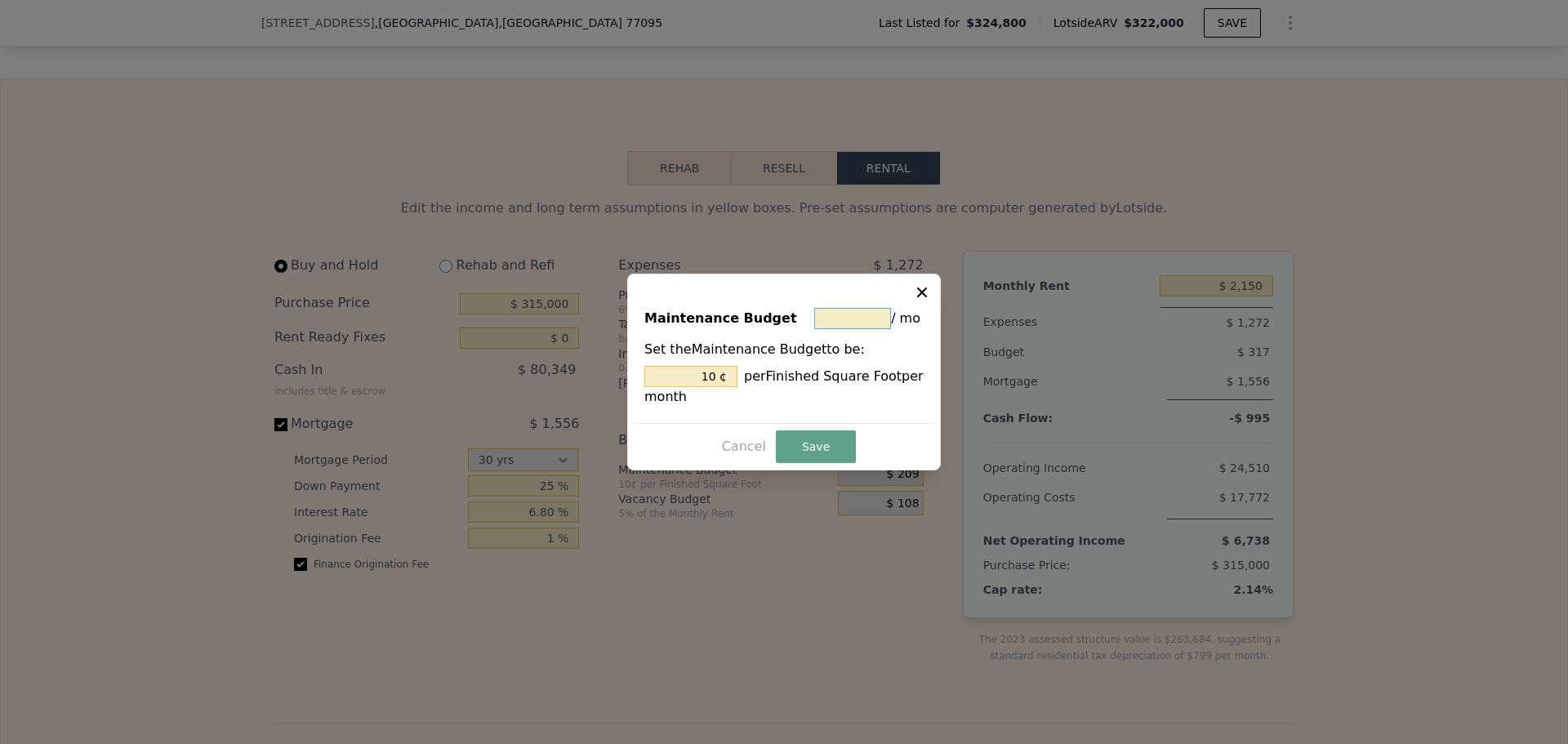
type input "0 ¢"
type input "$ 0"
click at [836, 467] on div "Maintenance Budget $ 0 / mo Set the Maintenance Budget to be: 0 ¢ per Finished …" at bounding box center [784, 372] width 314 height 197
click at [829, 451] on button "Save" at bounding box center [815, 446] width 80 height 33
type input "0 %"
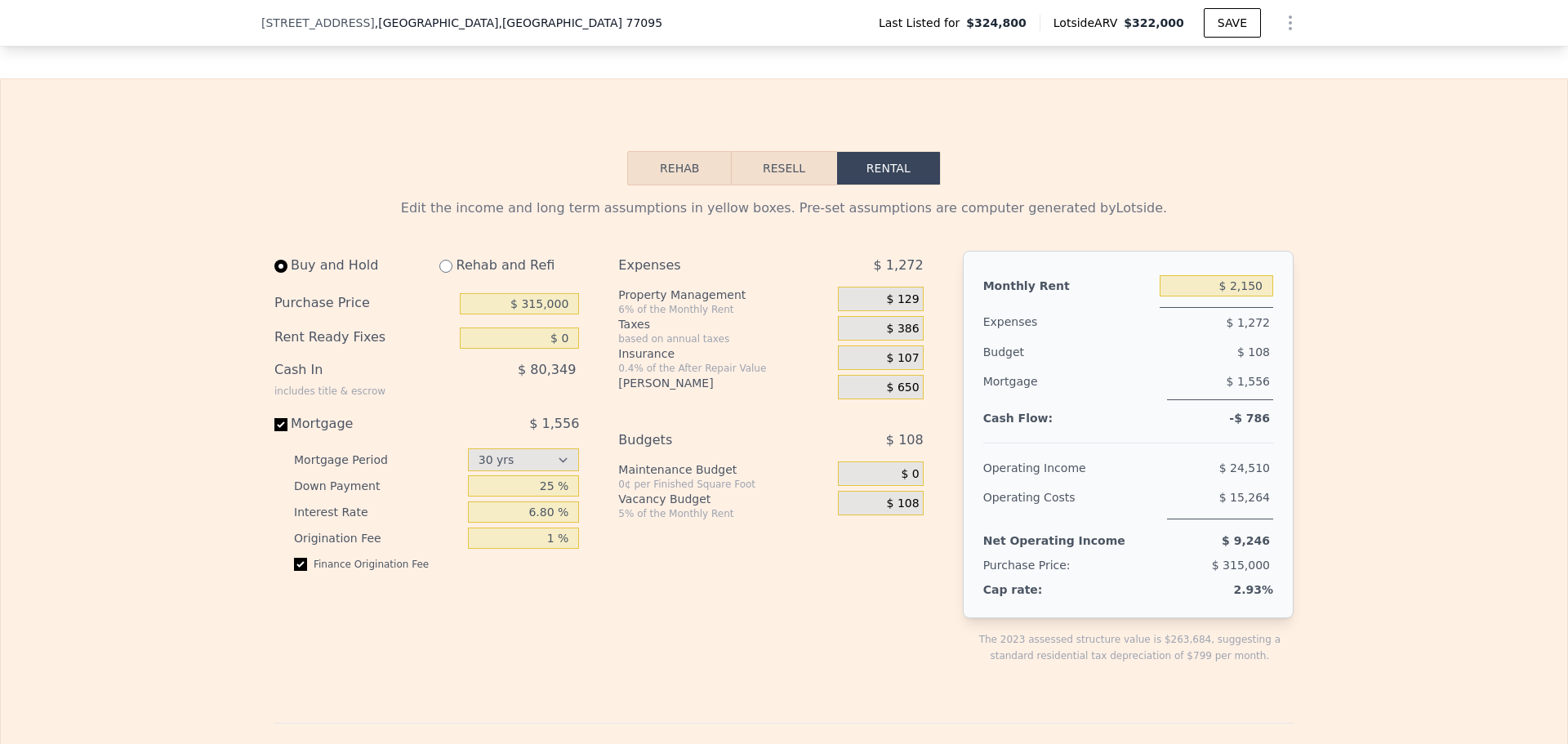
click at [898, 511] on span "$ 108" at bounding box center [903, 503] width 33 height 14
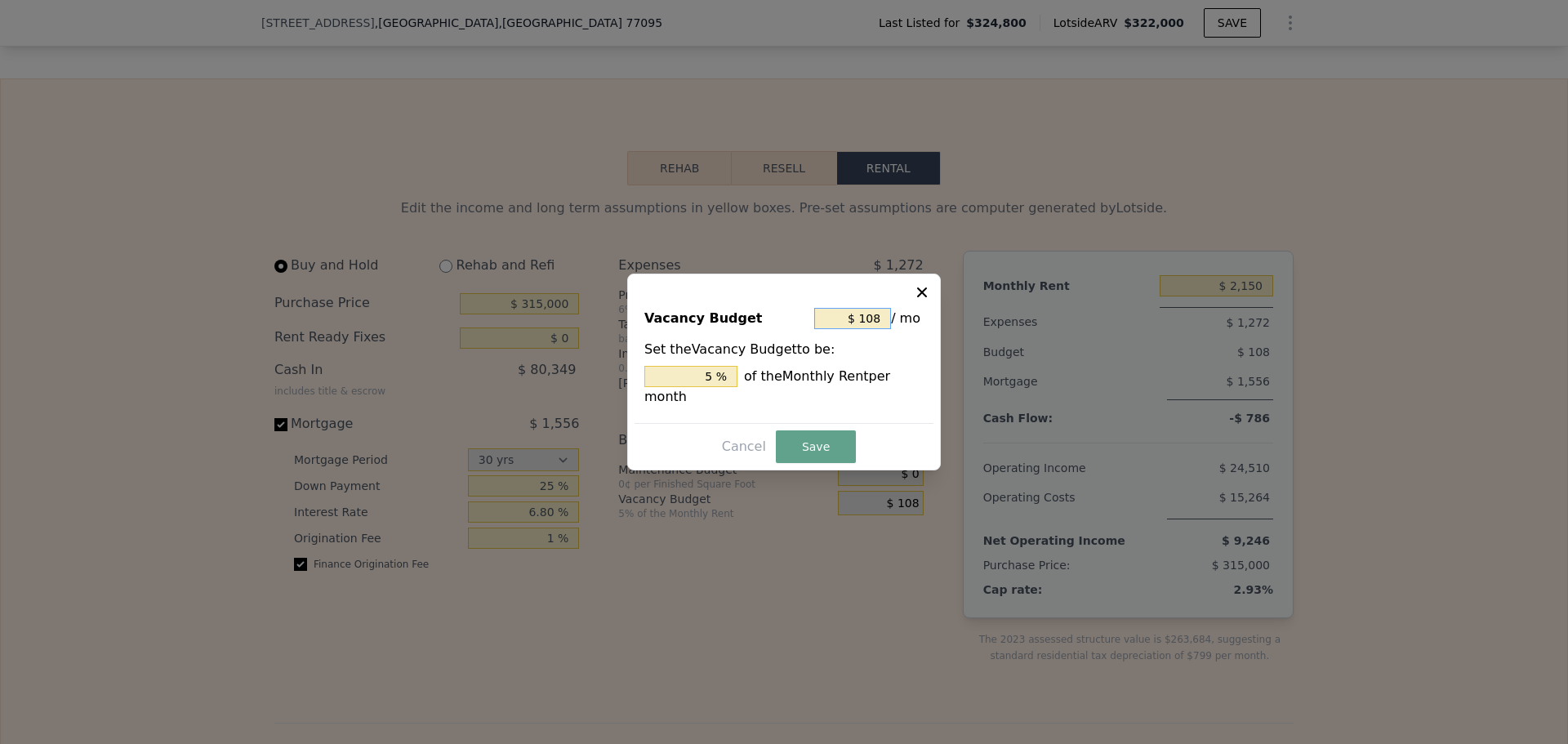
click at [874, 325] on input "$ 108" at bounding box center [852, 319] width 76 height 21
type input "$ 0"
type input "0 %"
type input "$ 0"
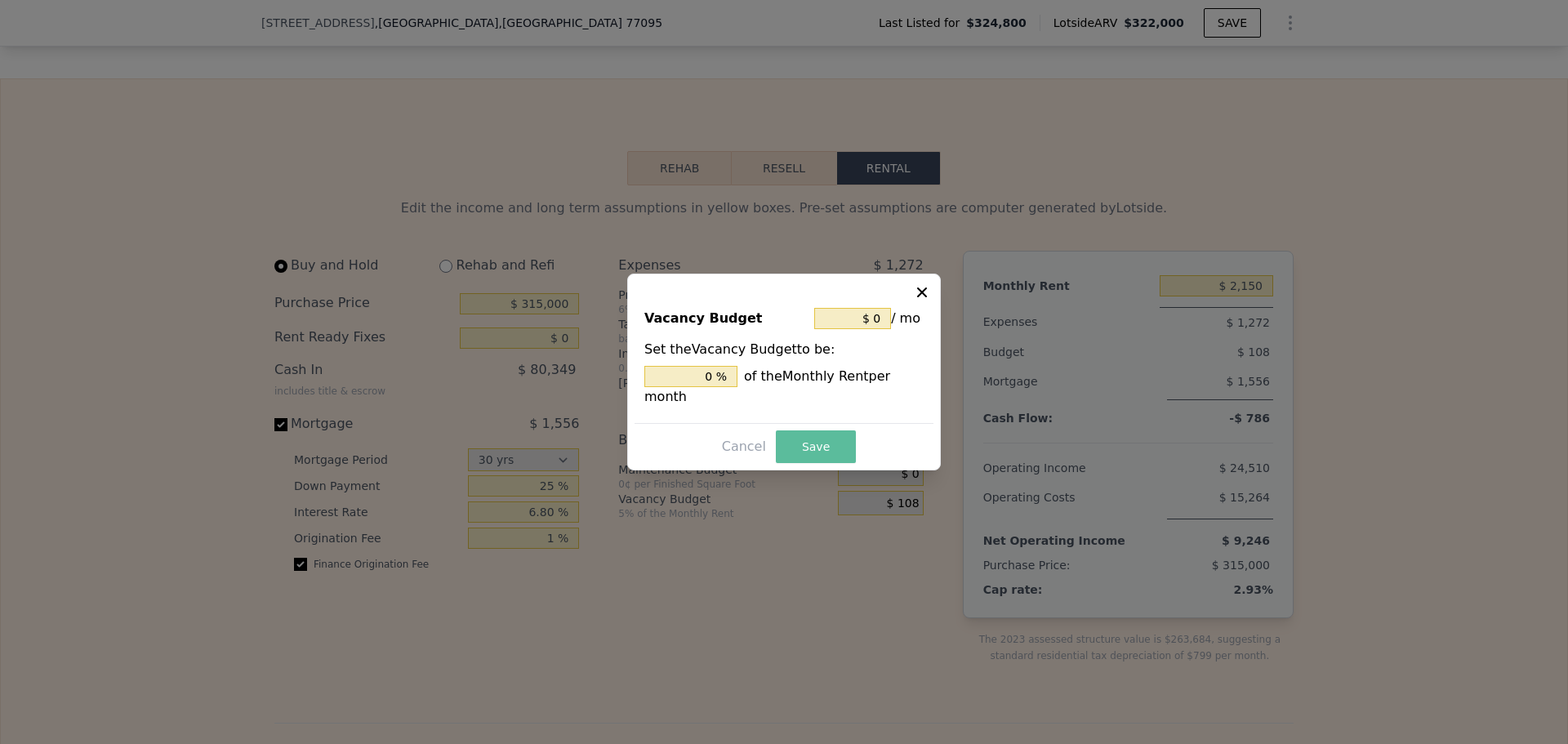
click at [829, 439] on button "Save" at bounding box center [815, 446] width 80 height 33
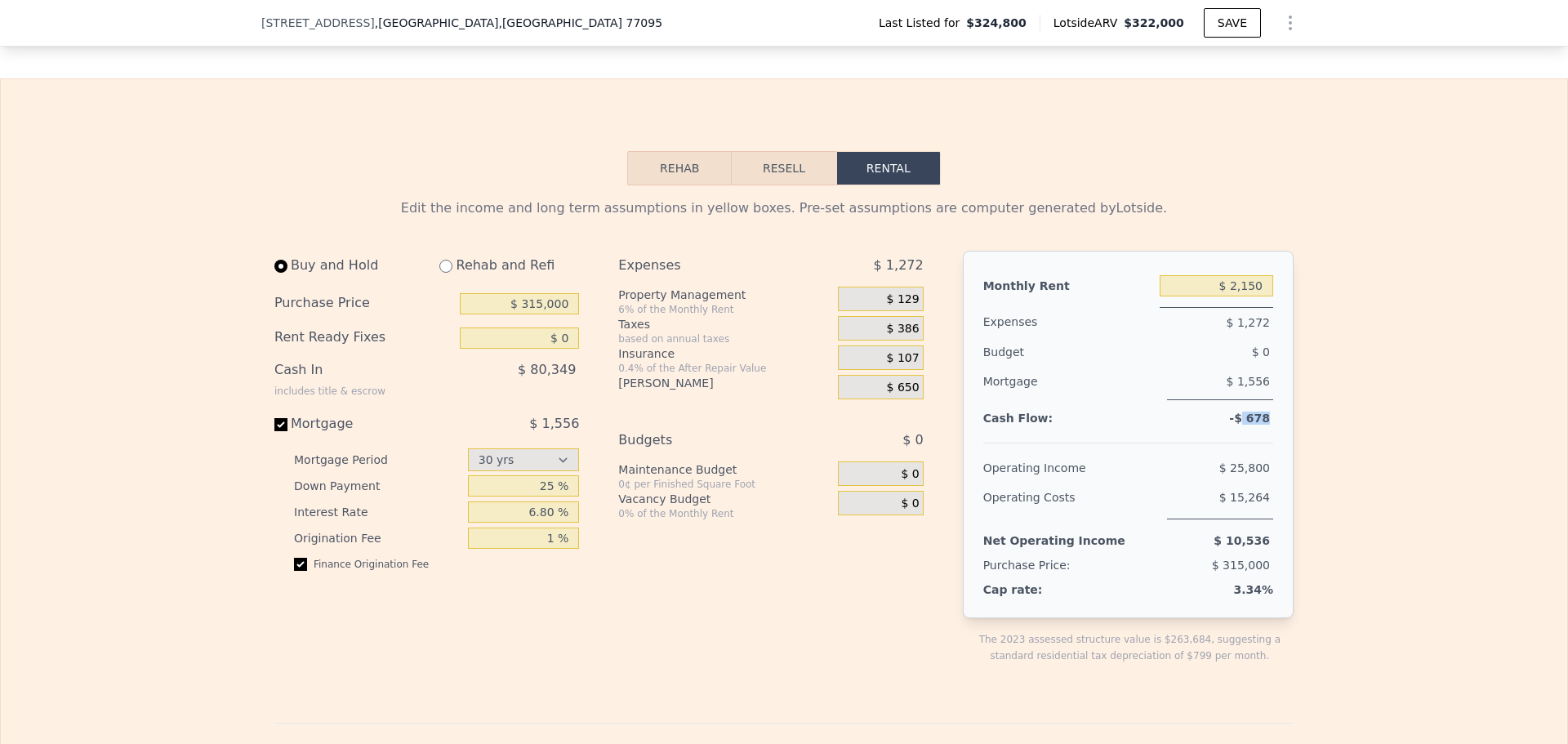
drag, startPoint x: 1241, startPoint y: 445, endPoint x: 1274, endPoint y: 441, distance: 33.2
click at [1274, 441] on div "Monthly Rent $ 2,150 Expenses $ 1,272 Budget $ 0 Mortgage $ 1,556 Cash Flow: -$…" at bounding box center [1127, 434] width 330 height 367
click at [1244, 424] on span "-$ 678" at bounding box center [1249, 418] width 41 height 14
drag, startPoint x: 1241, startPoint y: 447, endPoint x: 1269, endPoint y: 444, distance: 28.2
click at [1269, 444] on div "Monthly Rent $ 2,150 Expenses $ 1,272 Budget $ 0 Mortgage $ 1,556 Cash Flow: -$…" at bounding box center [1127, 434] width 330 height 367
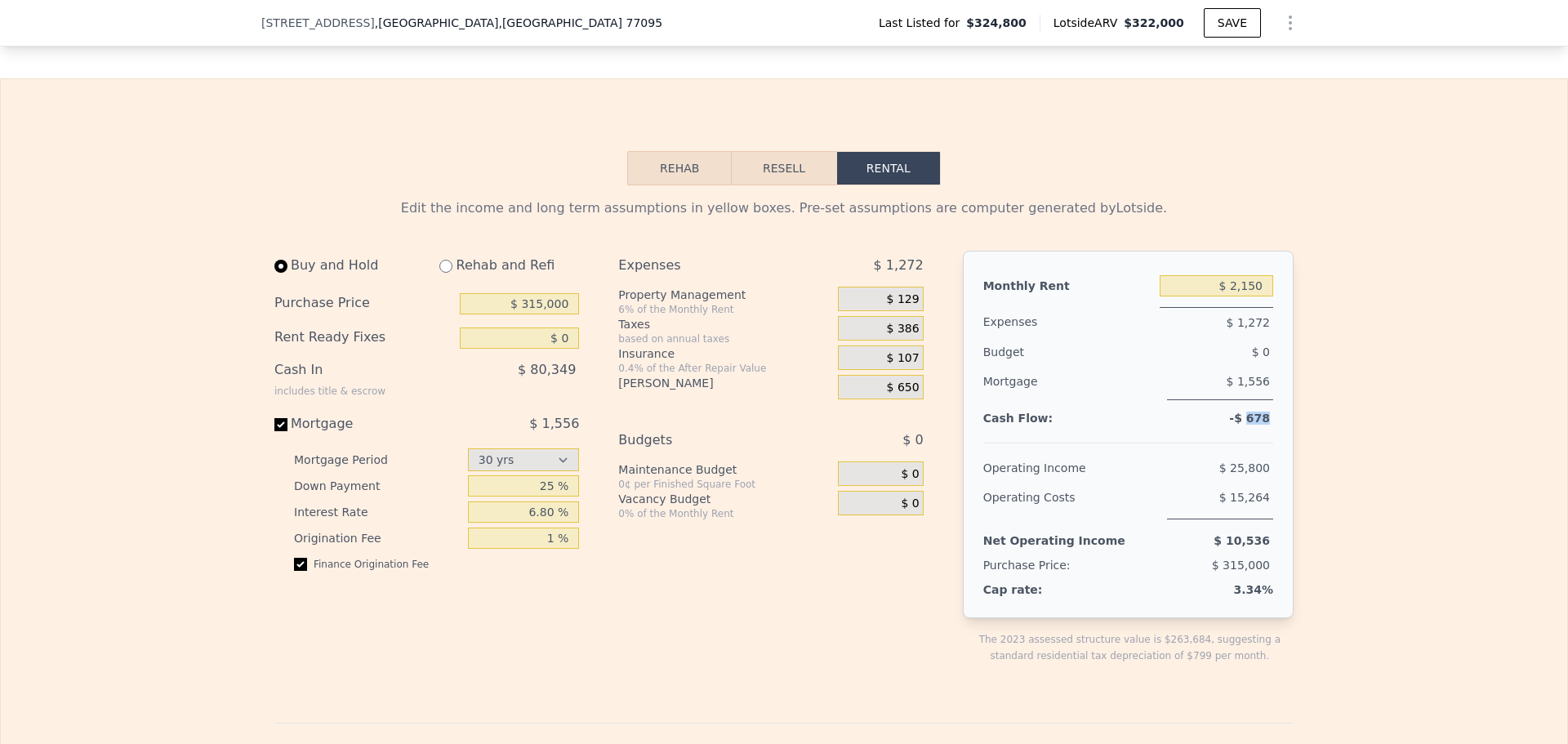
click at [1252, 424] on span "-$ 678" at bounding box center [1249, 418] width 41 height 14
drag, startPoint x: 1245, startPoint y: 447, endPoint x: 1280, endPoint y: 444, distance: 35.1
click at [1280, 444] on div "Monthly Rent $ 2,150 Expenses $ 1,272 Budget $ 0 Mortgage $ 1,556 Cash Flow: -$…" at bounding box center [1127, 434] width 330 height 367
click at [901, 395] on span "$ 650" at bounding box center [903, 387] width 33 height 14
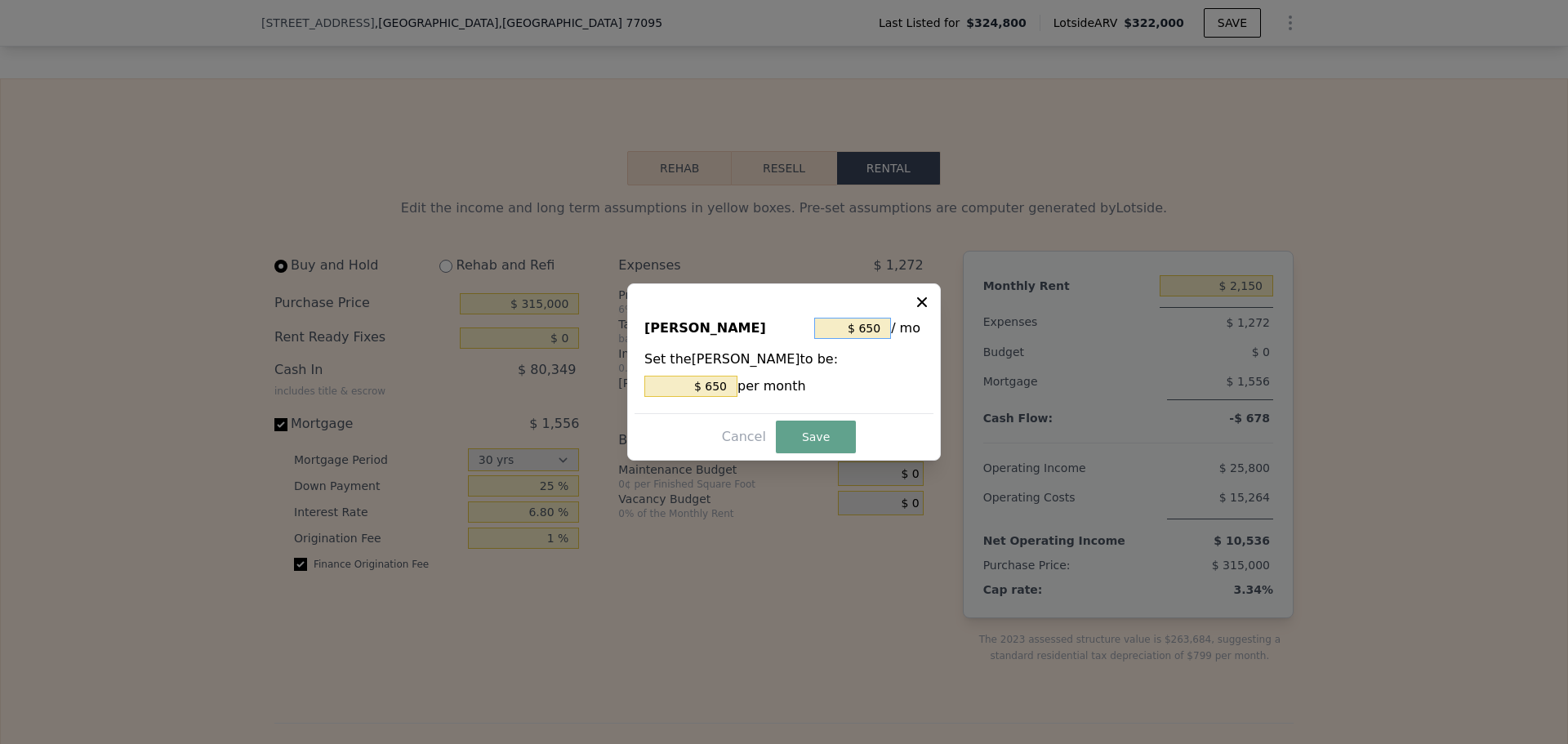
click at [841, 329] on input "$ 650" at bounding box center [852, 329] width 76 height 21
drag, startPoint x: 862, startPoint y: 325, endPoint x: 892, endPoint y: 325, distance: 30.0
click at [892, 325] on div "$ 650 / mo" at bounding box center [869, 329] width 109 height 29
type input "$ 2"
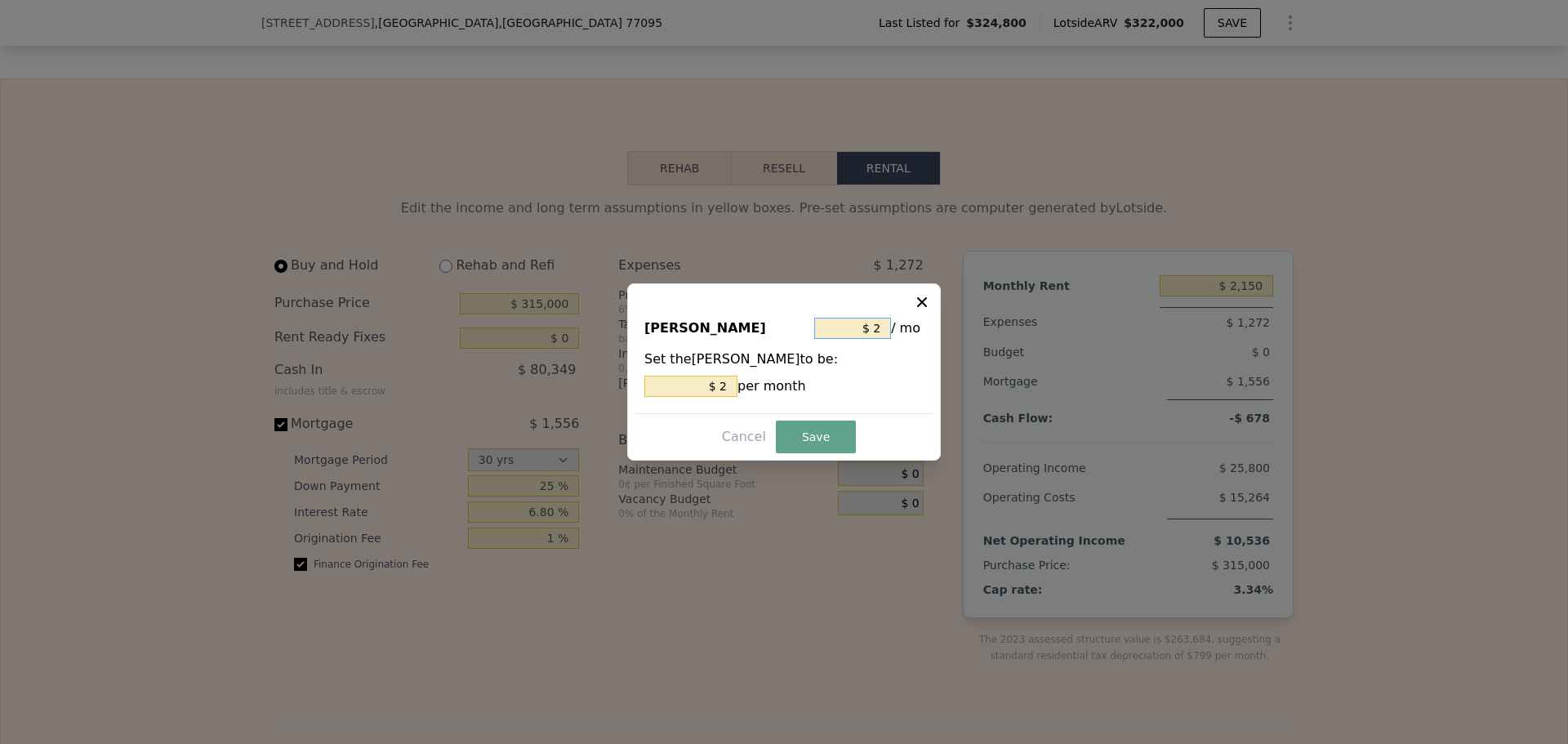
type input "$ 25"
type input "$ 2"
type input "$ 7"
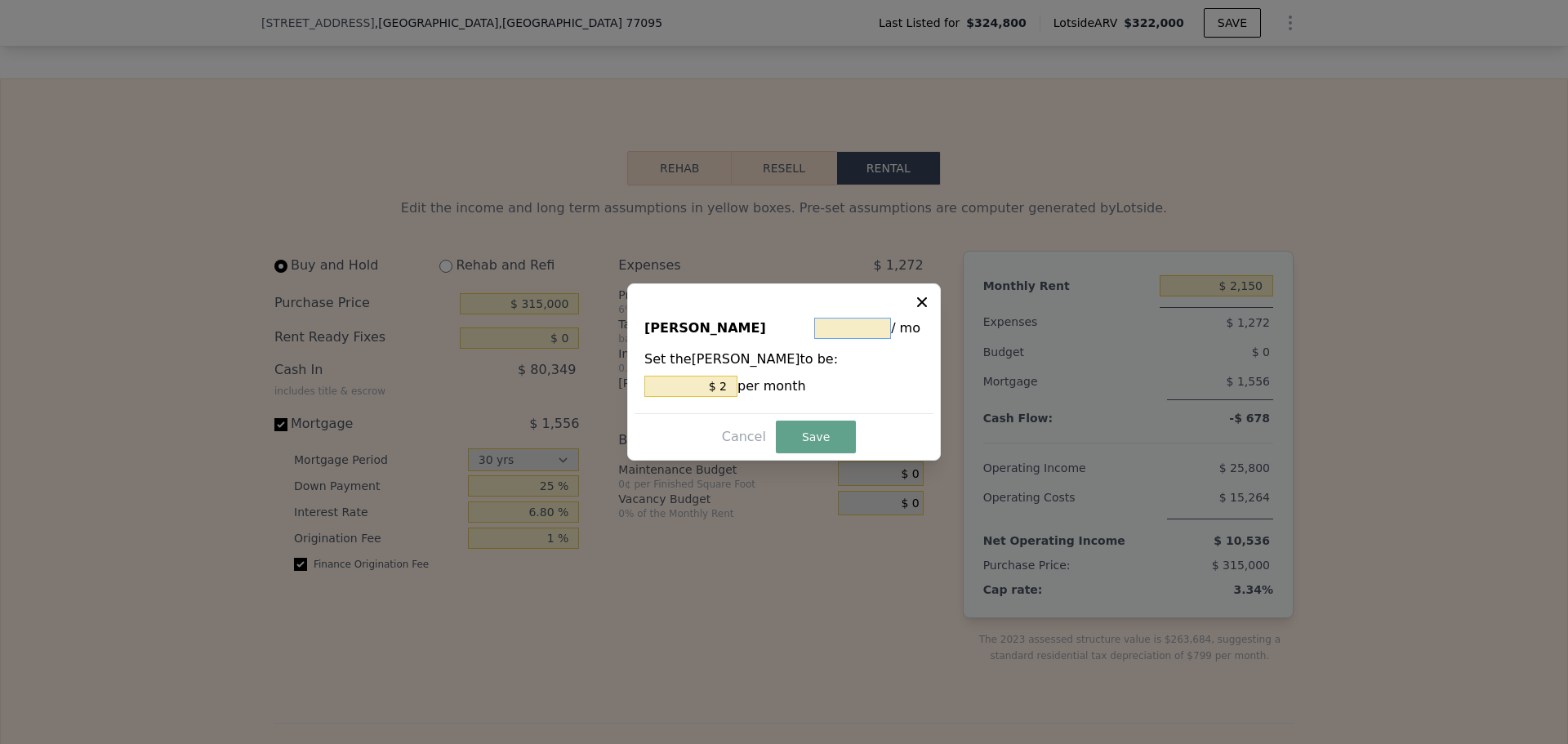
type input "$ 7"
type input "$ 75"
click at [790, 440] on button "Save" at bounding box center [815, 437] width 80 height 33
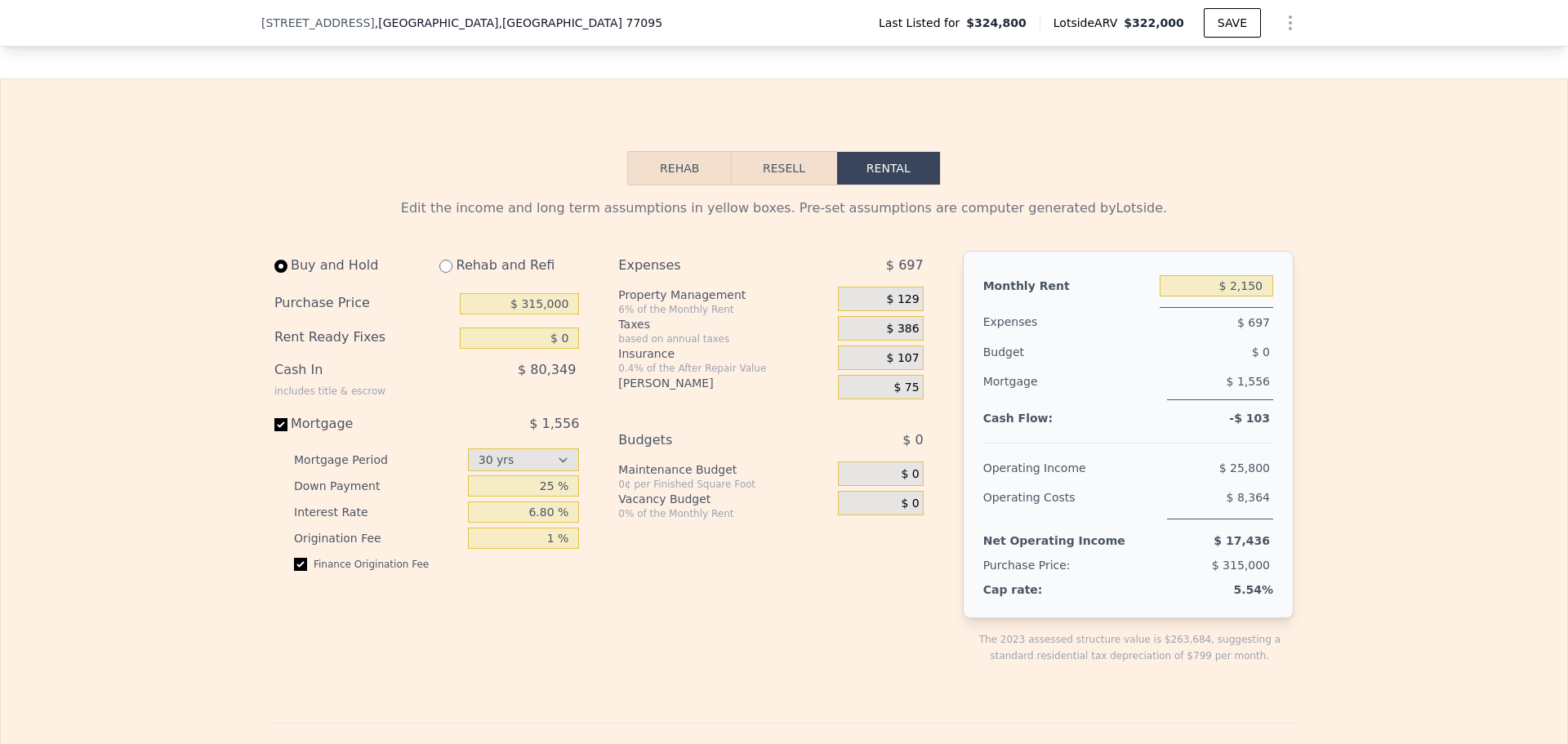
click at [903, 395] on span "$ 75" at bounding box center [906, 387] width 25 height 14
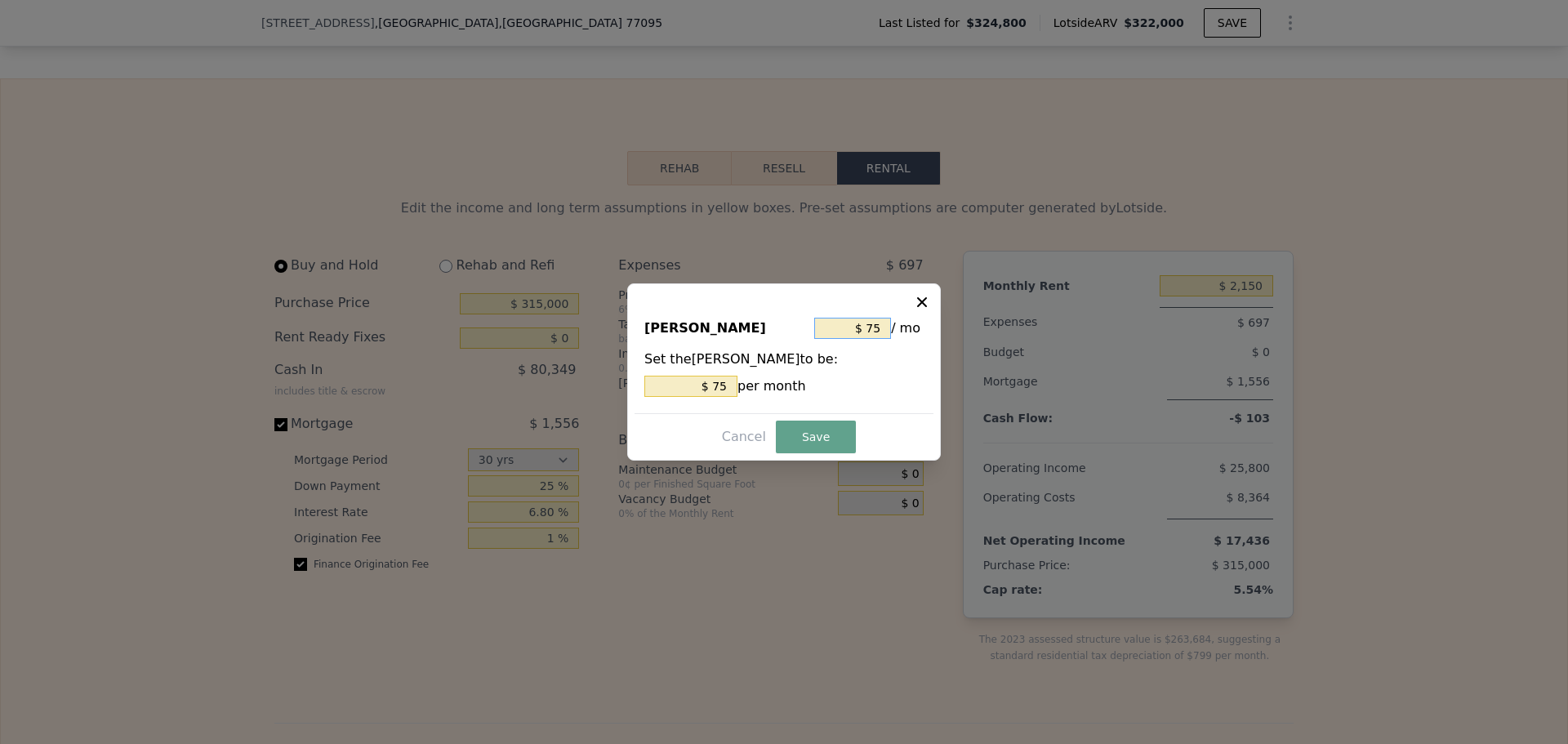
click at [876, 329] on input "$ 75" at bounding box center [852, 329] width 76 height 21
type input "$ 5"
type input "$ 50"
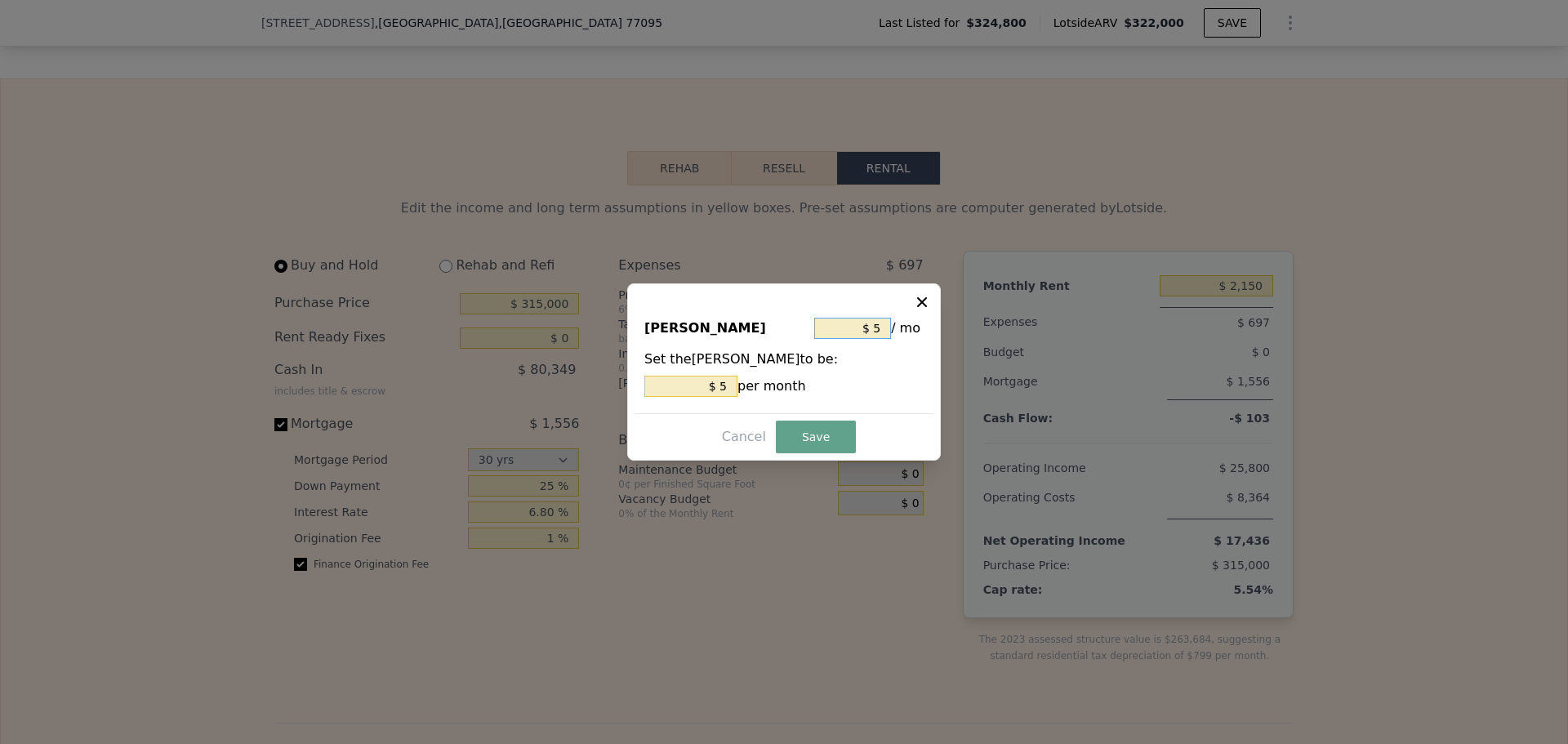
type input "$ 50"
click at [809, 438] on button "Save" at bounding box center [815, 437] width 80 height 33
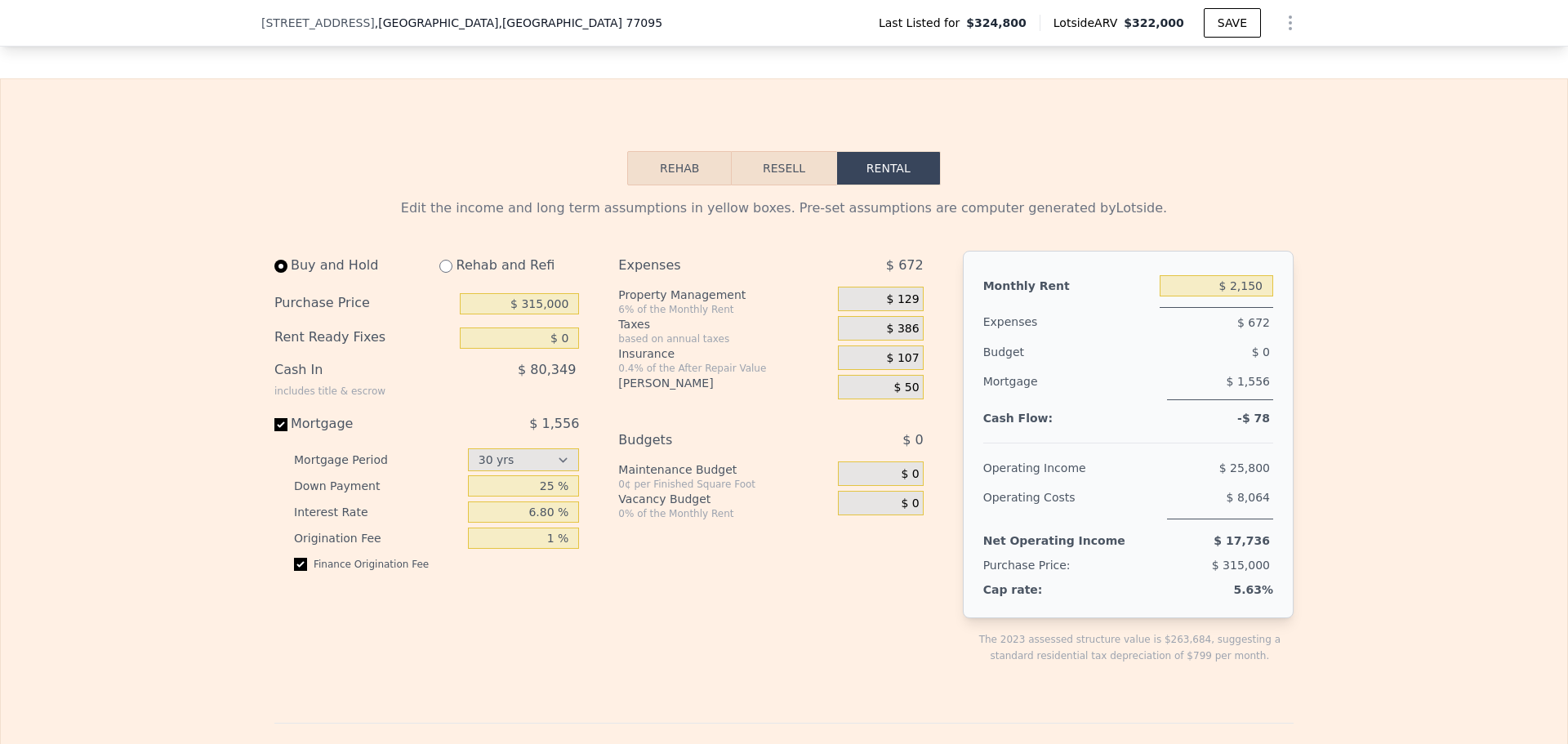
click at [793, 625] on div "Expenses $ 672 Property Management 6% of the Monthly Rent $ 129 Taxes based on …" at bounding box center [777, 470] width 318 height 440
